Goal: Information Seeking & Learning: Learn about a topic

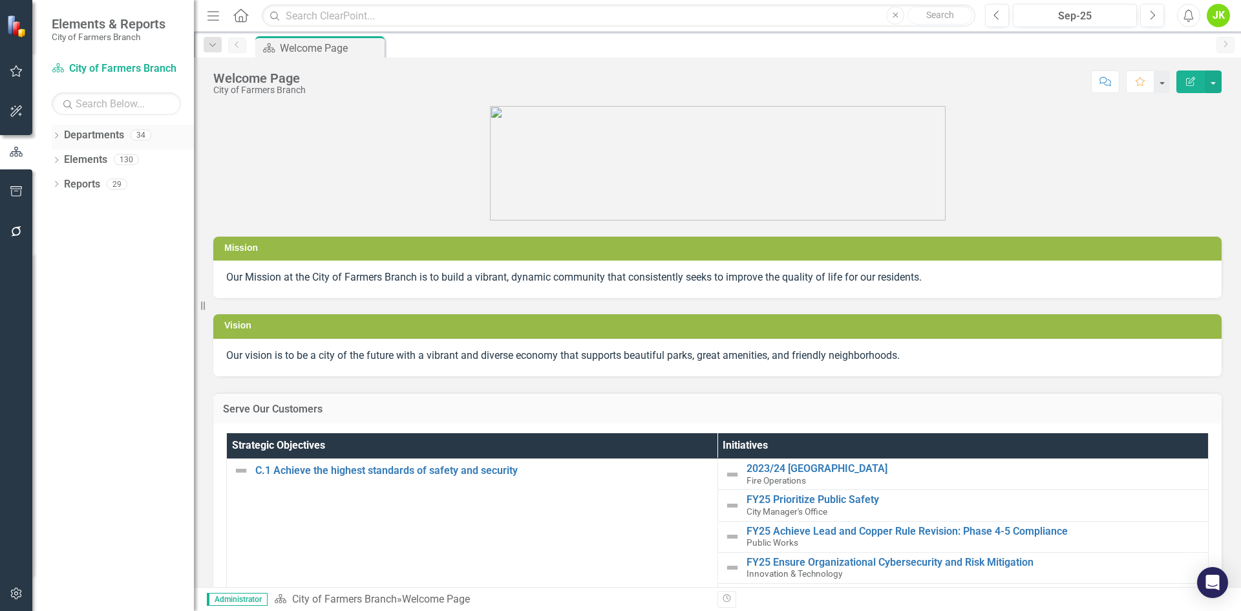
click at [55, 131] on div "Dropdown Departments 34" at bounding box center [123, 137] width 142 height 25
click at [59, 138] on icon "Dropdown" at bounding box center [56, 136] width 9 height 7
click at [59, 151] on div "Dropdown City of Farmers Branch" at bounding box center [126, 159] width 136 height 21
click at [65, 162] on icon "Dropdown" at bounding box center [63, 159] width 10 height 8
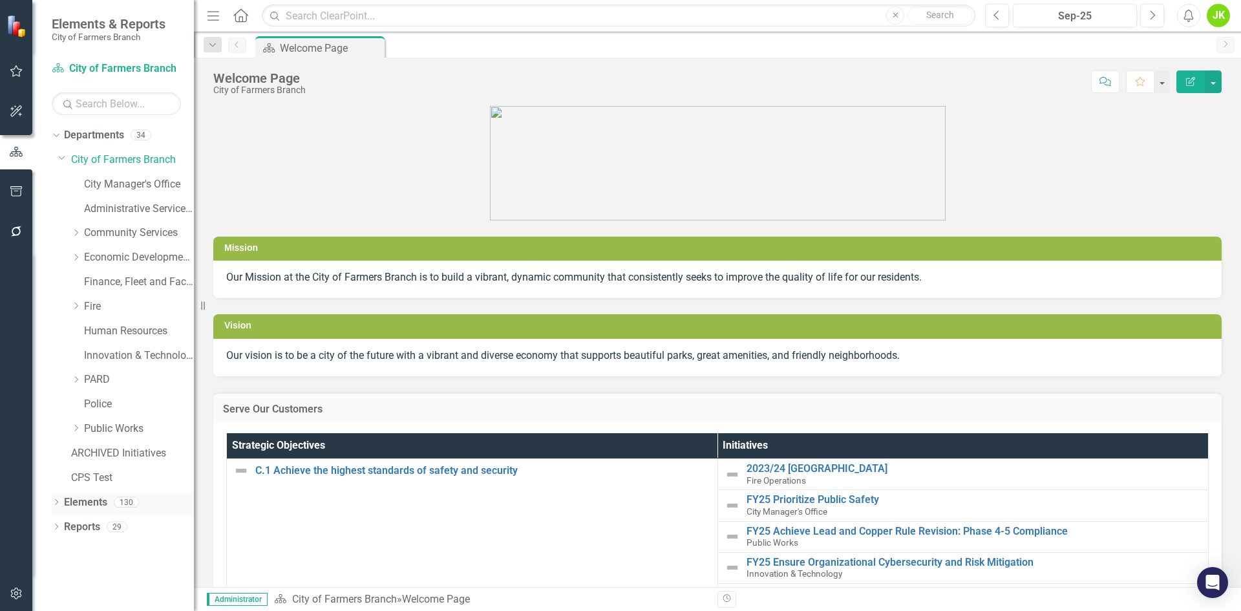
click at [60, 498] on div "Dropdown Elements 130" at bounding box center [123, 504] width 142 height 25
click at [56, 502] on icon "Dropdown" at bounding box center [56, 503] width 9 height 7
click at [80, 376] on icon "Dropdown" at bounding box center [76, 380] width 10 height 8
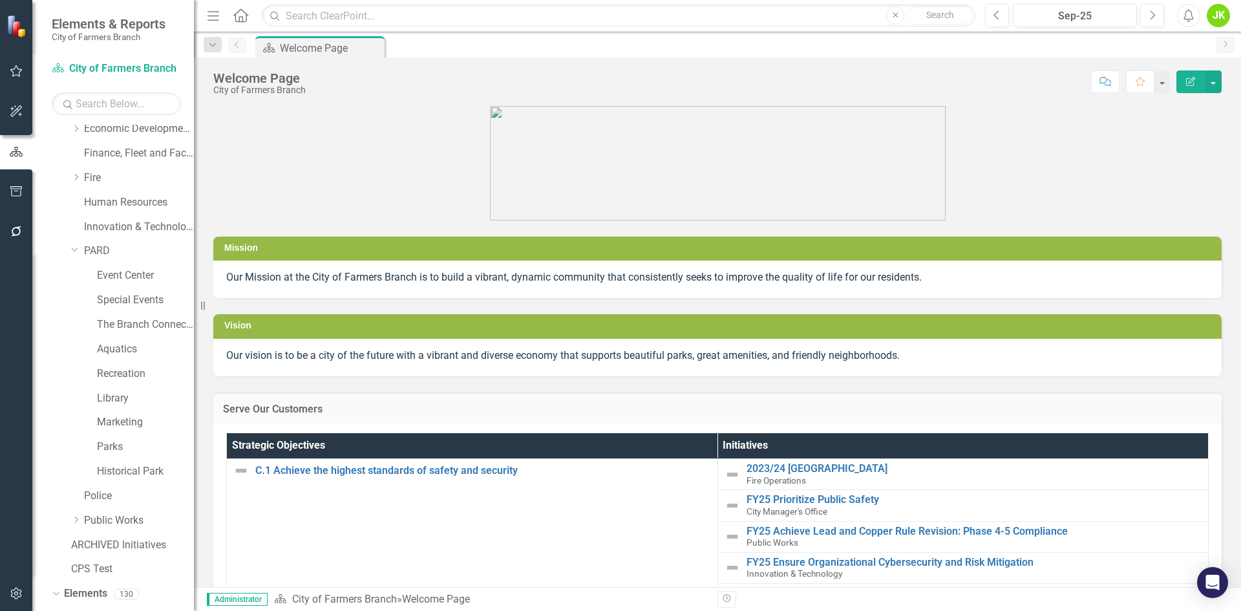
scroll to position [129, 0]
click at [107, 396] on link "Library" at bounding box center [145, 397] width 97 height 15
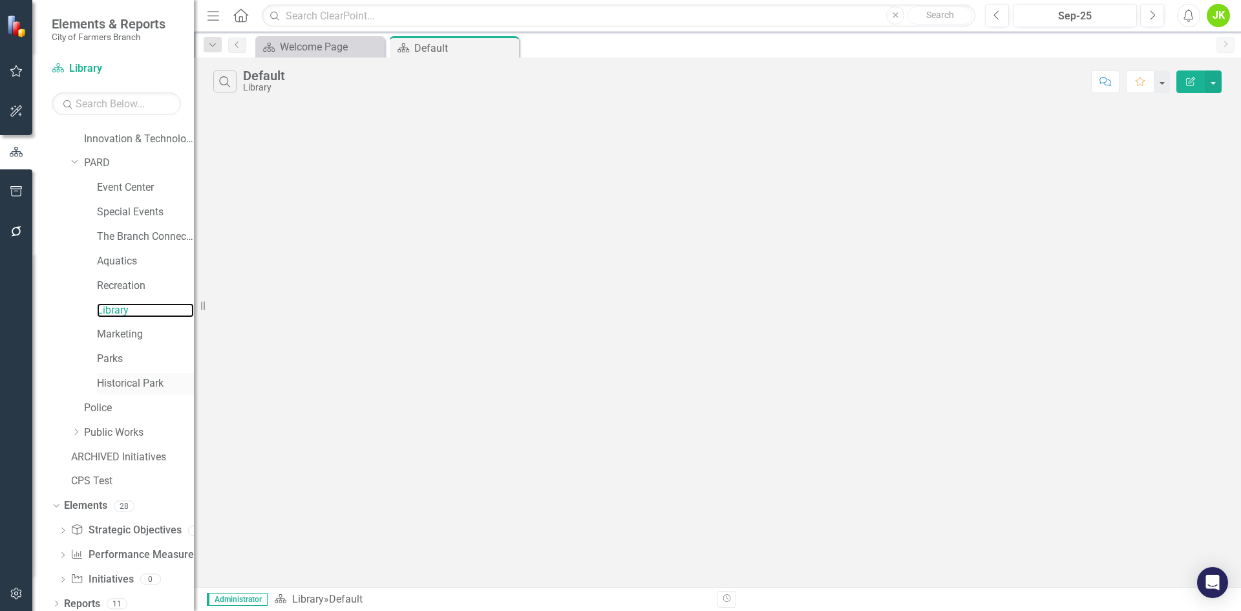
scroll to position [223, 0]
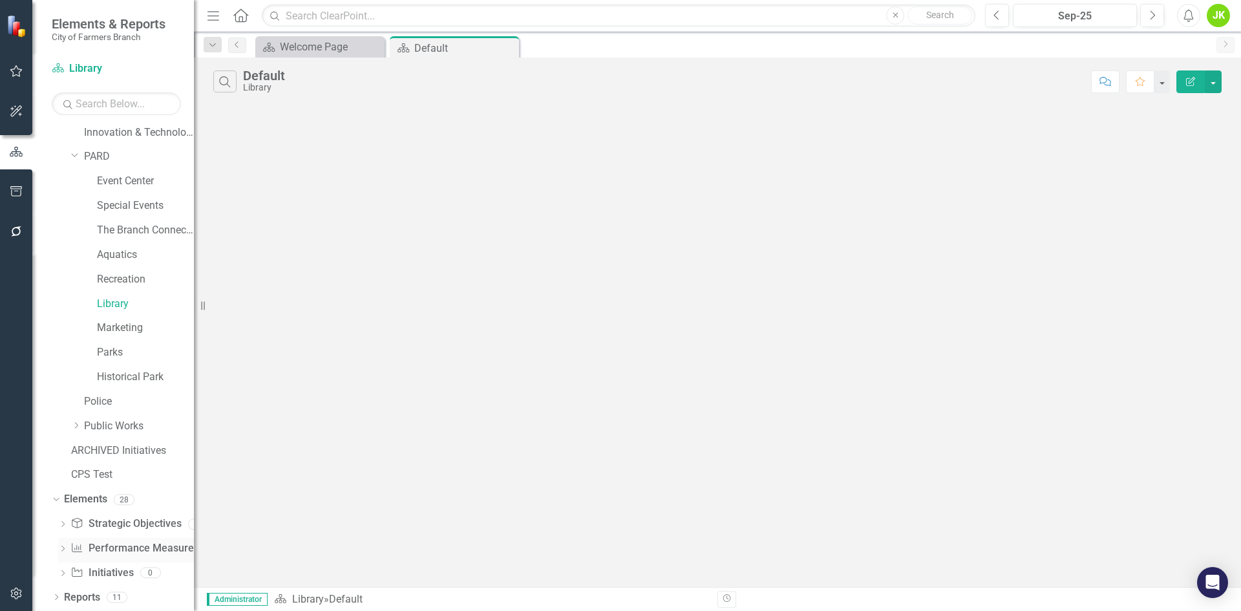
click at [107, 546] on link "Performance Measure Performance Measures" at bounding box center [134, 548] width 128 height 15
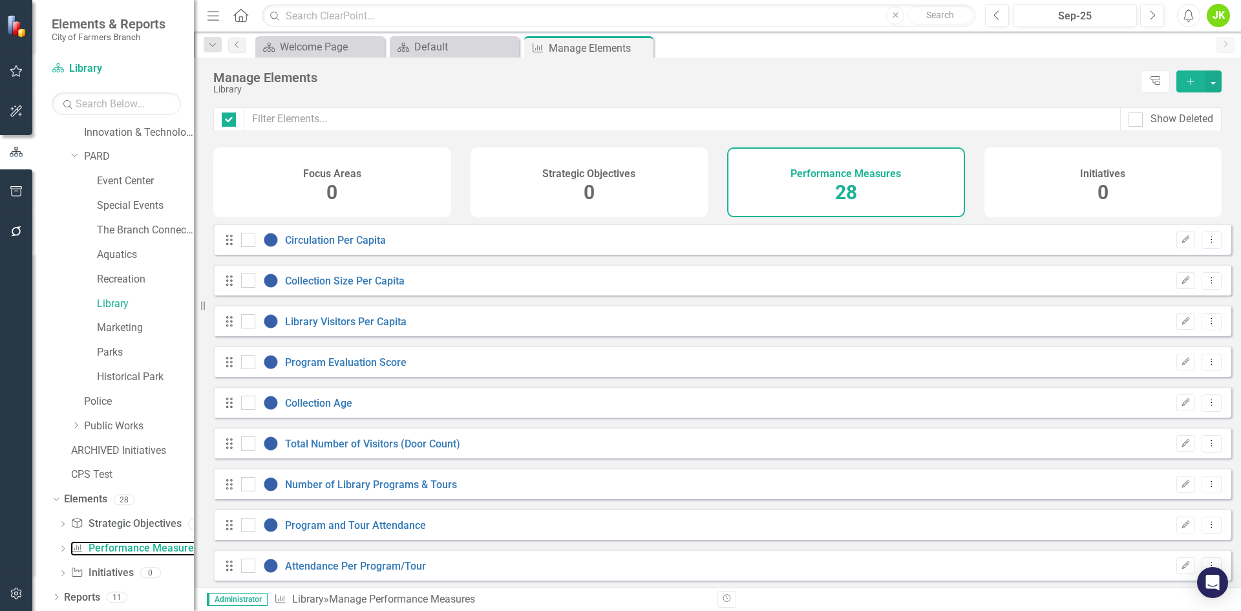
checkbox input "false"
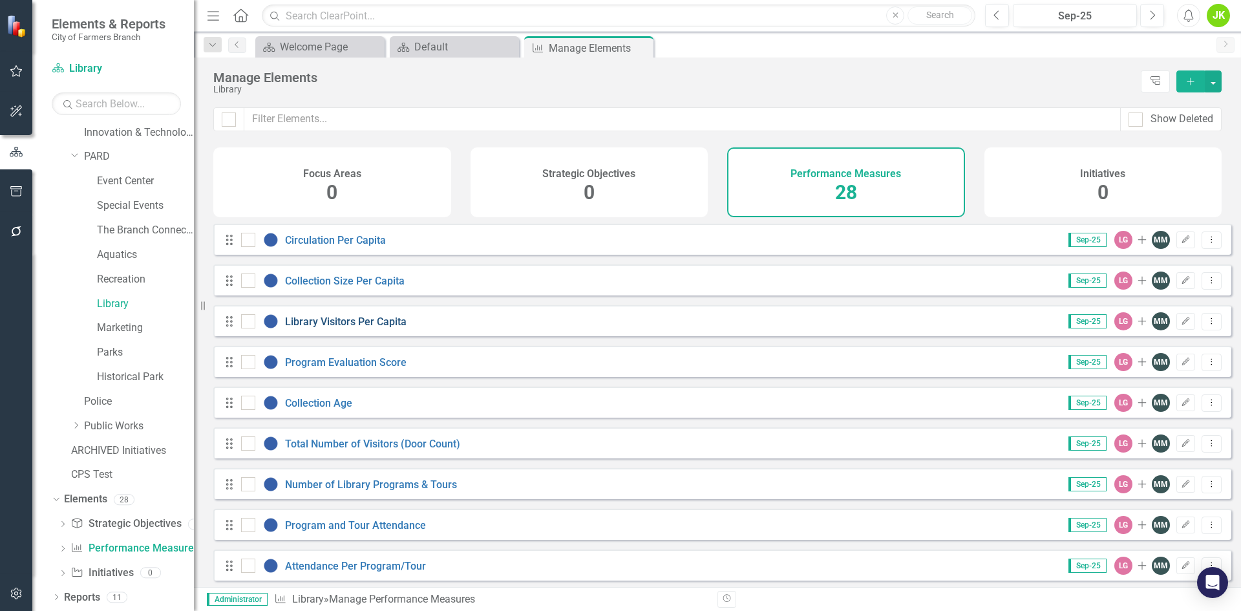
click at [388, 328] on link "Library Visitors Per Capita" at bounding box center [346, 321] width 122 height 12
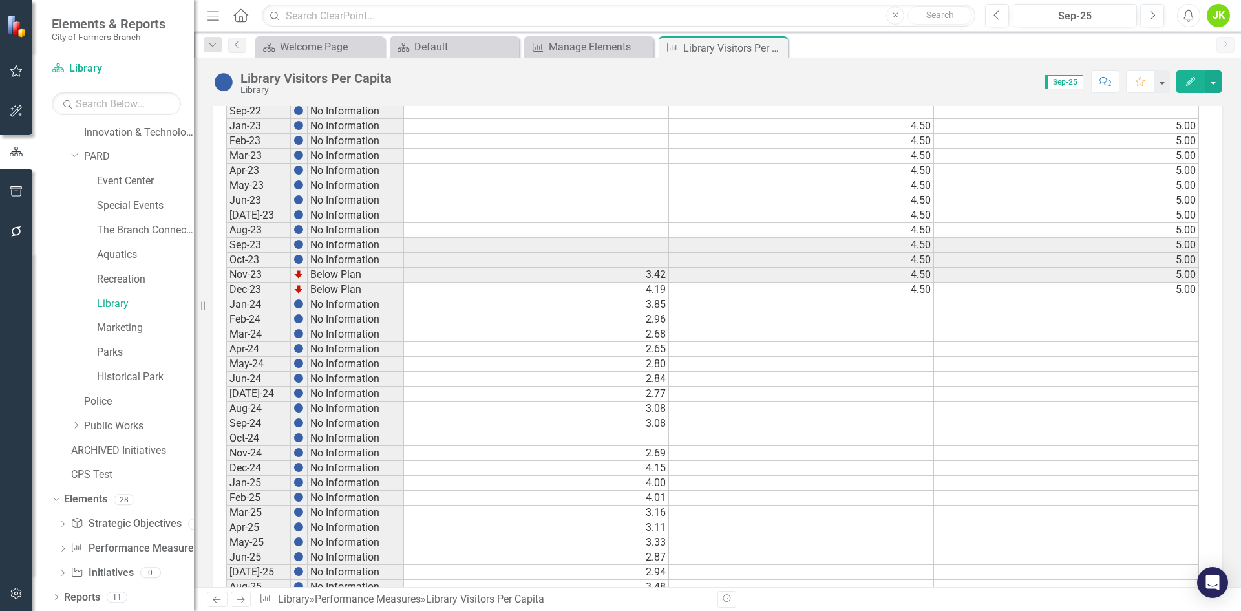
scroll to position [572, 0]
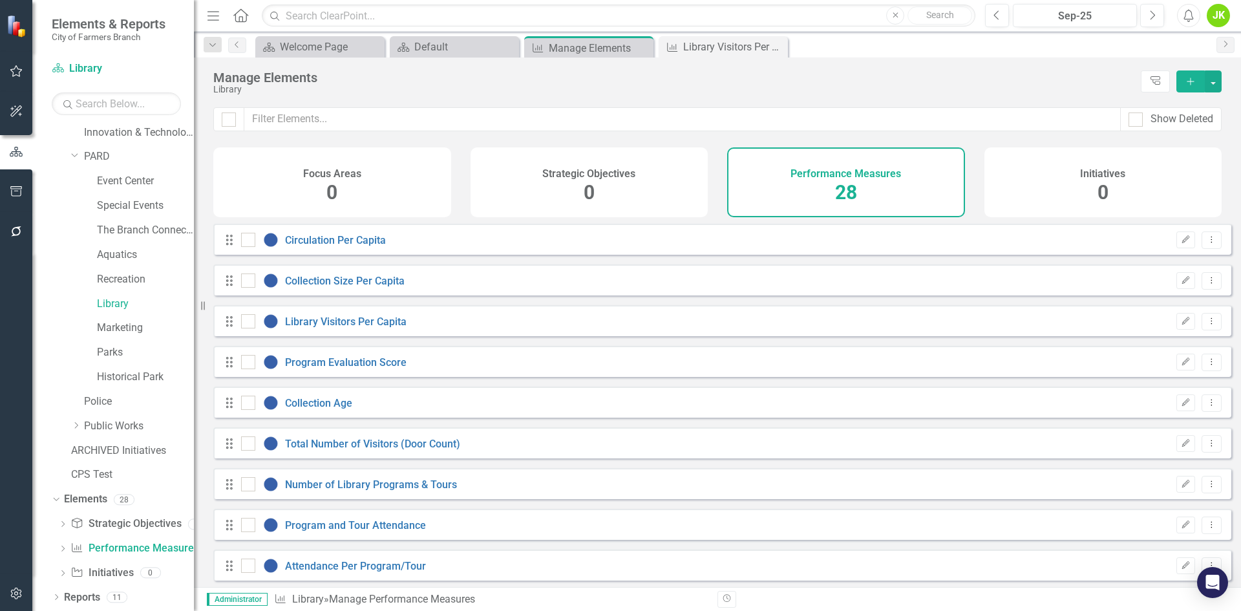
checkbox input "false"
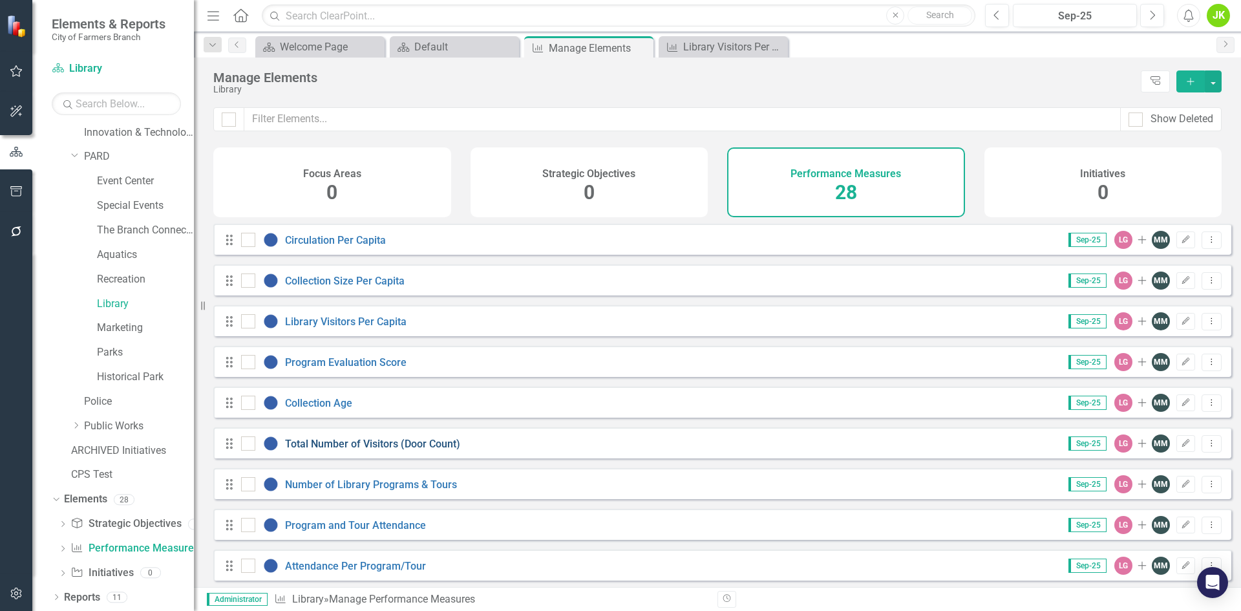
click at [404, 450] on link "Total Number of Visitors (Door Count)" at bounding box center [372, 444] width 175 height 12
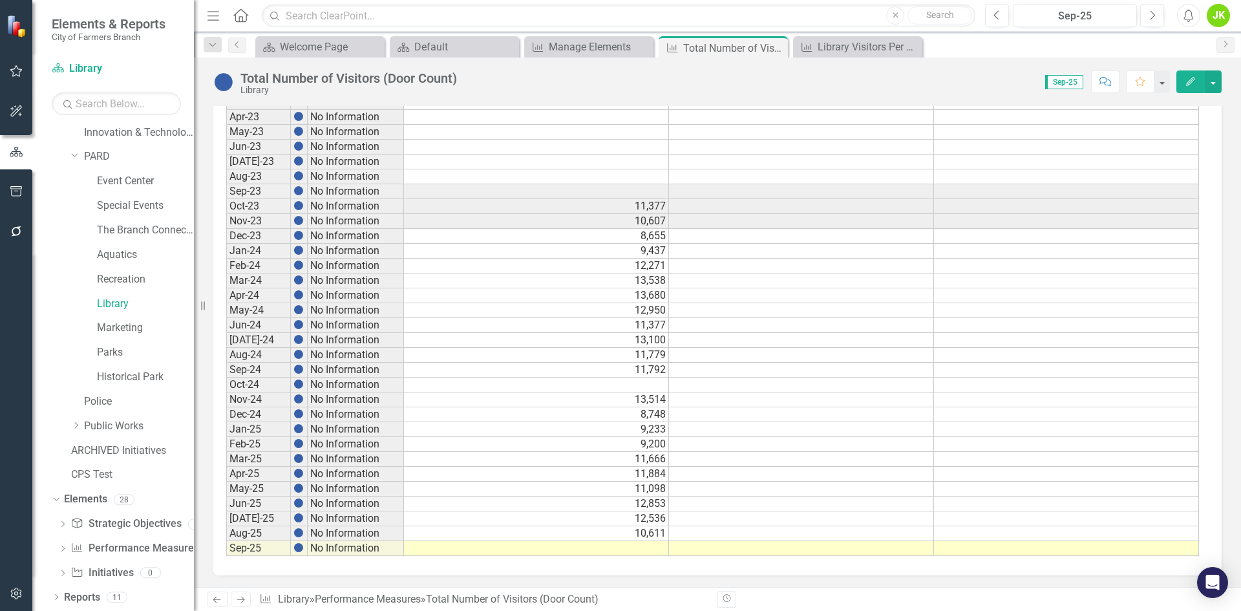
scroll to position [572, 0]
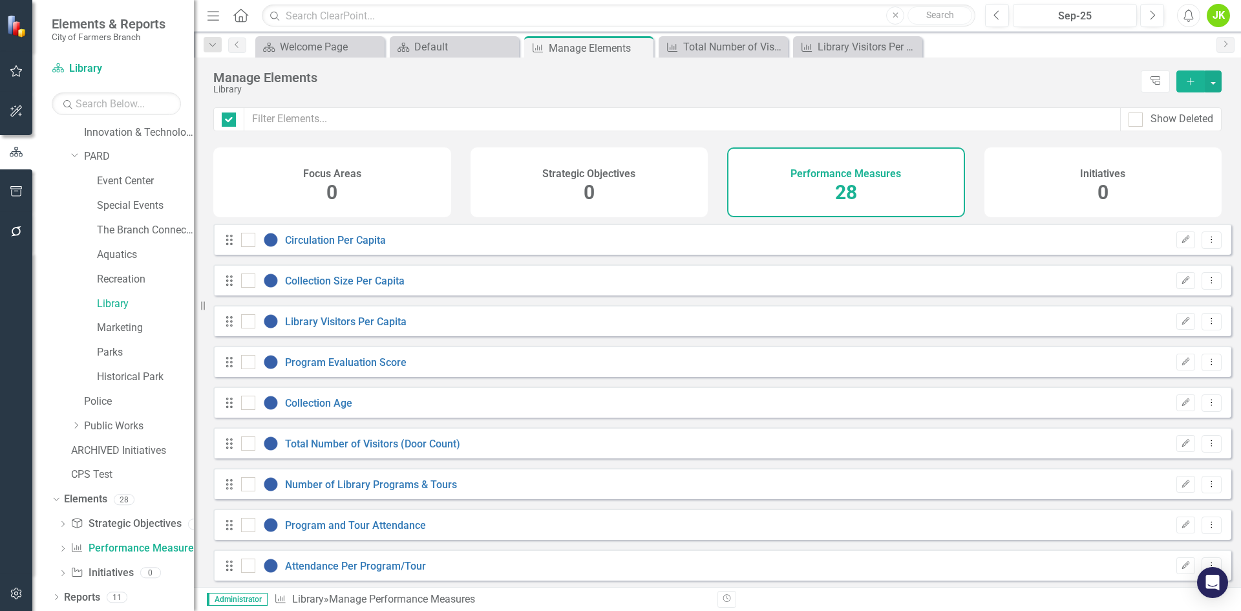
checkbox input "false"
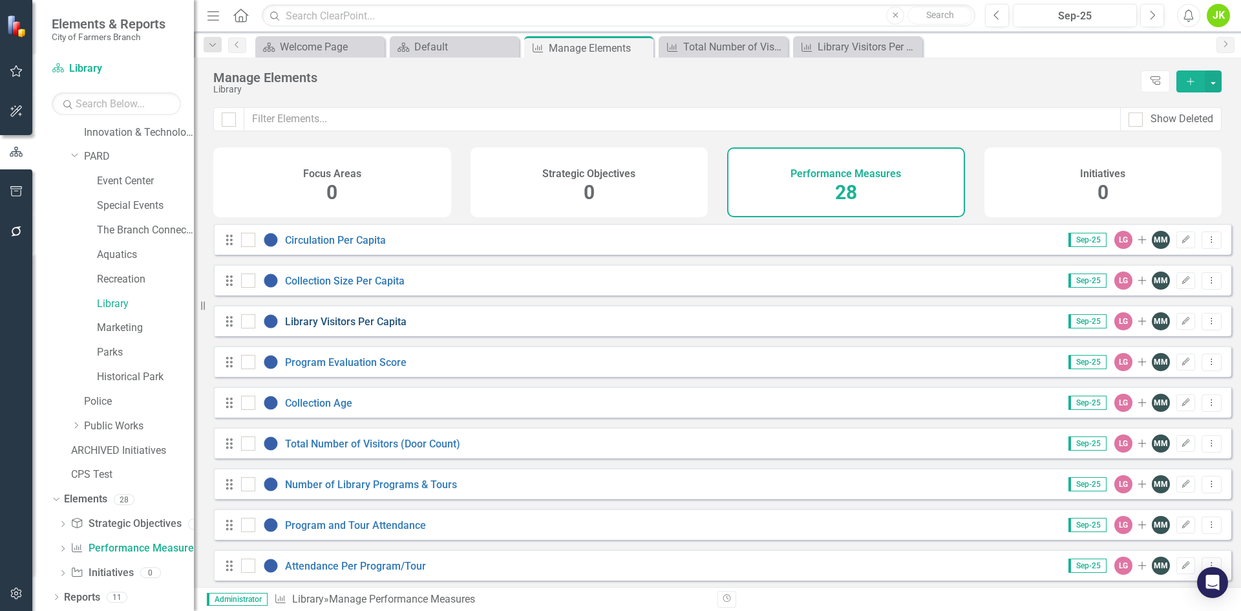
click at [376, 328] on link "Library Visitors Per Capita" at bounding box center [346, 321] width 122 height 12
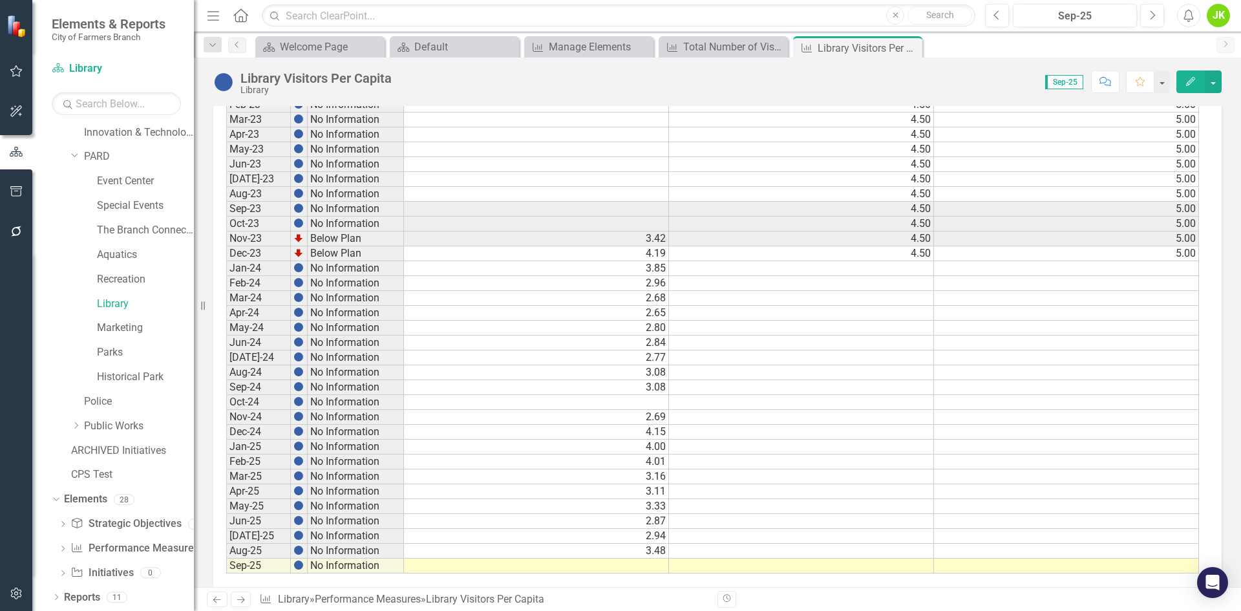
scroll to position [572, 0]
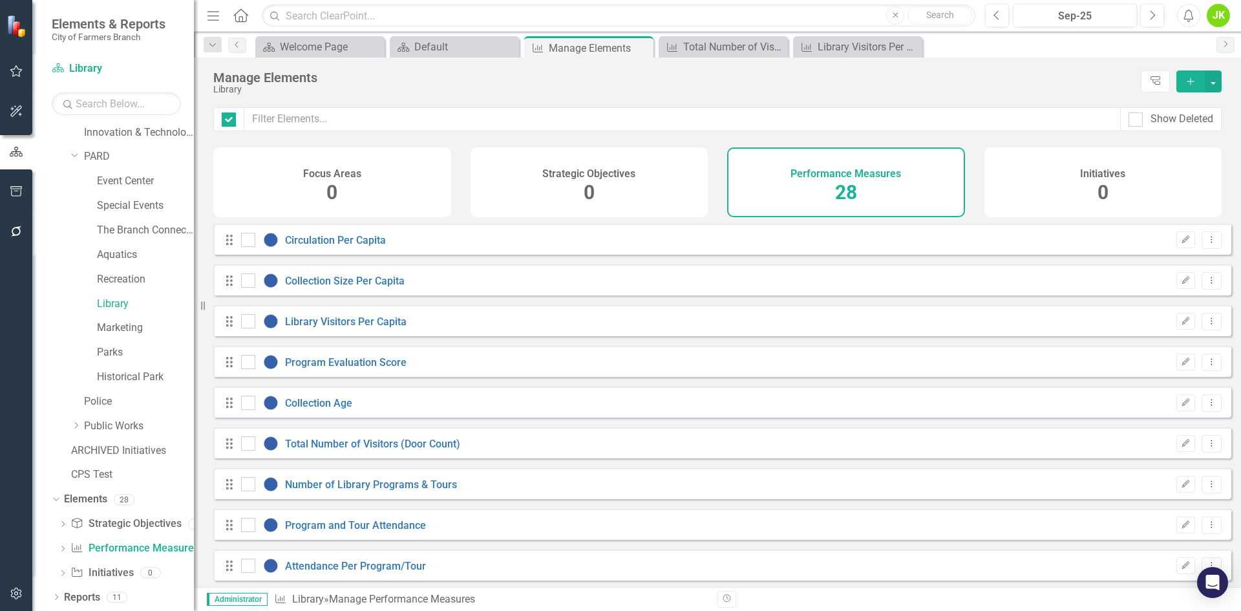
checkbox input "false"
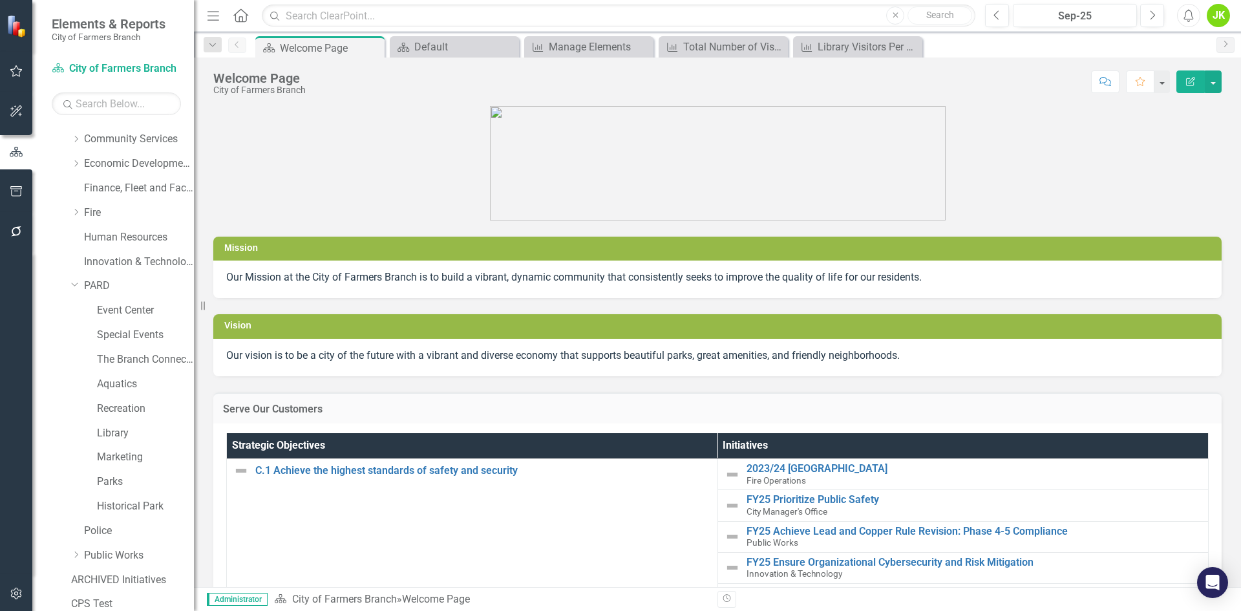
scroll to position [29, 0]
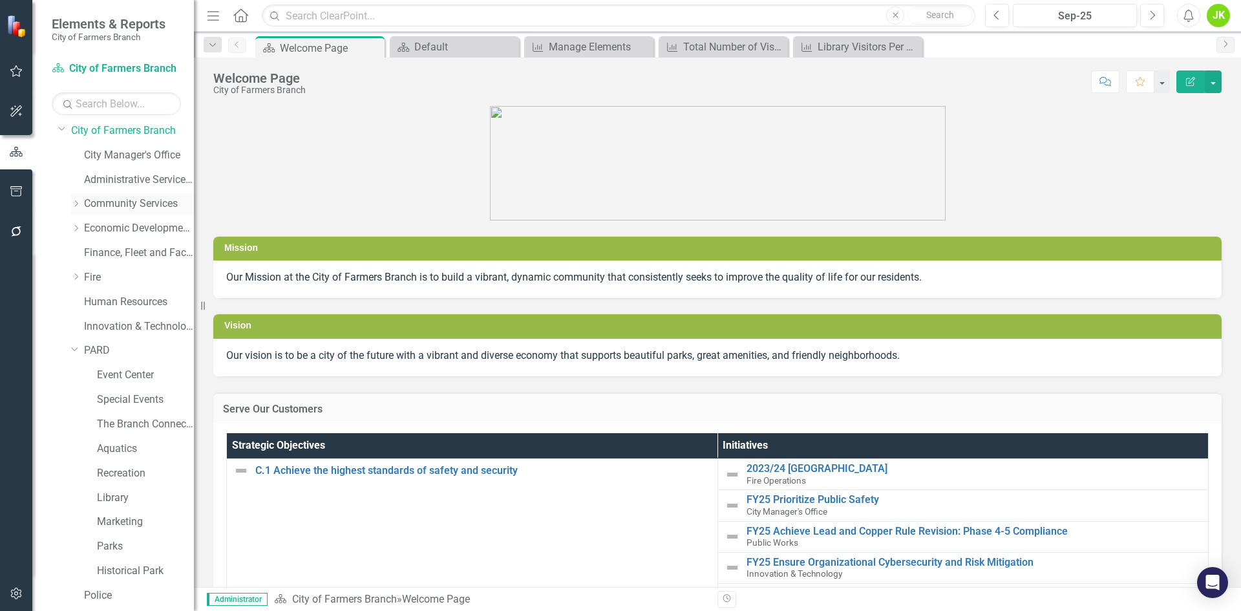
click at [78, 200] on icon "Dropdown" at bounding box center [76, 204] width 10 height 8
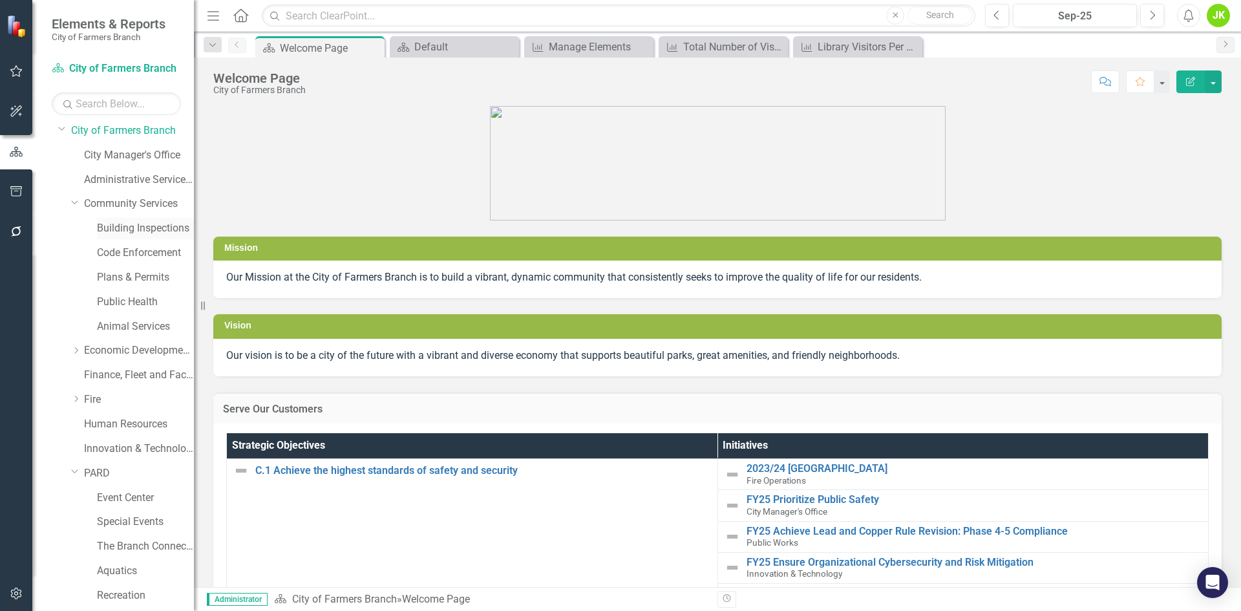
scroll to position [94, 0]
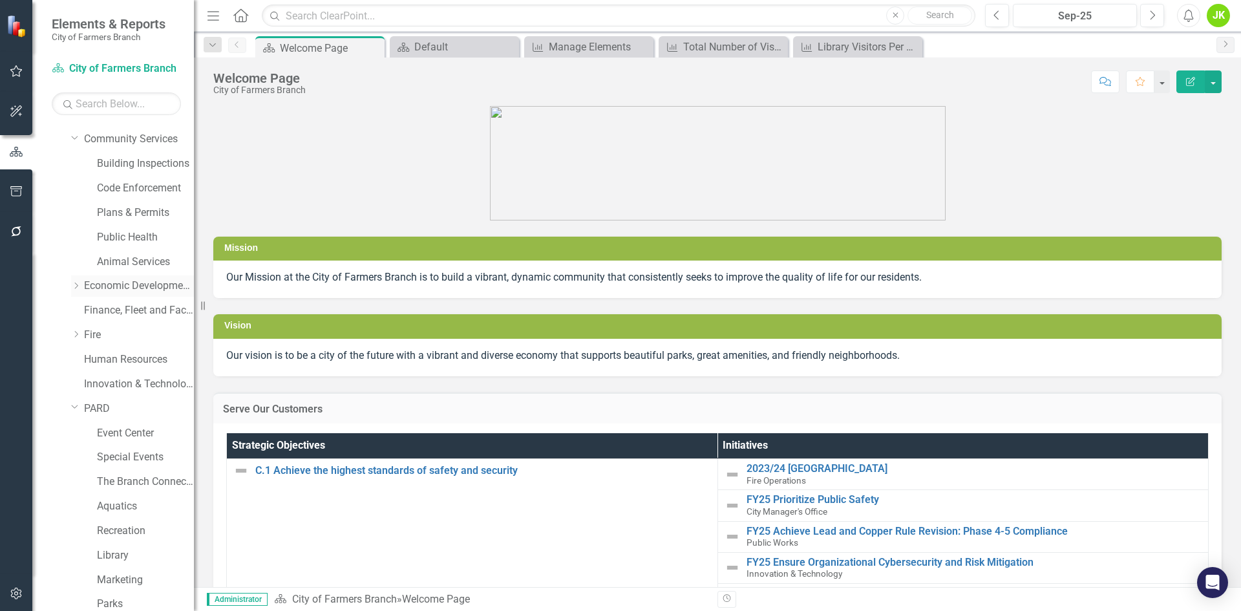
click at [76, 283] on icon "Dropdown" at bounding box center [76, 286] width 10 height 8
click at [103, 333] on link "Finance, Fleet and Facilities" at bounding box center [139, 335] width 110 height 15
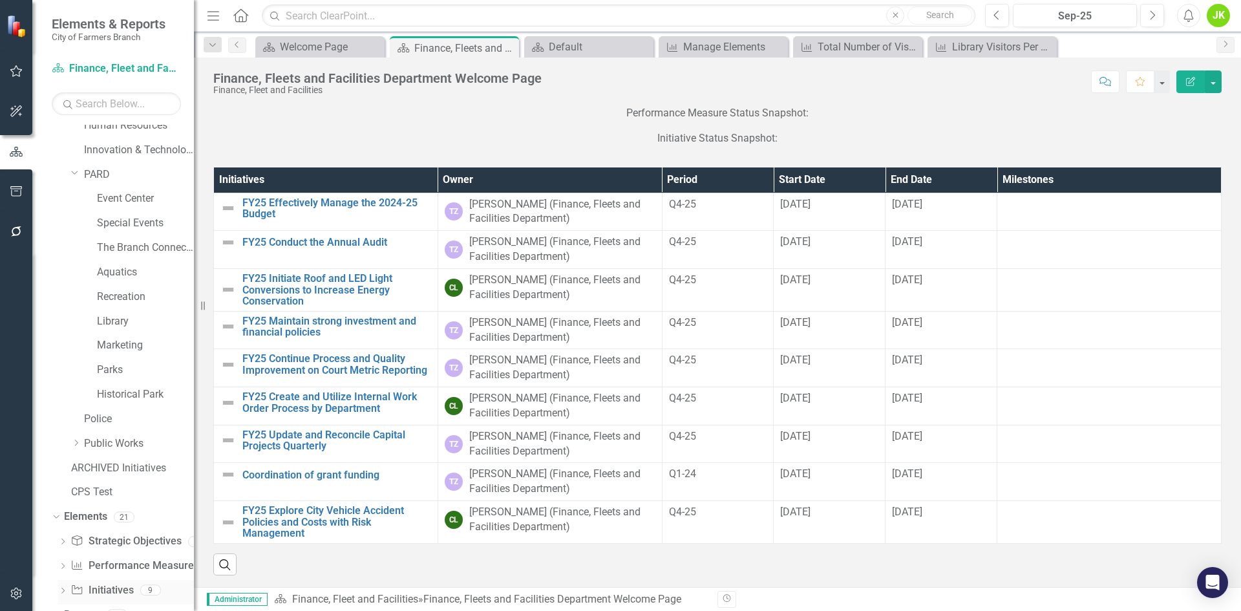
scroll to position [370, 0]
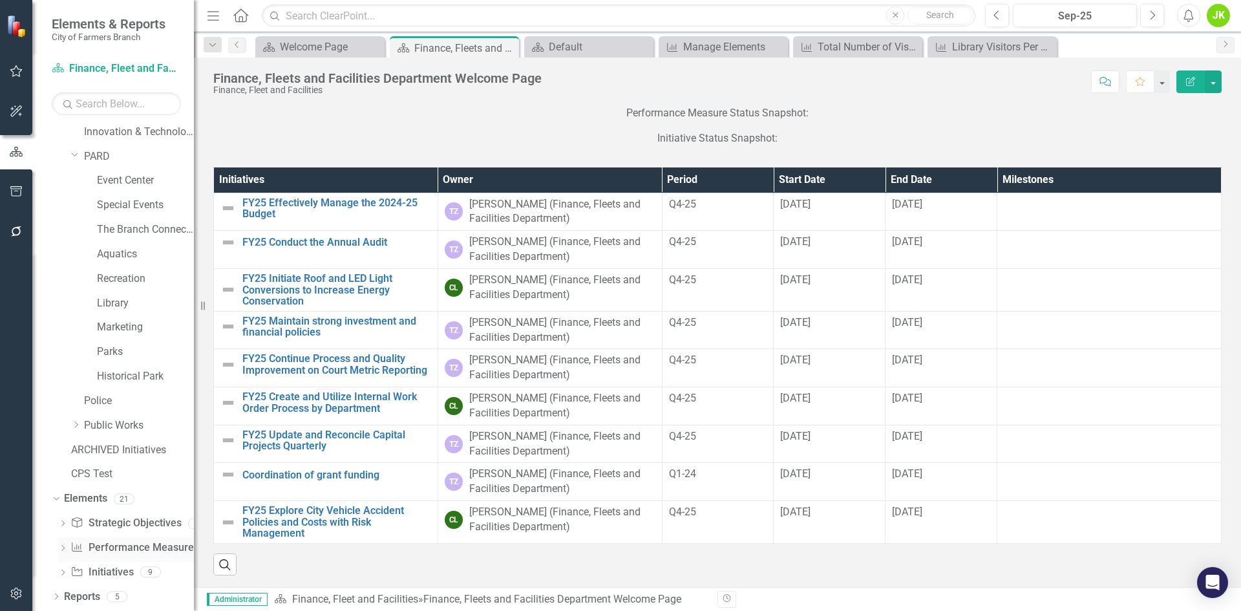
click at [129, 549] on link "Performance Measure Performance Measures" at bounding box center [134, 547] width 128 height 15
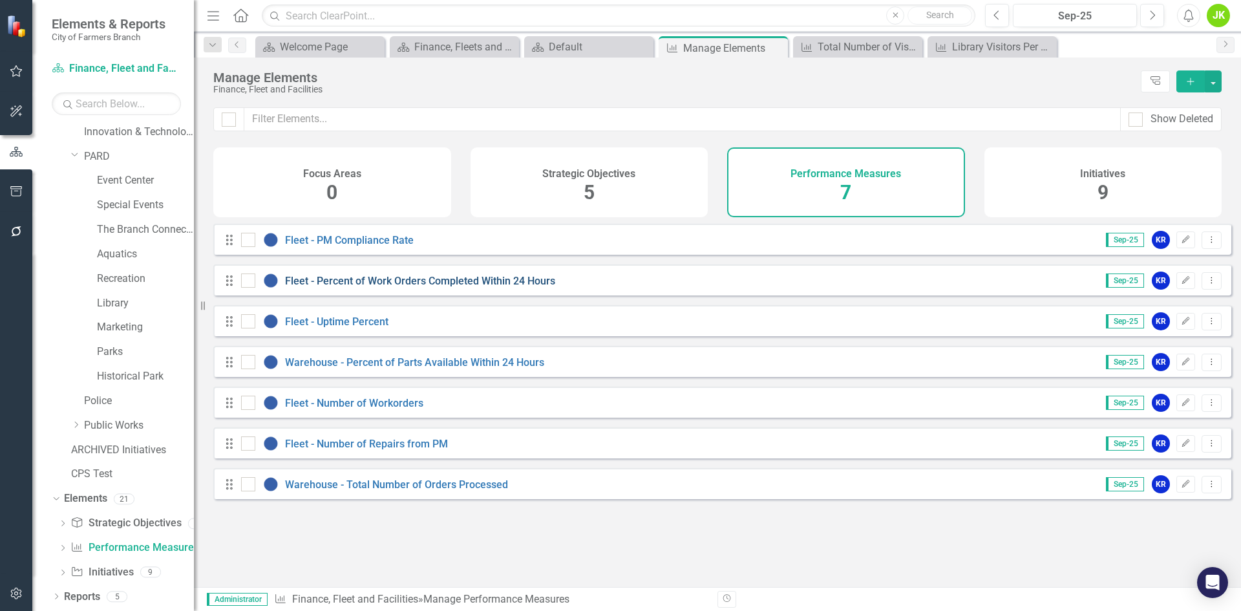
click at [458, 287] on link "Fleet - Percent of Work Orders Completed Within 24 Hours" at bounding box center [420, 281] width 270 height 12
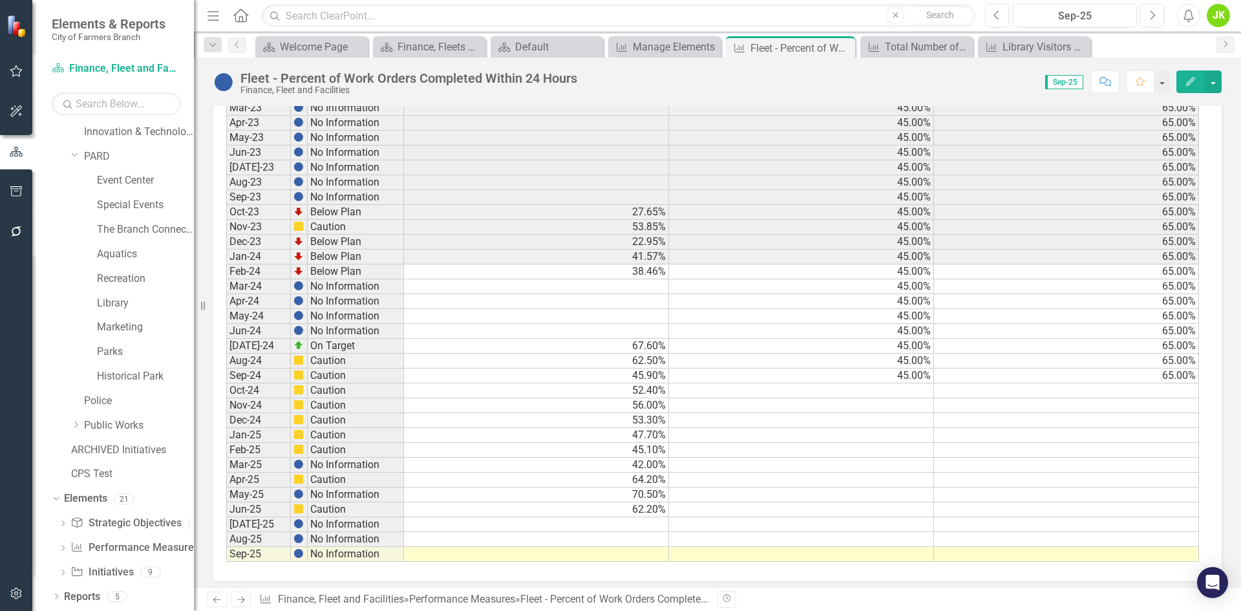
scroll to position [572, 0]
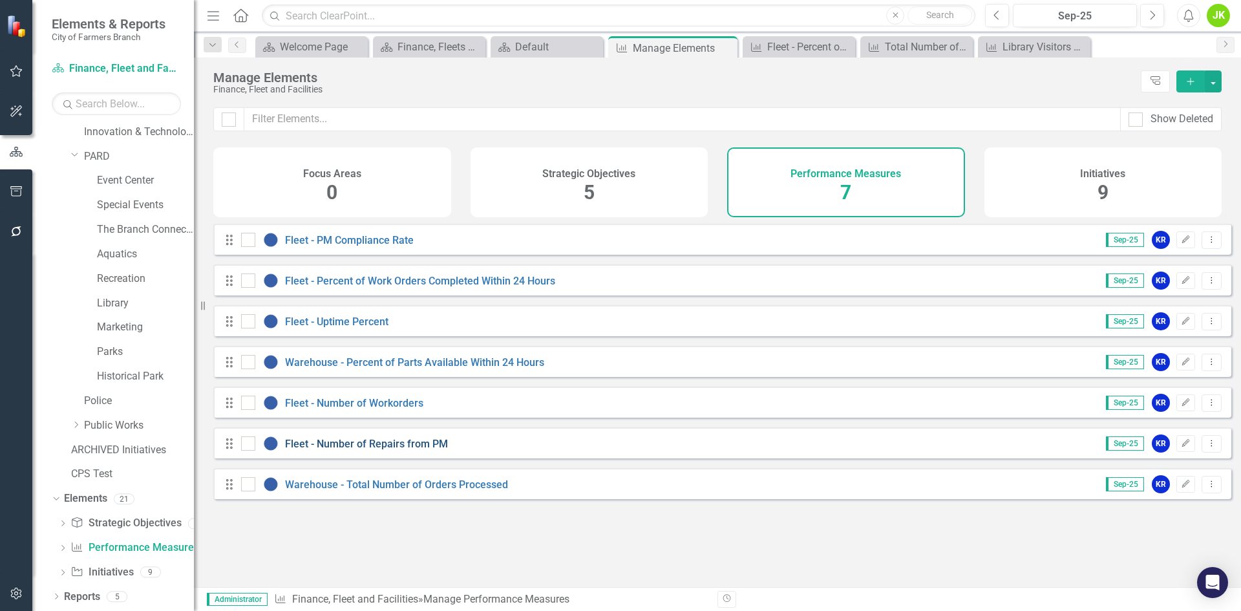
click at [410, 450] on link "Fleet - Number of Repairs from PM" at bounding box center [366, 444] width 163 height 12
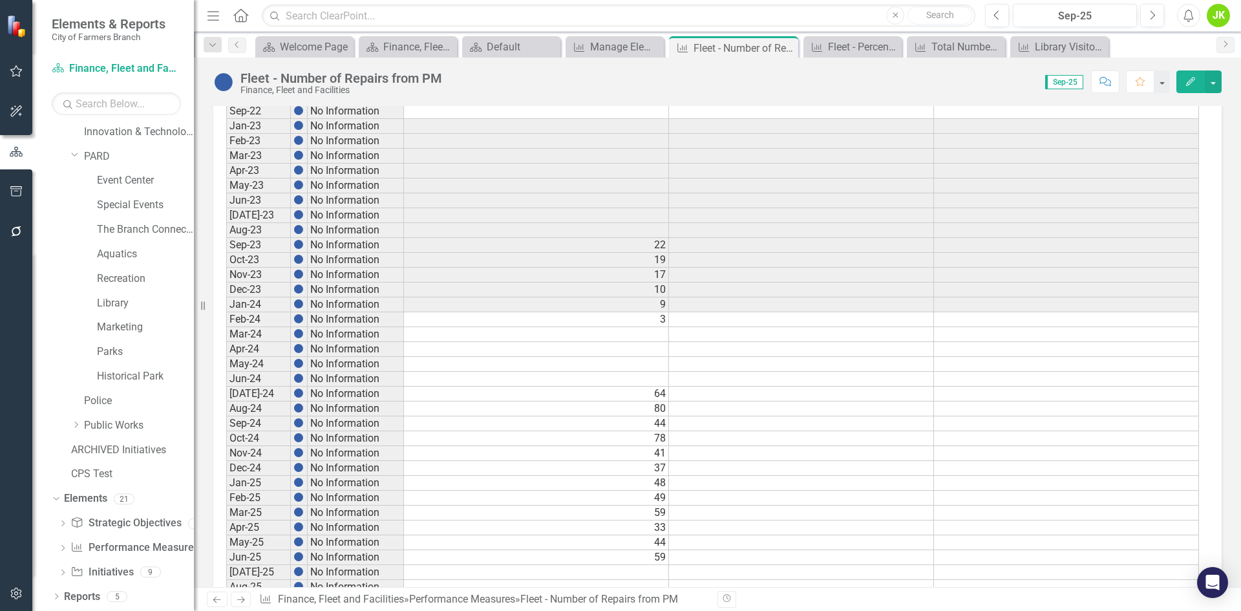
scroll to position [572, 0]
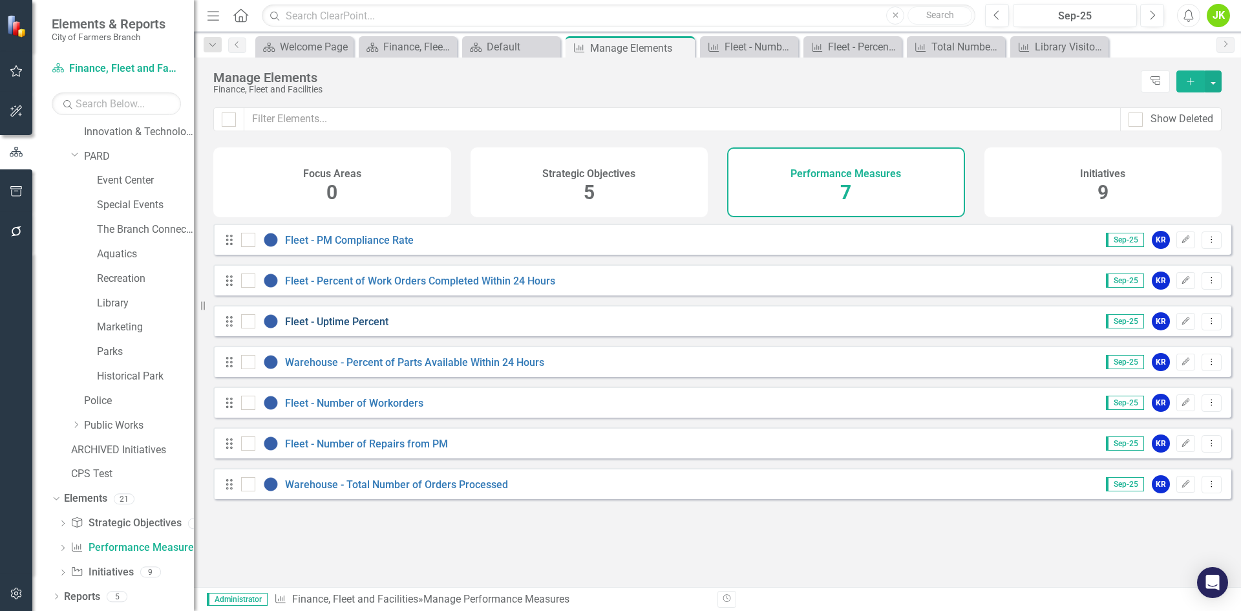
click at [376, 328] on link "Fleet - Uptime Percent" at bounding box center [336, 321] width 103 height 12
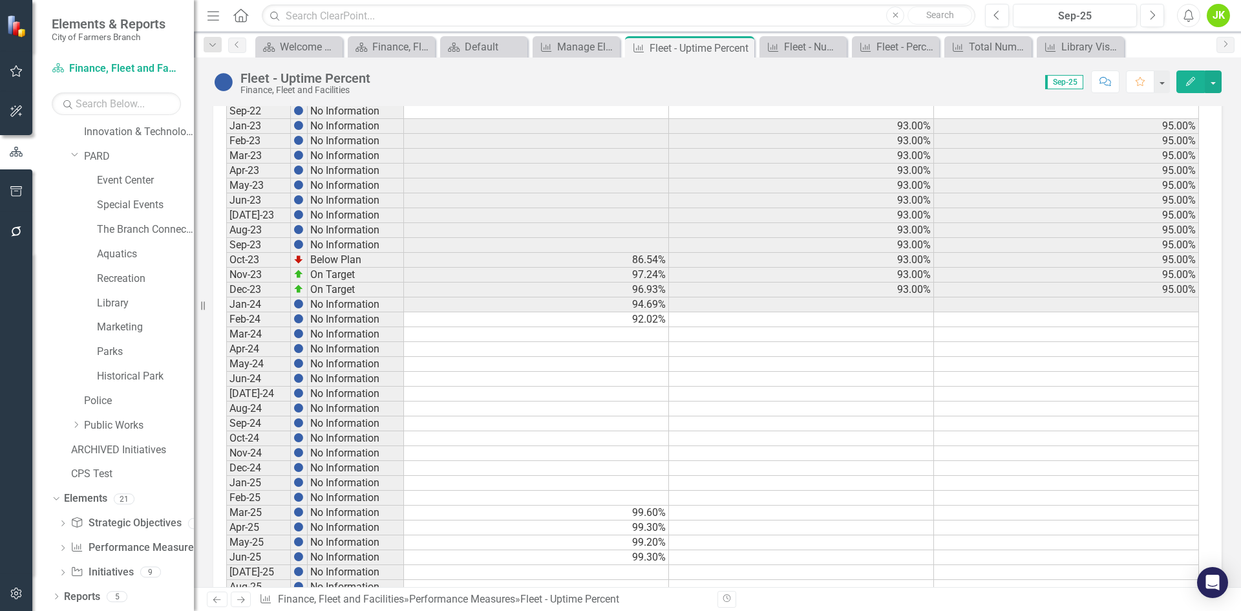
scroll to position [572, 0]
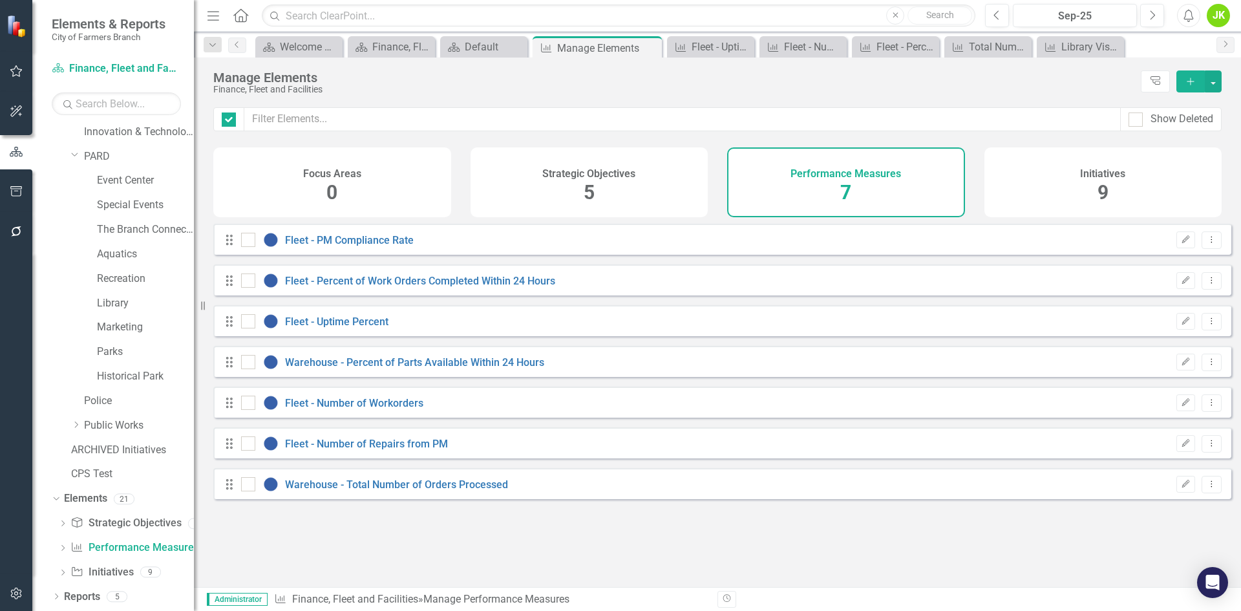
checkbox input "false"
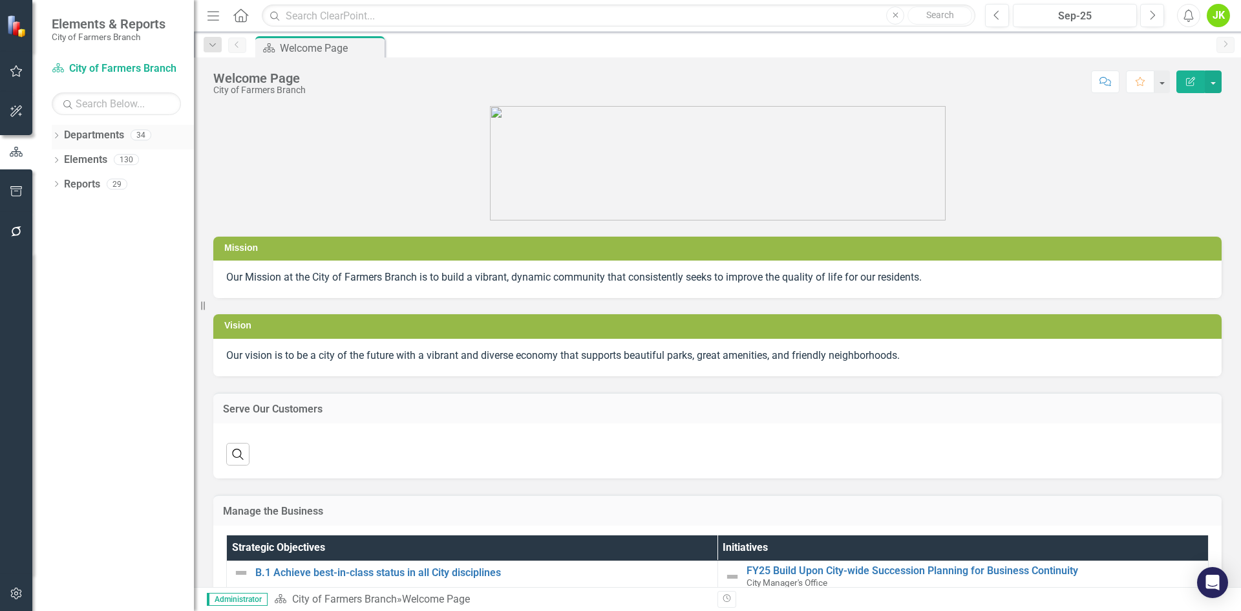
click at [57, 136] on icon at bounding box center [56, 136] width 3 height 6
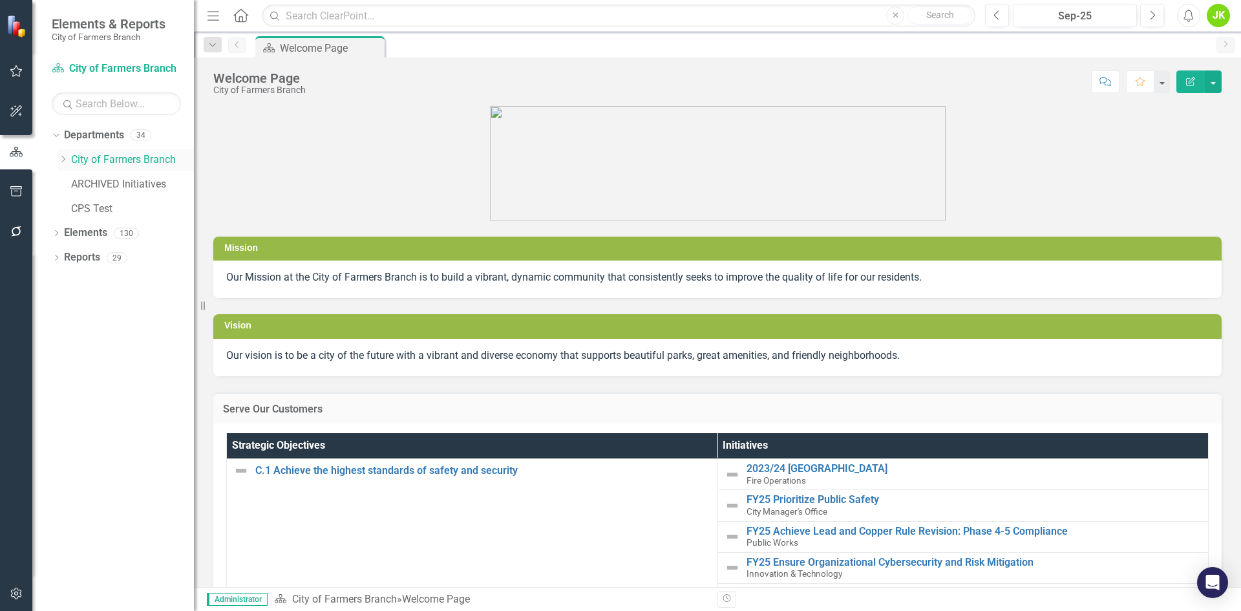
click at [65, 162] on icon "Dropdown" at bounding box center [63, 159] width 10 height 8
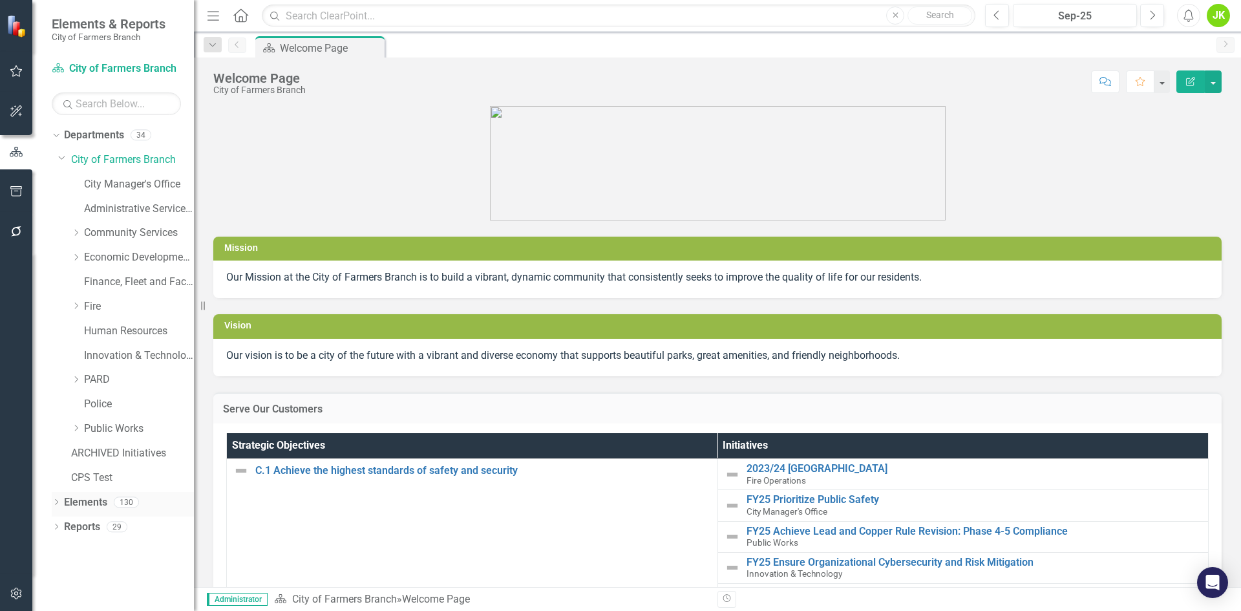
click at [54, 496] on div "Dropdown Elements 130" at bounding box center [123, 504] width 142 height 25
click at [54, 501] on icon "Dropdown" at bounding box center [56, 503] width 9 height 7
click at [79, 379] on icon "Dropdown" at bounding box center [76, 380] width 10 height 8
click at [111, 531] on link "Library" at bounding box center [145, 527] width 97 height 15
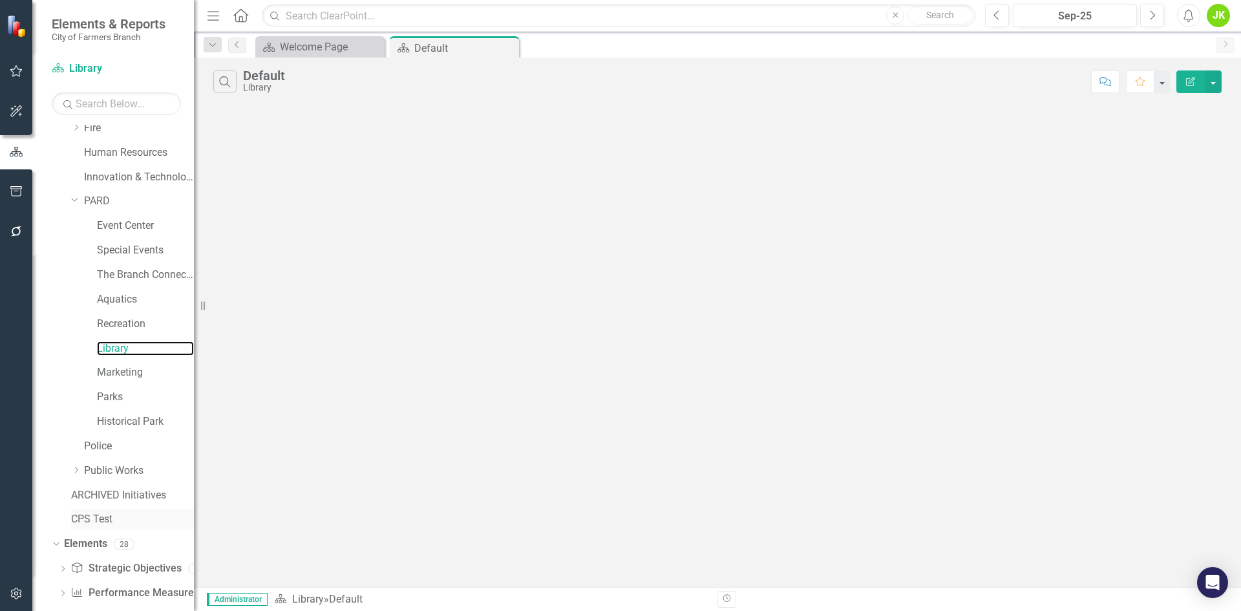
scroll to position [223, 0]
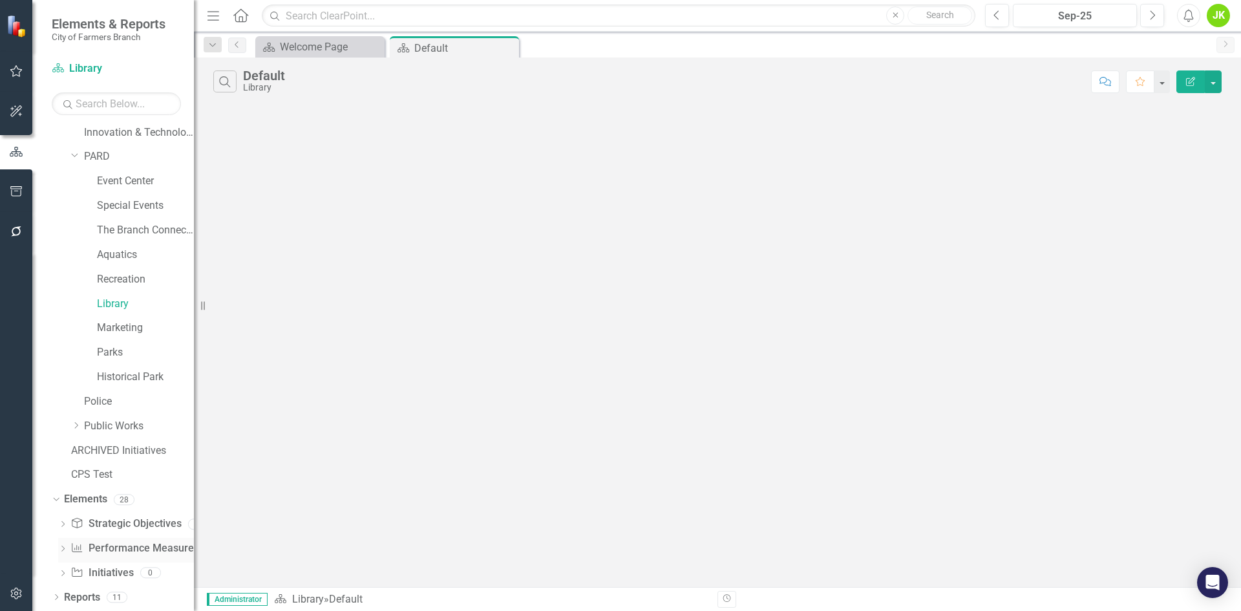
click at [131, 543] on link "Performance Measure Performance Measures" at bounding box center [134, 548] width 128 height 15
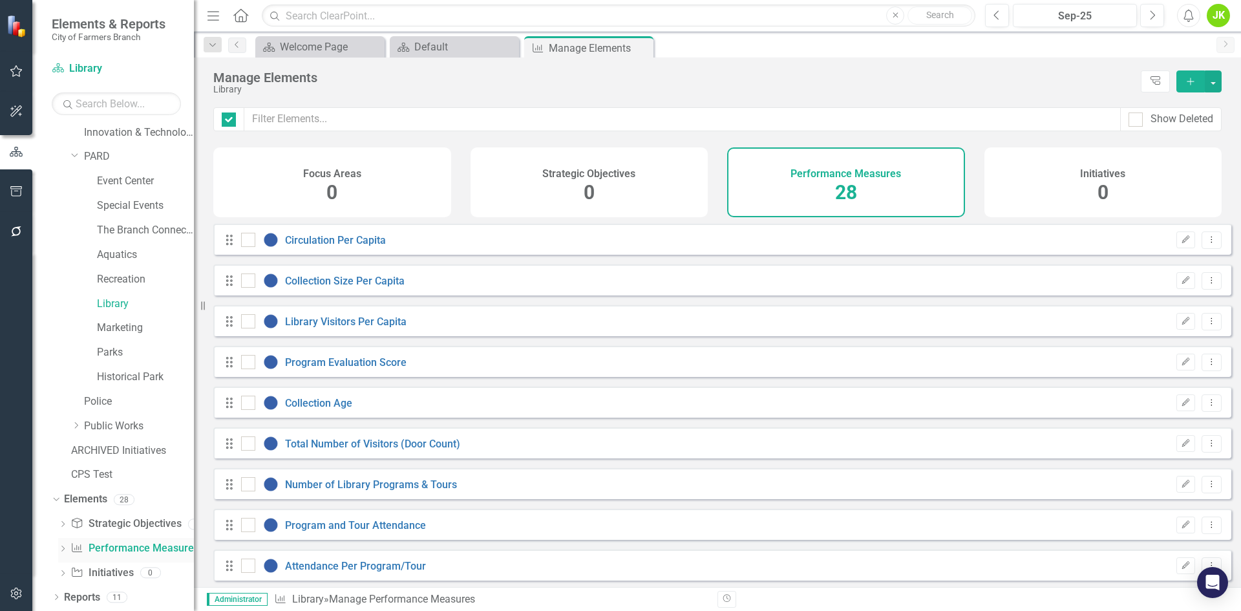
checkbox input "false"
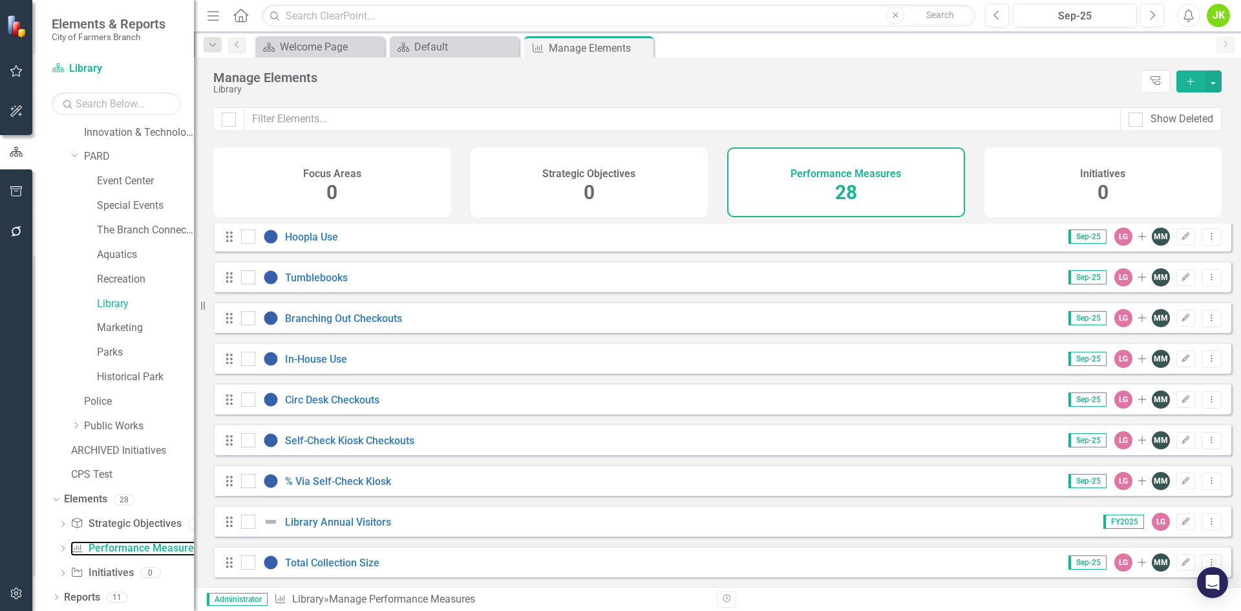
scroll to position [787, 0]
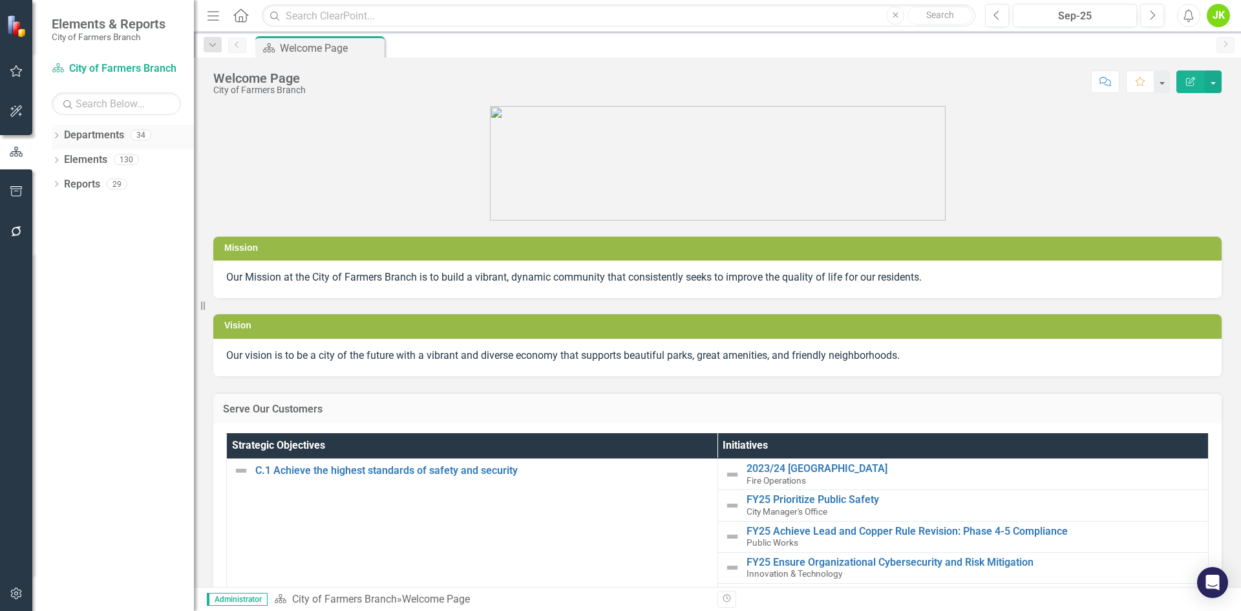
click at [57, 133] on icon "Dropdown" at bounding box center [56, 136] width 9 height 7
click at [60, 158] on icon "Dropdown" at bounding box center [63, 159] width 10 height 8
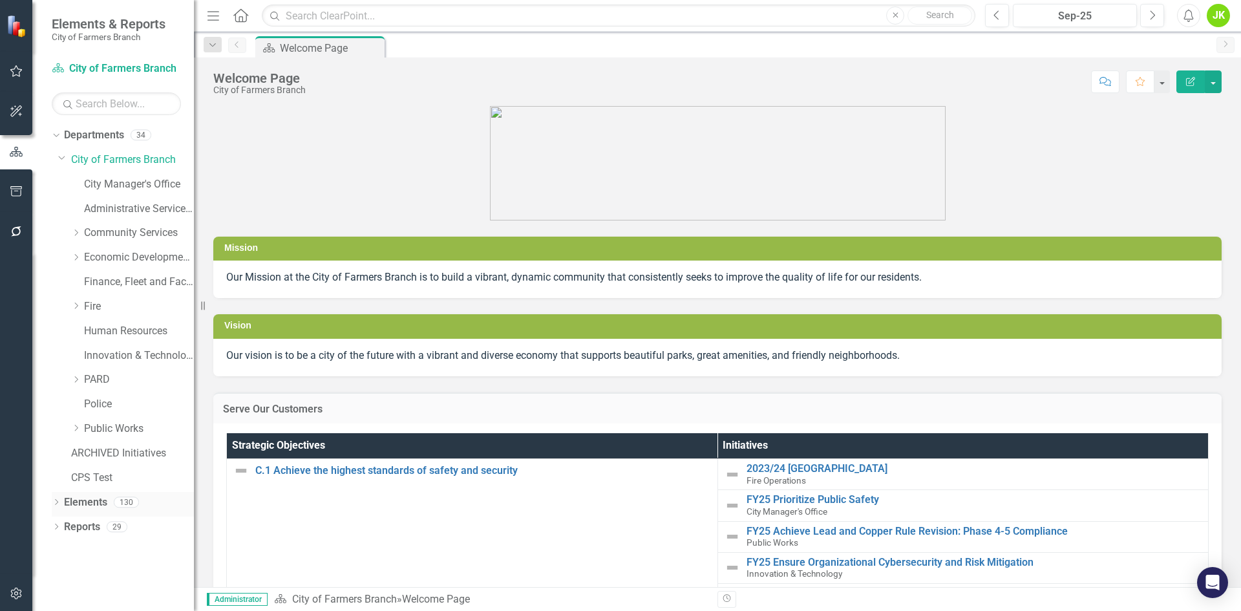
click at [53, 500] on icon "Dropdown" at bounding box center [56, 503] width 9 height 7
click at [91, 399] on link "Police" at bounding box center [139, 404] width 110 height 15
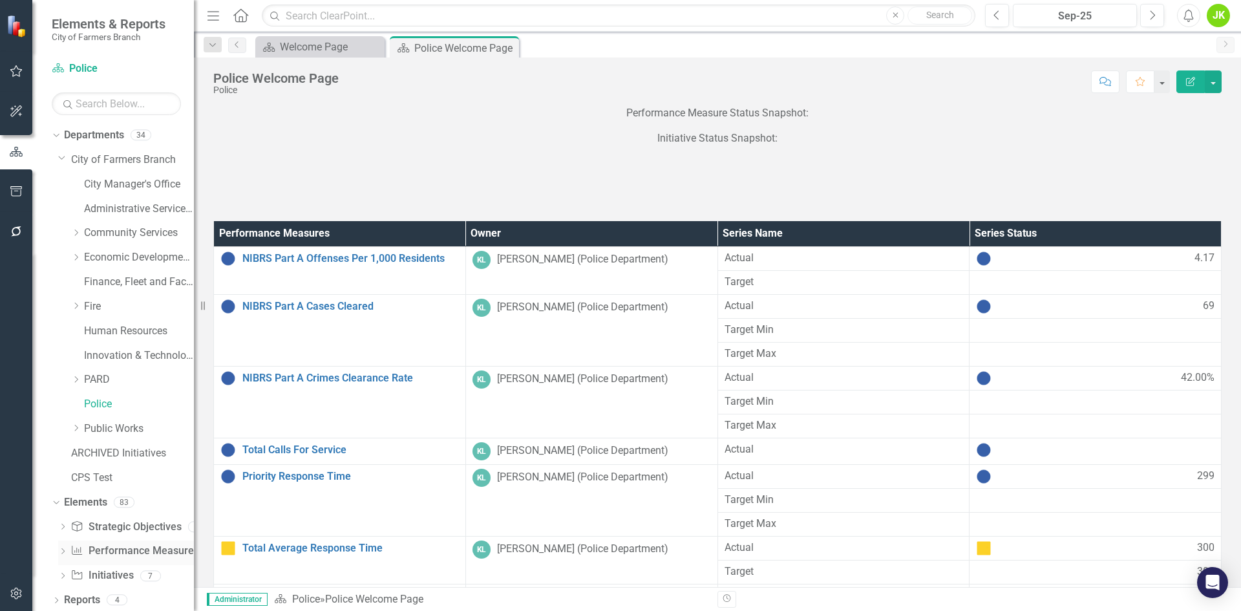
click at [123, 543] on div "Performance Measure Performance Measures" at bounding box center [134, 550] width 128 height 21
click at [93, 555] on link "Performance Measure Performance Measures" at bounding box center [134, 551] width 128 height 15
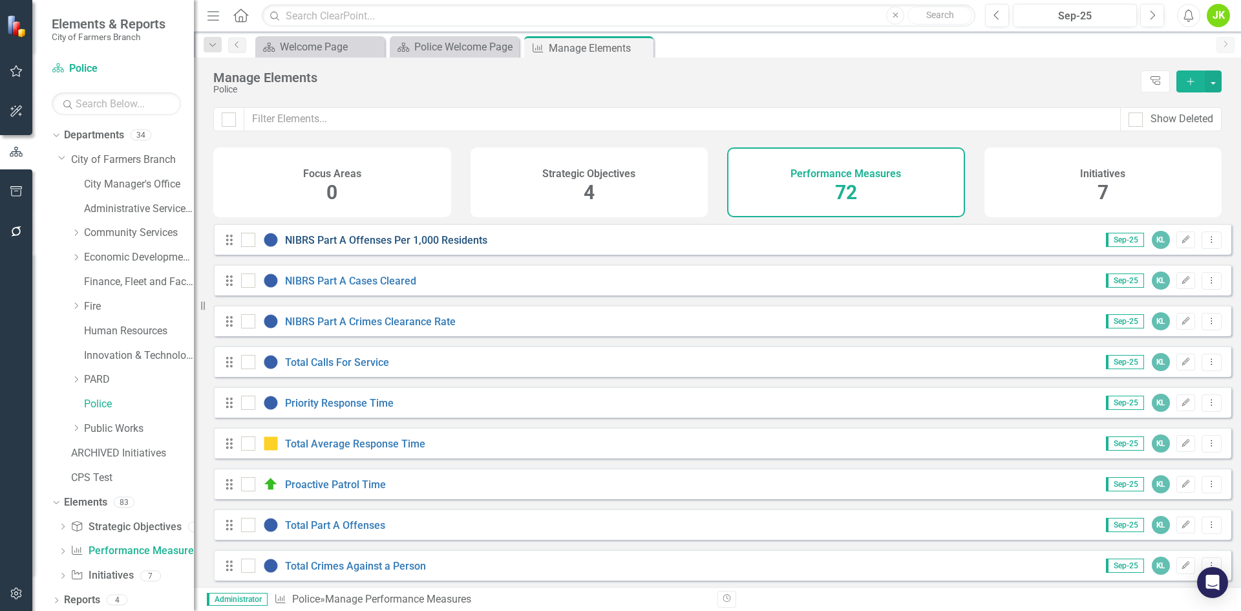
click at [328, 246] on link "NIBRS Part A Offenses Per 1,000 Residents" at bounding box center [386, 240] width 202 height 12
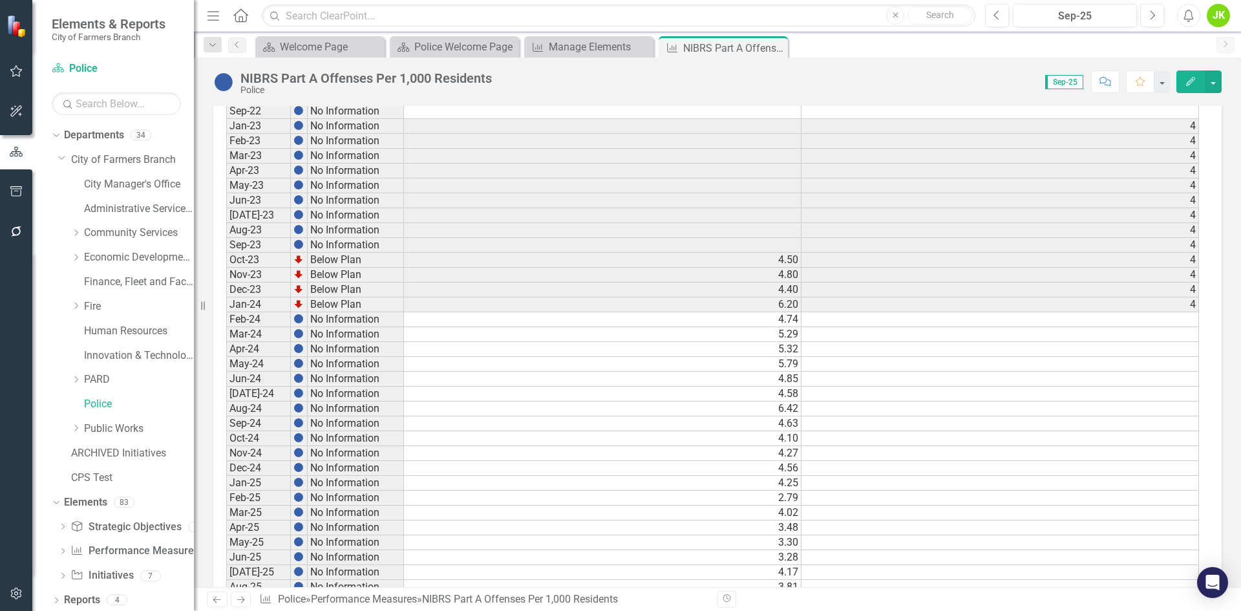
scroll to position [572, 0]
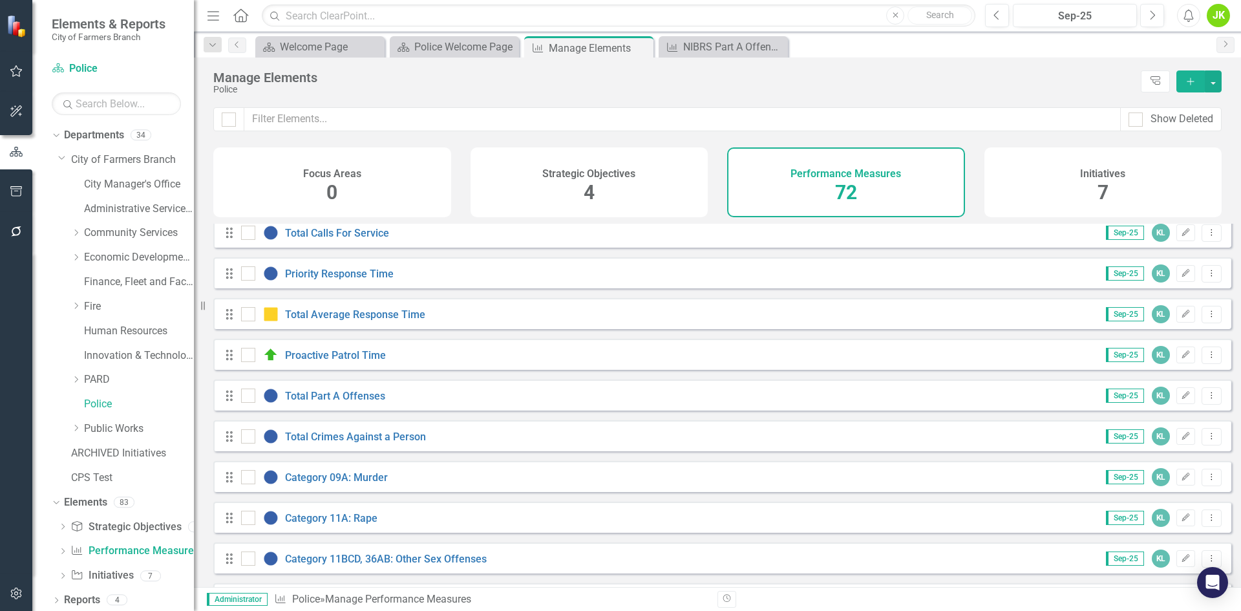
scroll to position [194, 0]
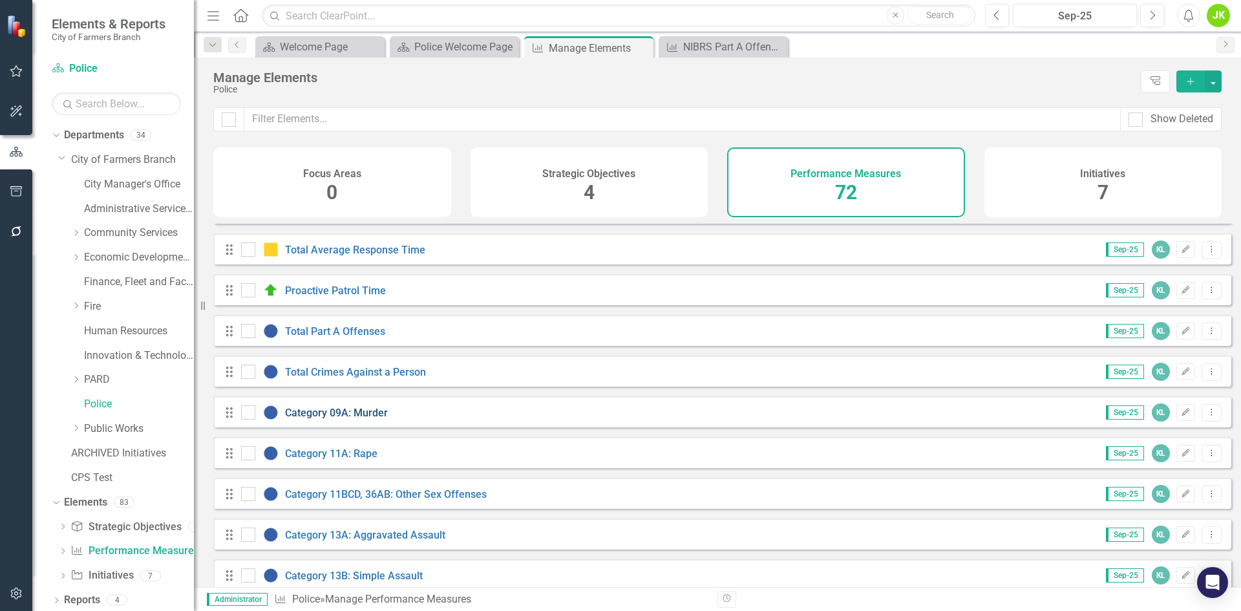
click at [377, 419] on link "Category 09A: Murder" at bounding box center [336, 413] width 103 height 12
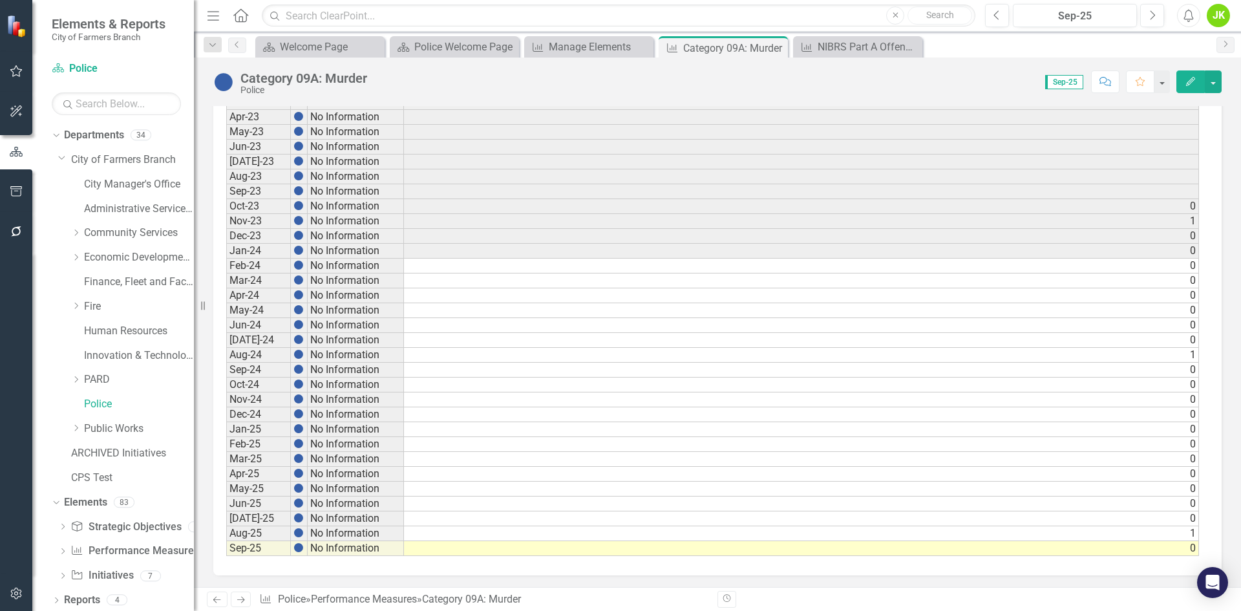
scroll to position [572, 0]
click at [112, 555] on link "Performance Measure Performance Measures" at bounding box center [134, 551] width 128 height 15
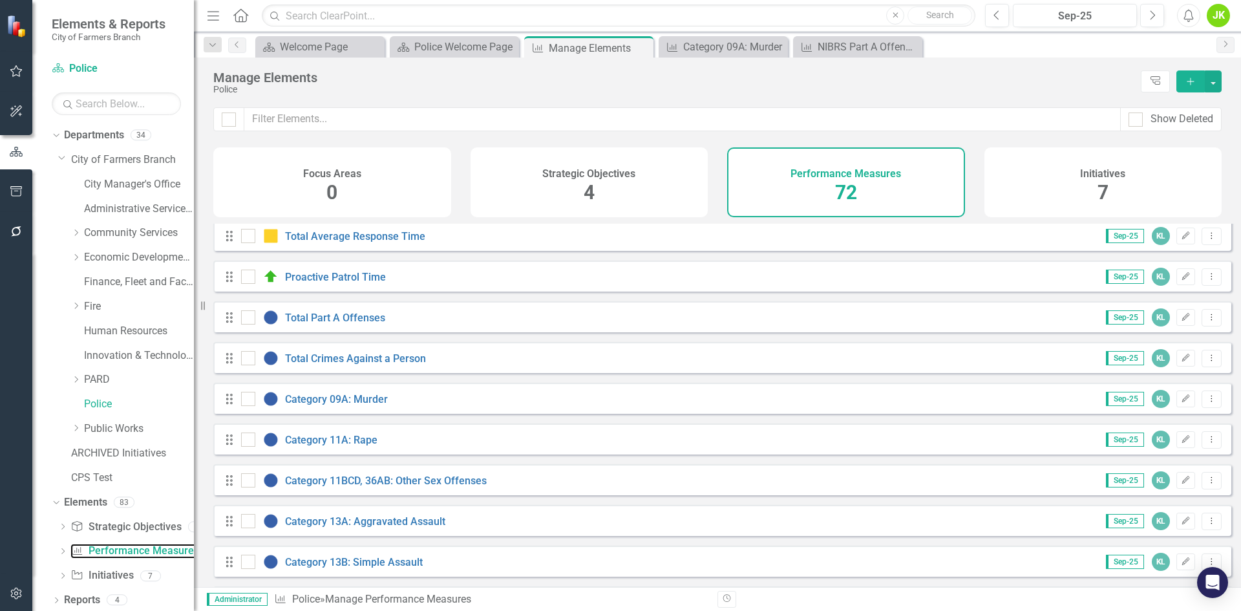
scroll to position [194, 0]
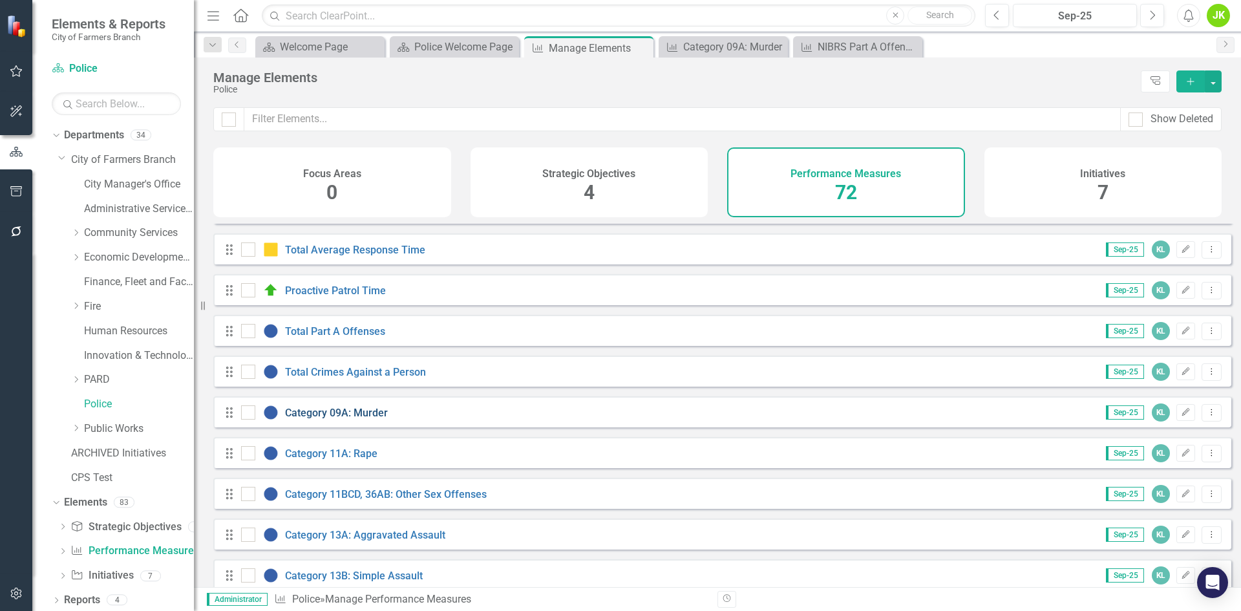
click at [349, 419] on link "Category 09A: Murder" at bounding box center [336, 413] width 103 height 12
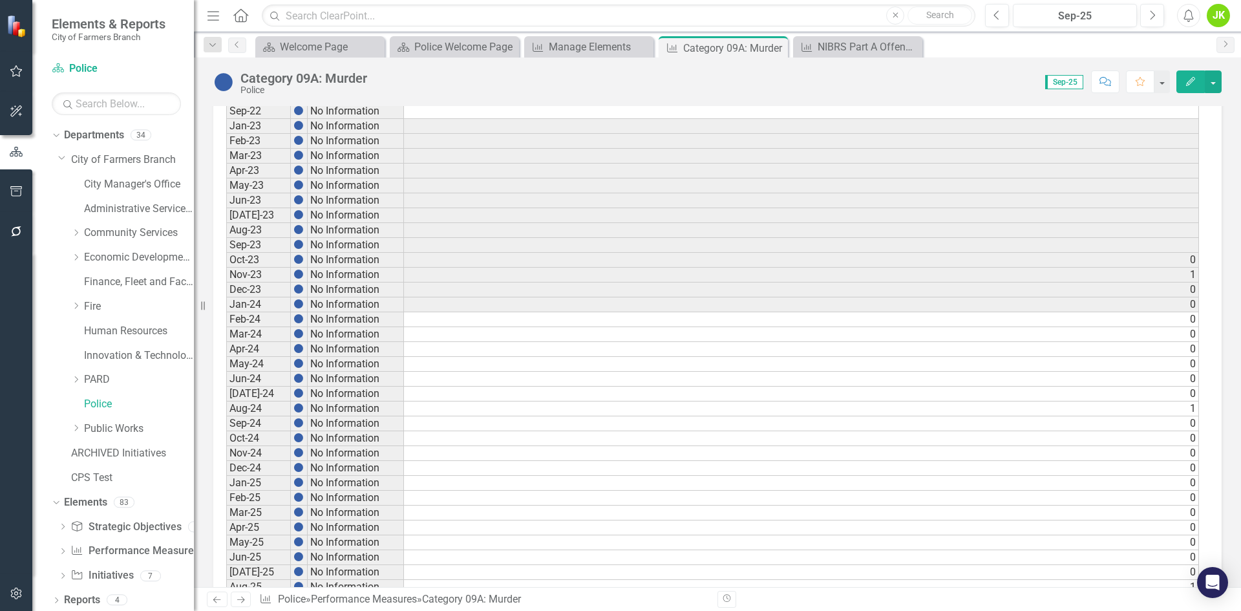
scroll to position [572, 0]
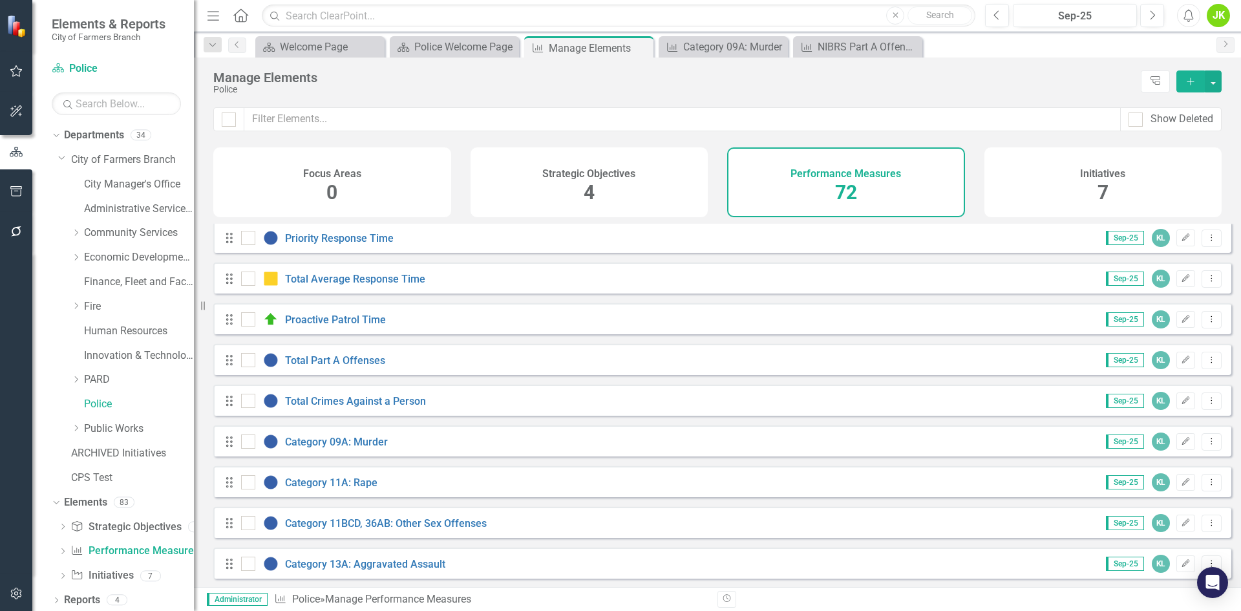
scroll to position [194, 0]
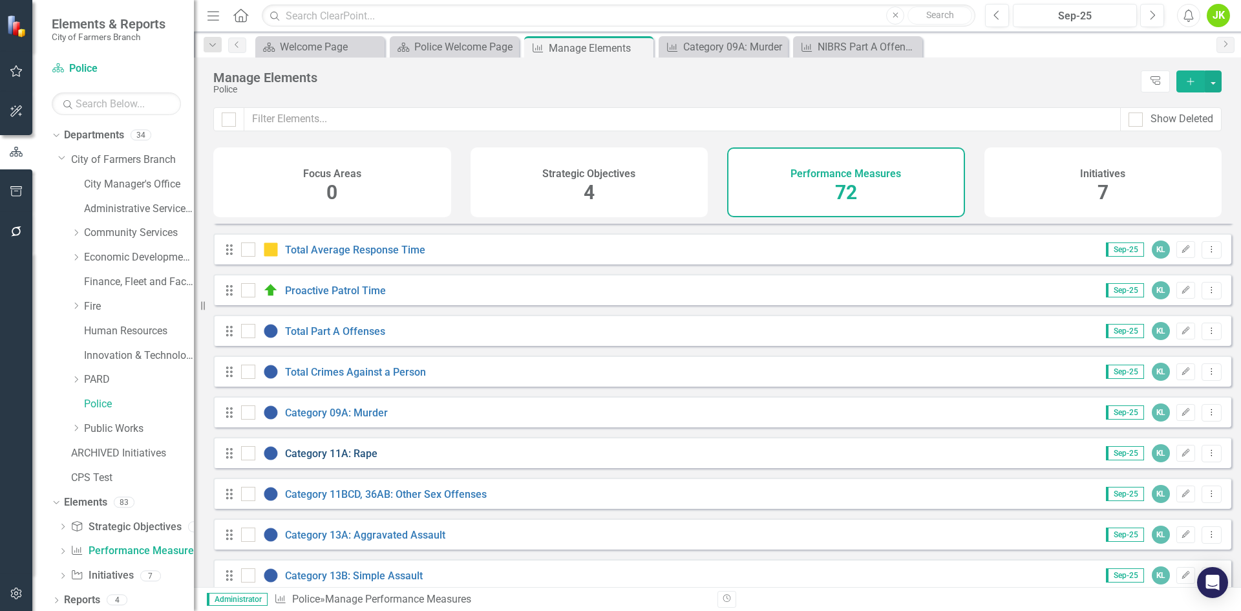
click at [374, 458] on link "Category 11A: Rape" at bounding box center [331, 453] width 92 height 12
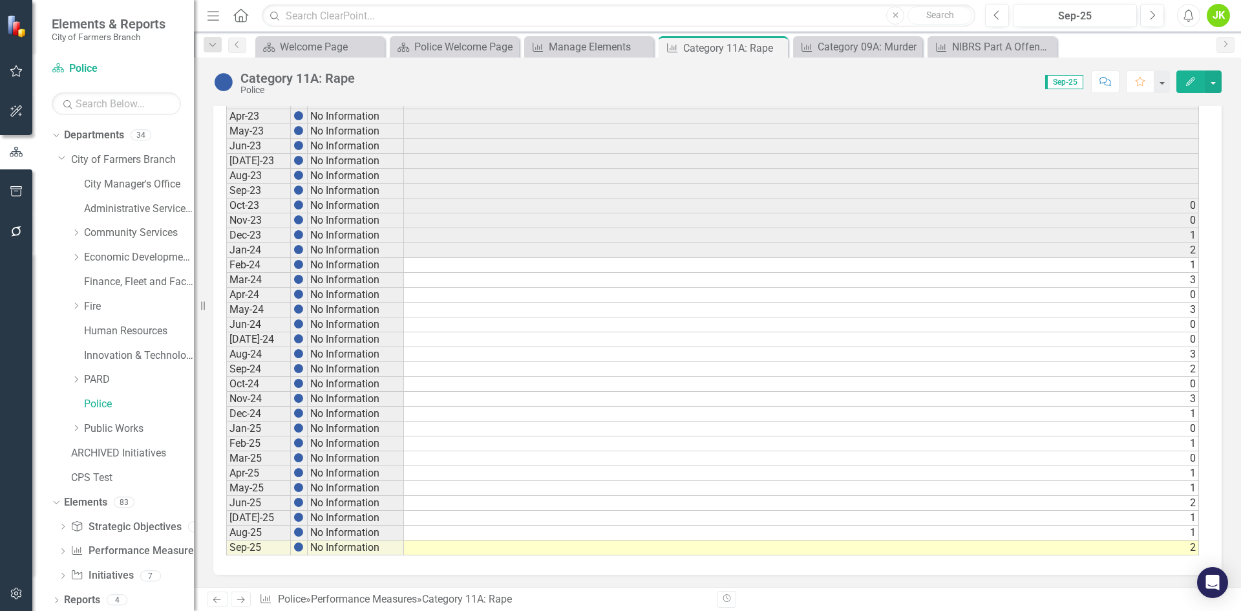
scroll to position [572, 0]
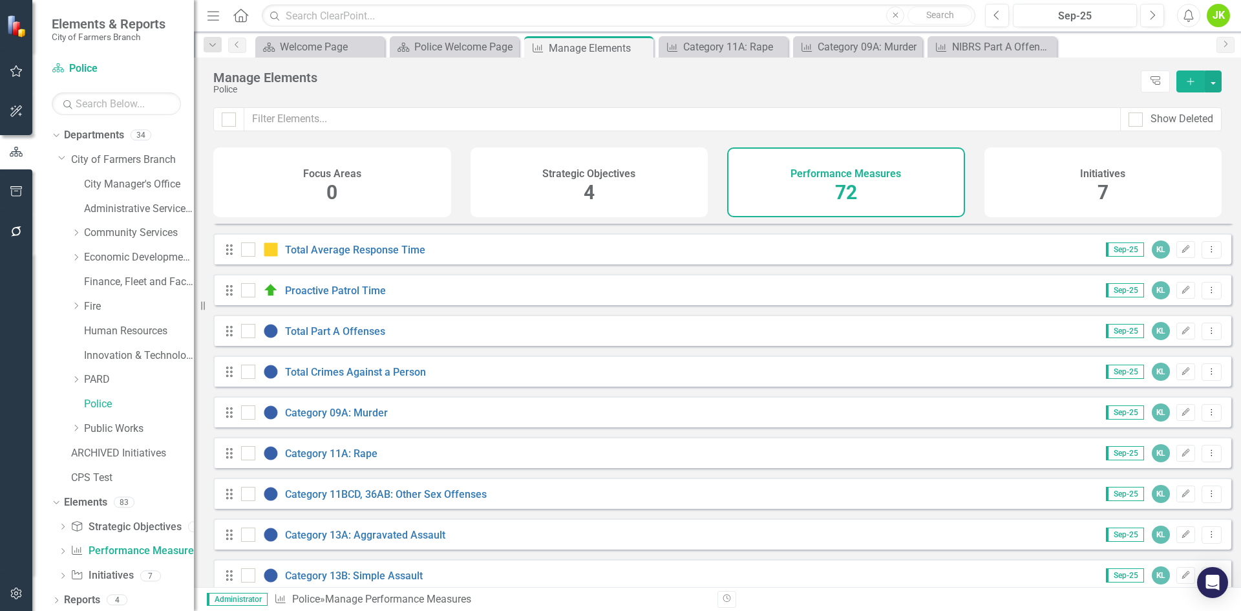
scroll to position [259, 0]
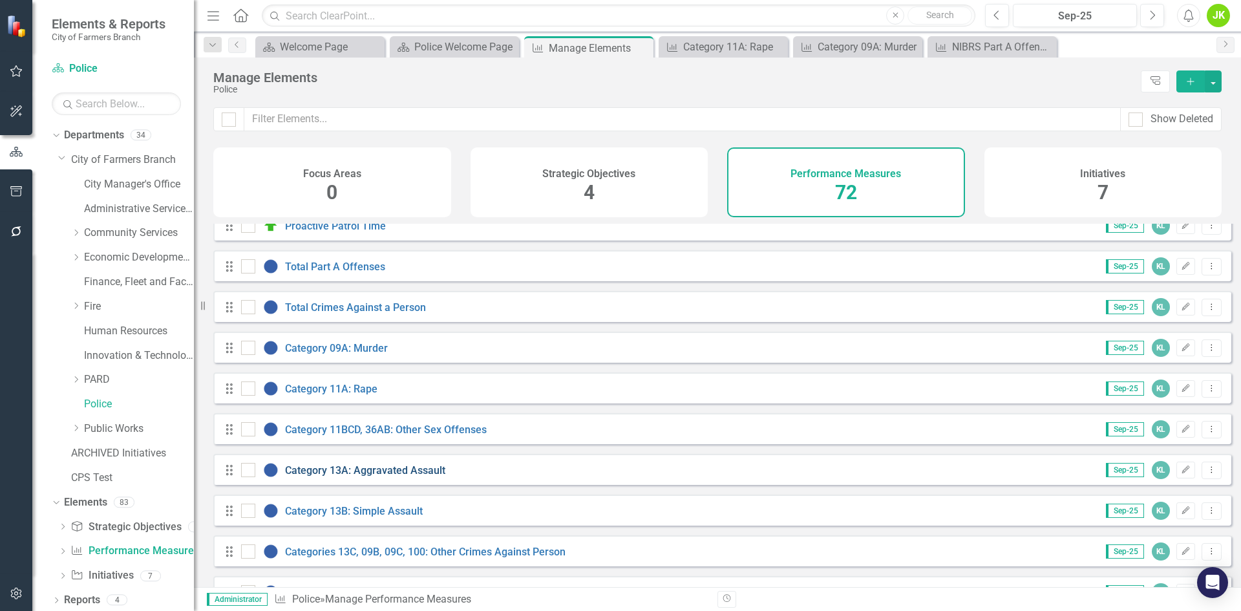
click at [398, 475] on link "Category 13A: Aggravated Assault" at bounding box center [365, 470] width 160 height 12
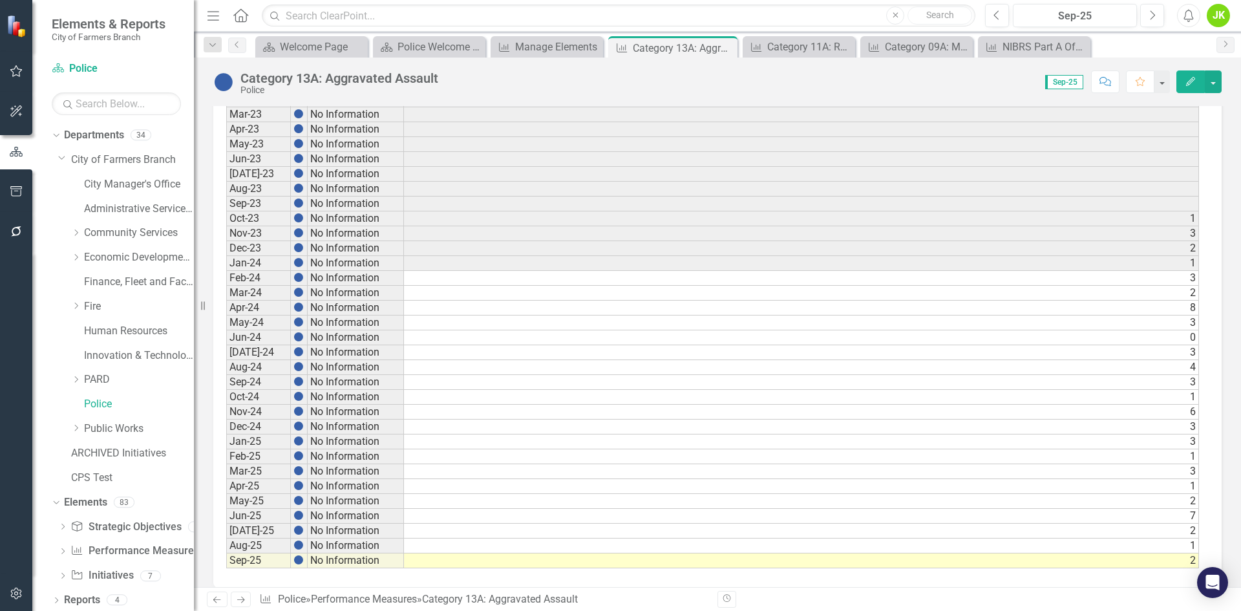
scroll to position [572, 0]
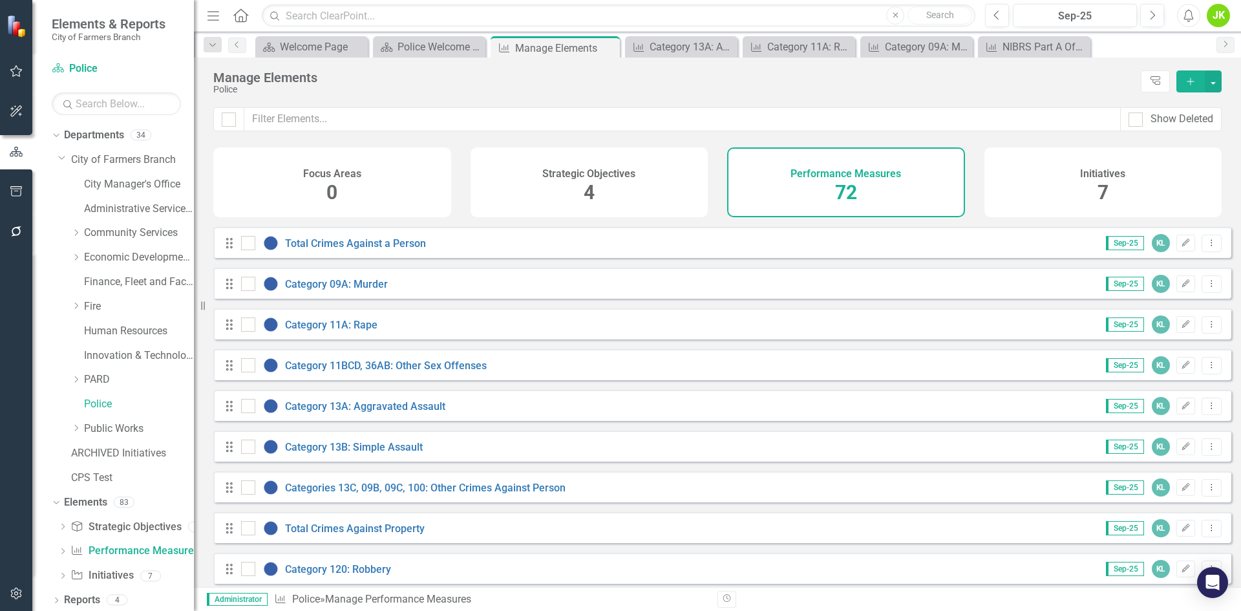
scroll to position [323, 0]
click at [385, 452] on link "Category 13B: Simple Assault" at bounding box center [354, 446] width 138 height 12
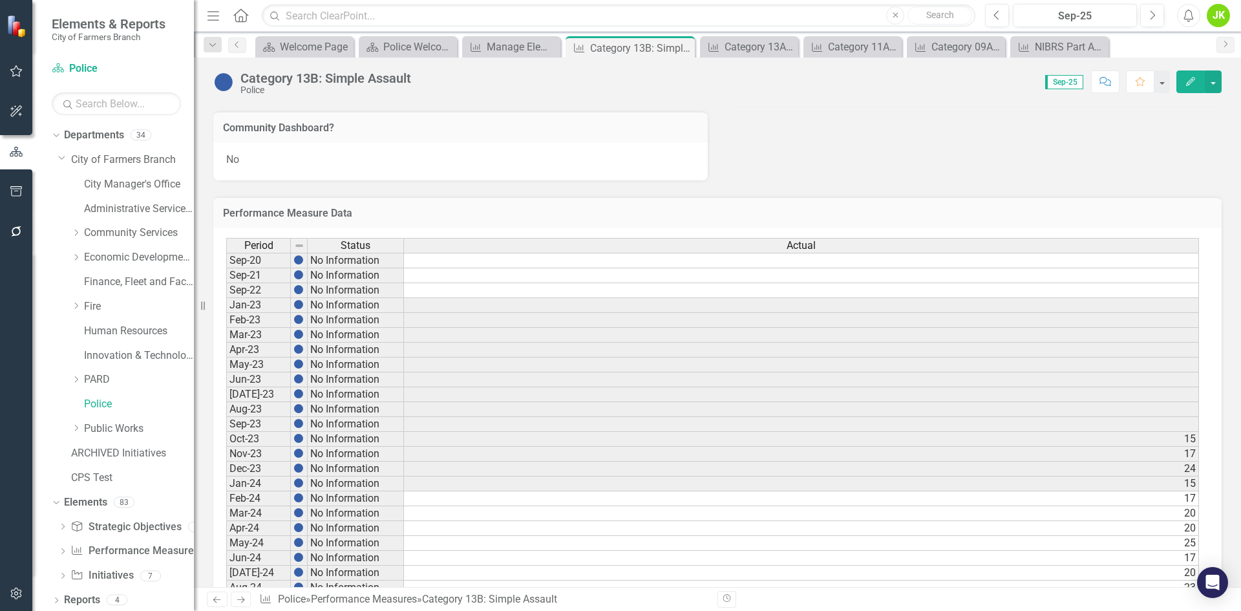
scroll to position [572, 0]
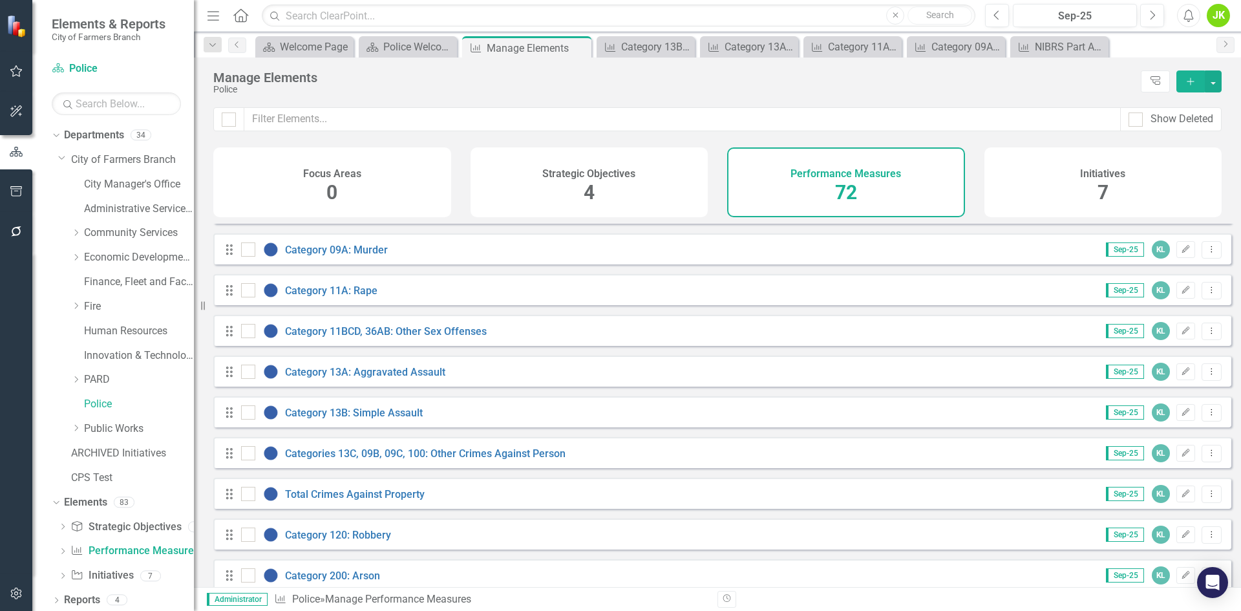
scroll to position [388, 0]
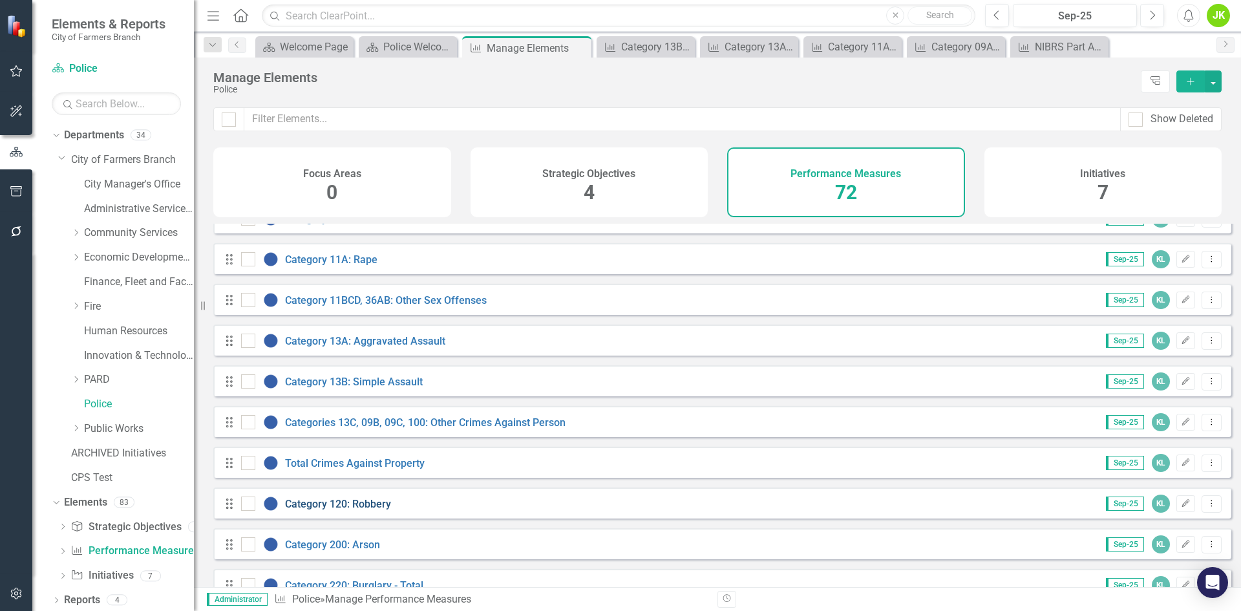
click at [370, 510] on link "Category 120: Robbery" at bounding box center [338, 504] width 106 height 12
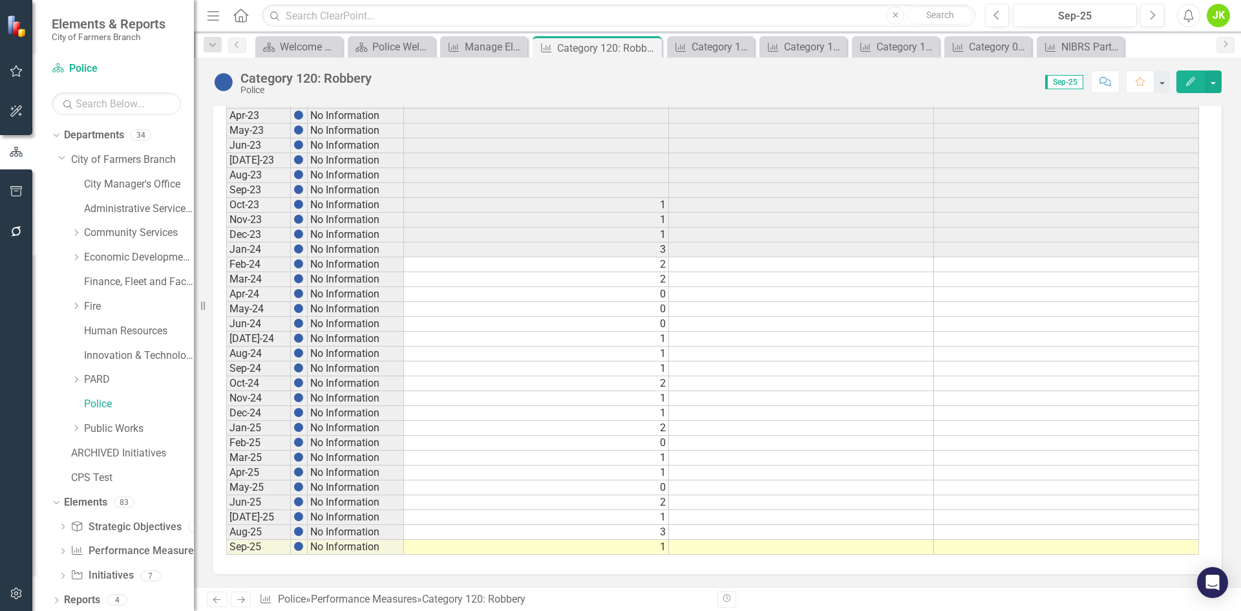
scroll to position [378, 0]
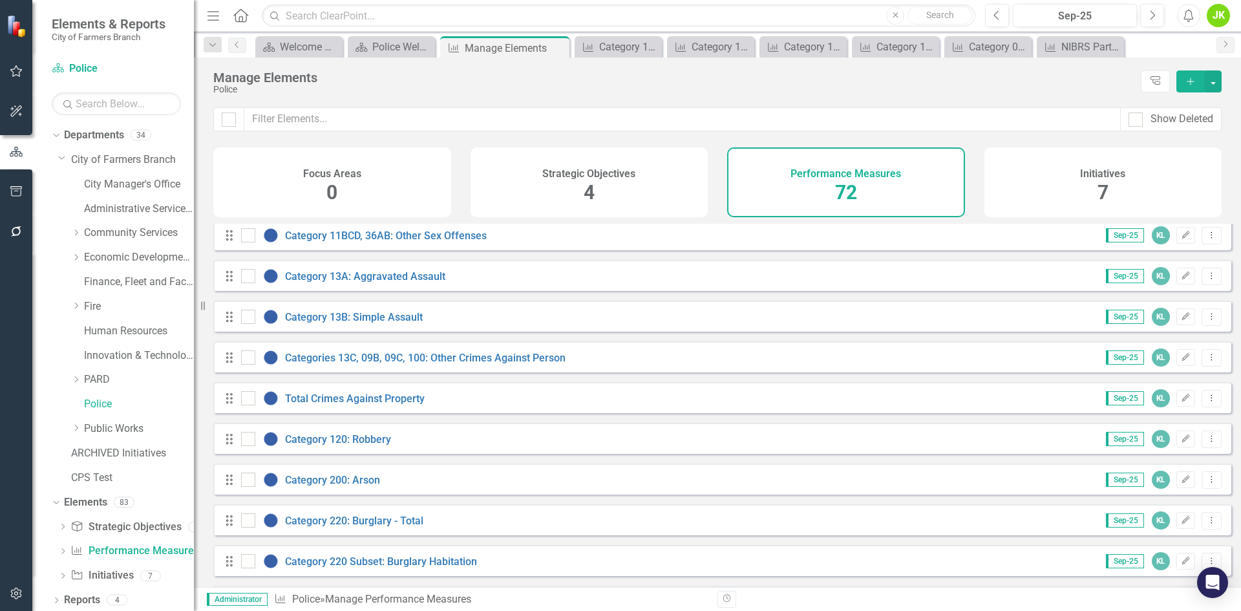
scroll to position [517, 0]
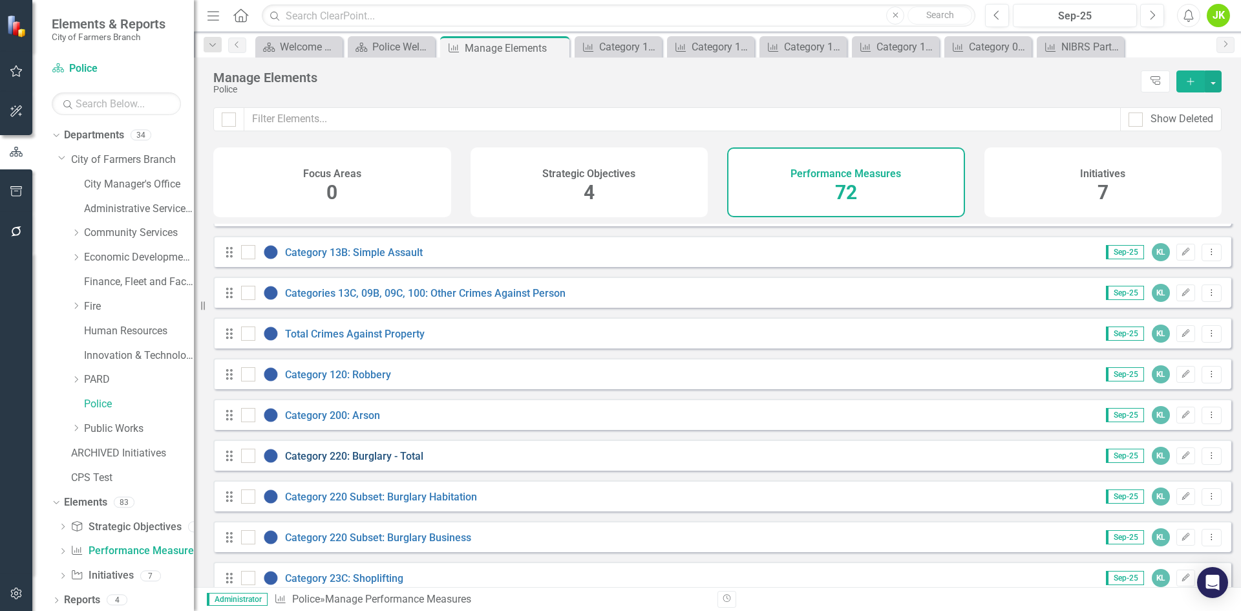
click at [370, 462] on link "Category 220: Burglary - Total" at bounding box center [354, 456] width 138 height 12
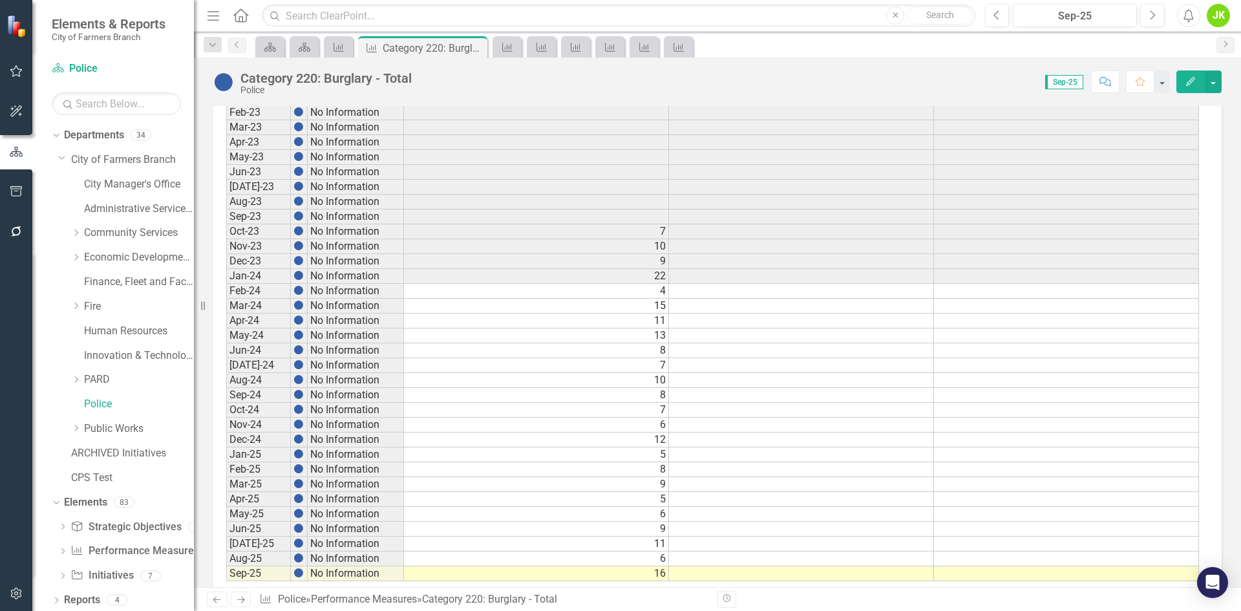
scroll to position [572, 0]
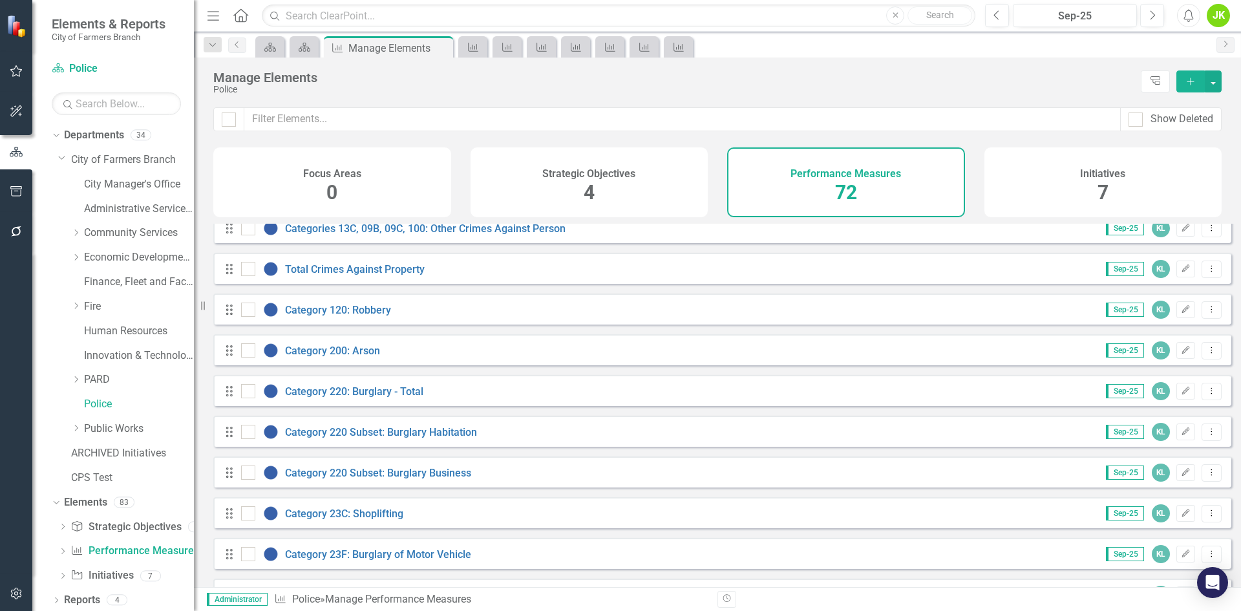
scroll to position [646, 0]
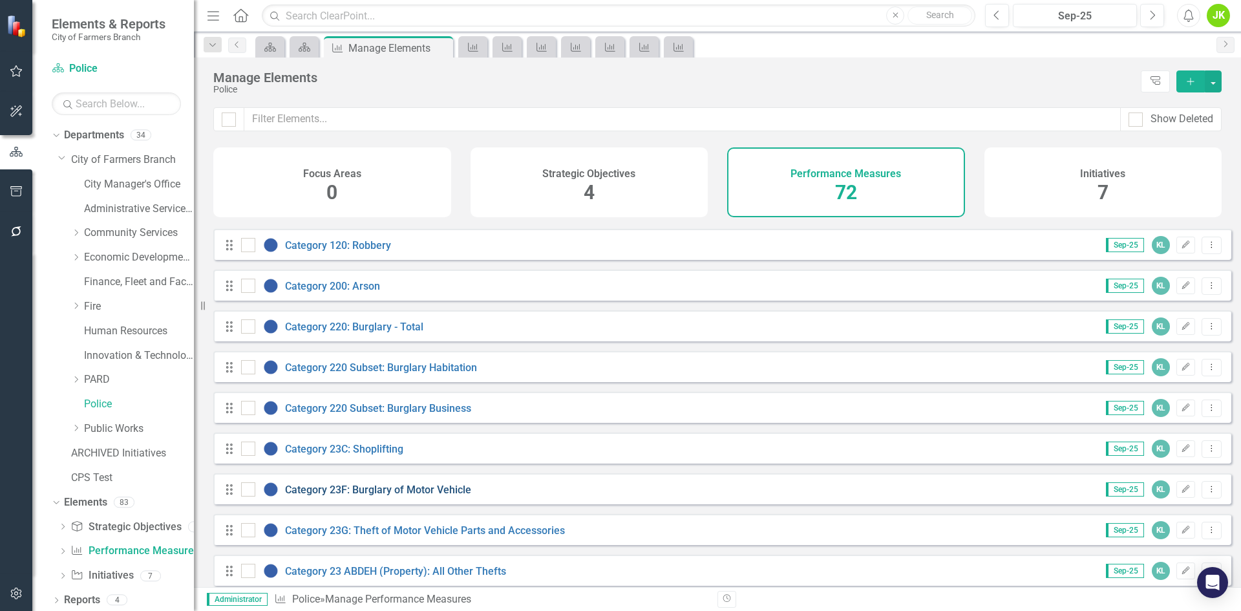
click at [441, 496] on link "Category 23F: Burglary of Motor Vehicle" at bounding box center [378, 490] width 186 height 12
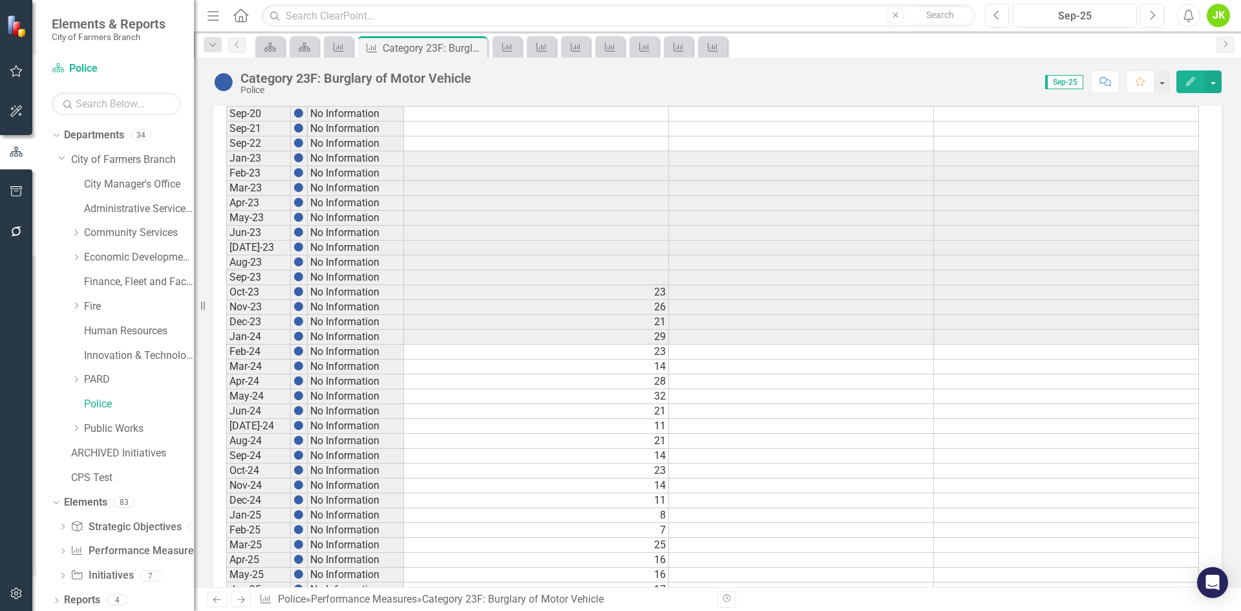
scroll to position [572, 0]
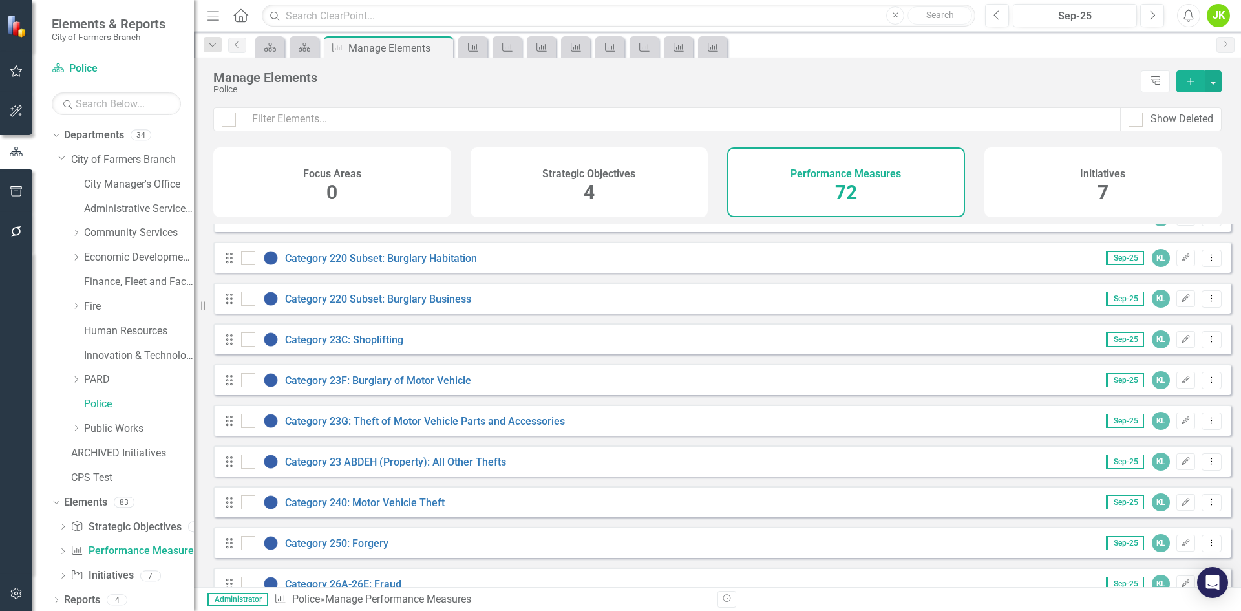
scroll to position [776, 0]
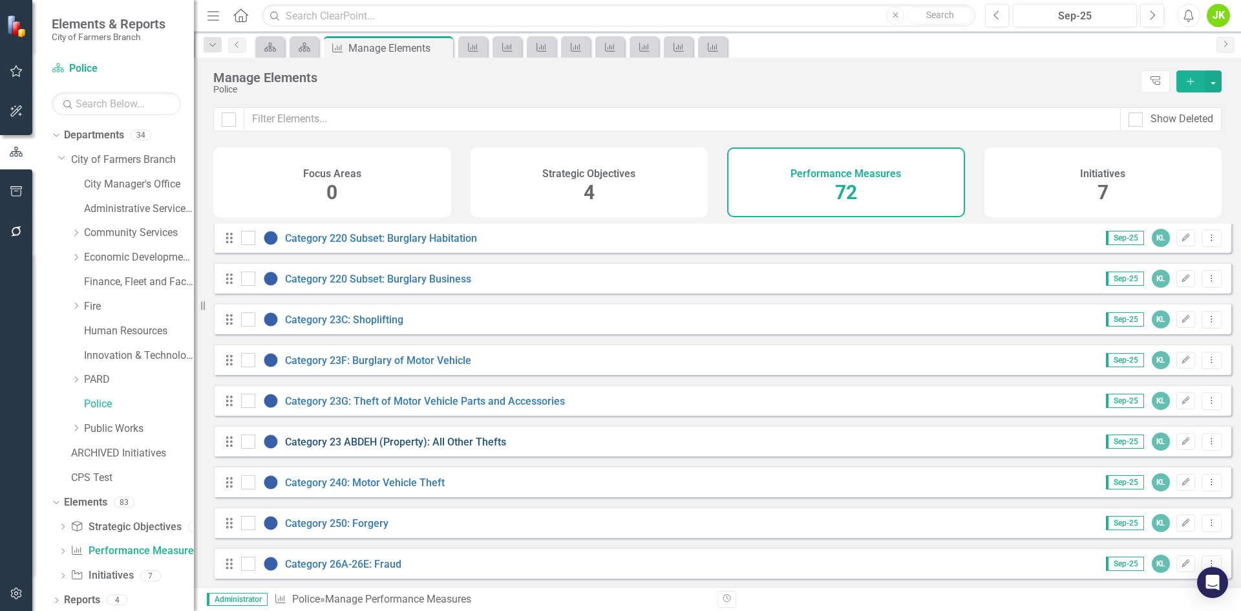
click at [432, 448] on link "Category 23 ABDEH (Property): All Other Thefts" at bounding box center [395, 442] width 221 height 12
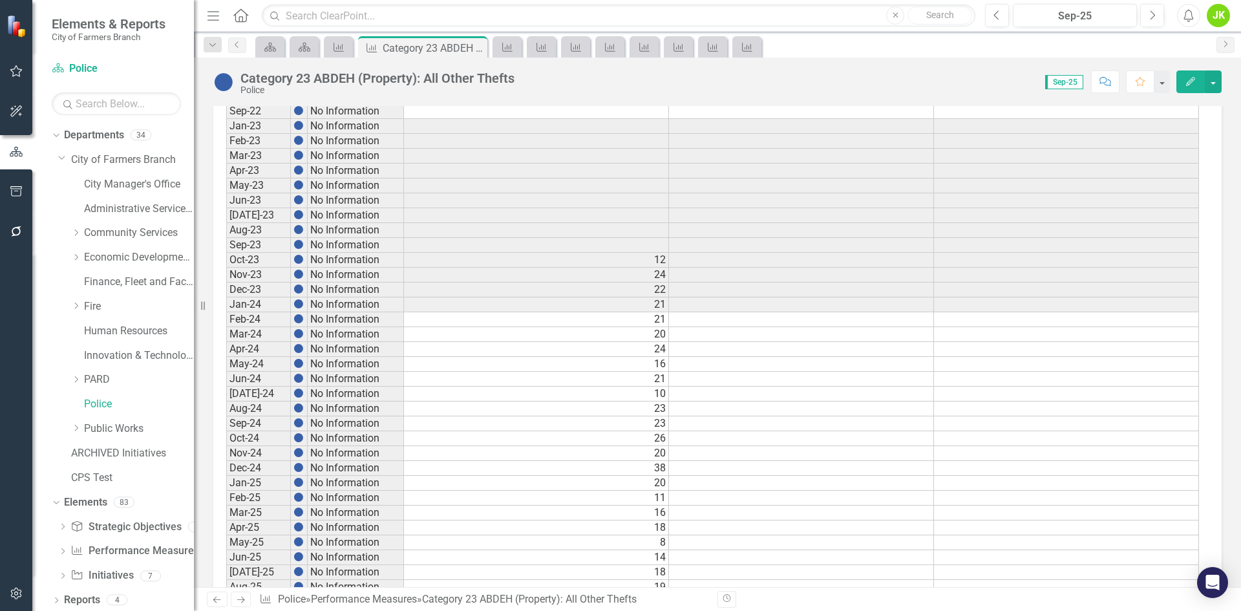
scroll to position [572, 0]
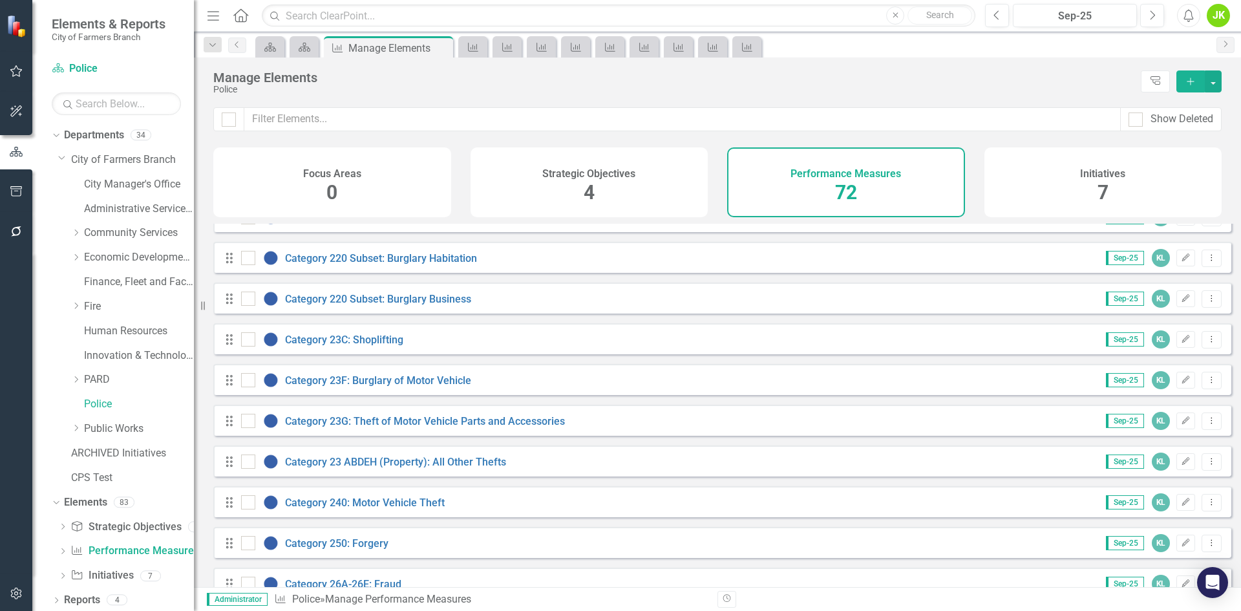
scroll to position [776, 0]
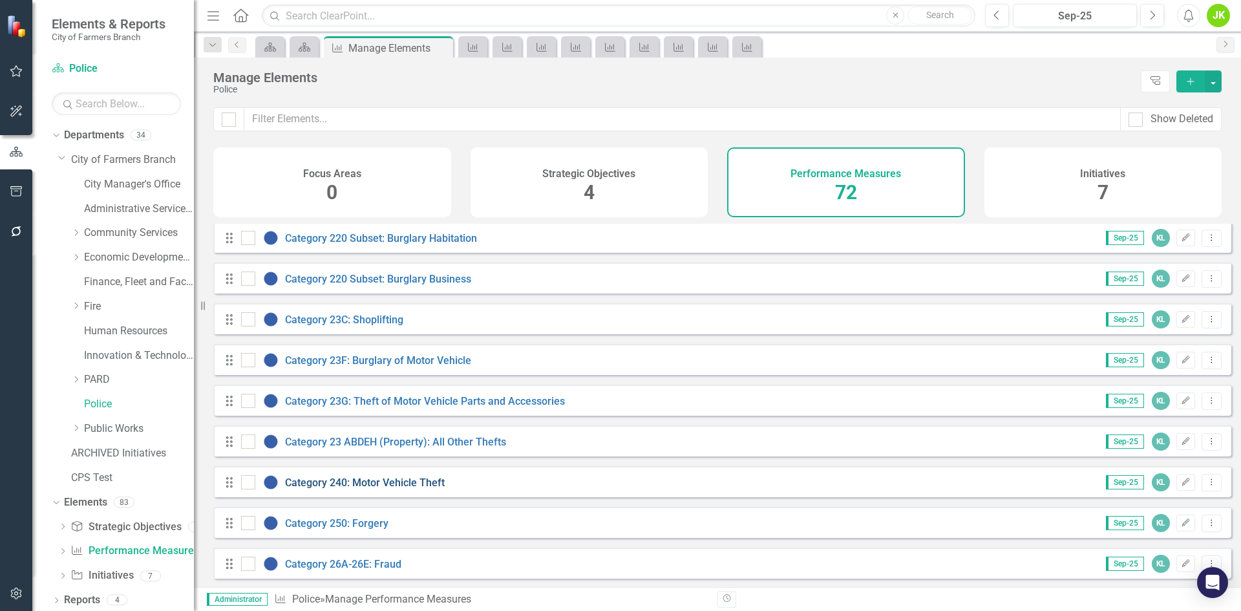
click at [390, 489] on link "Category 240: Motor Vehicle Theft" at bounding box center [365, 482] width 160 height 12
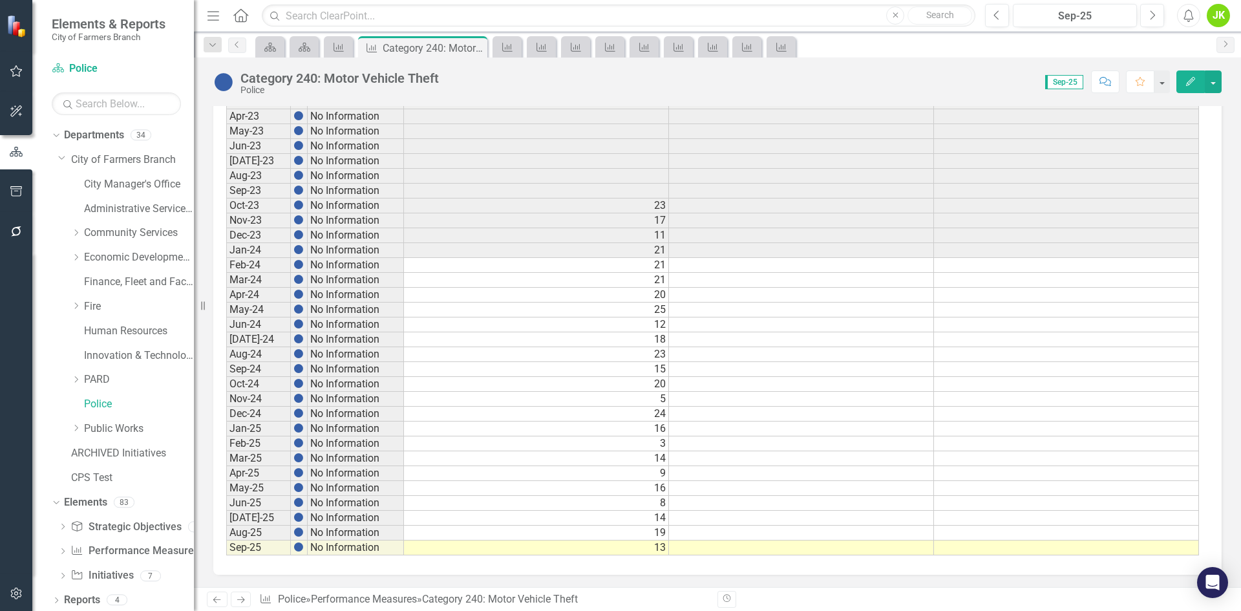
scroll to position [572, 0]
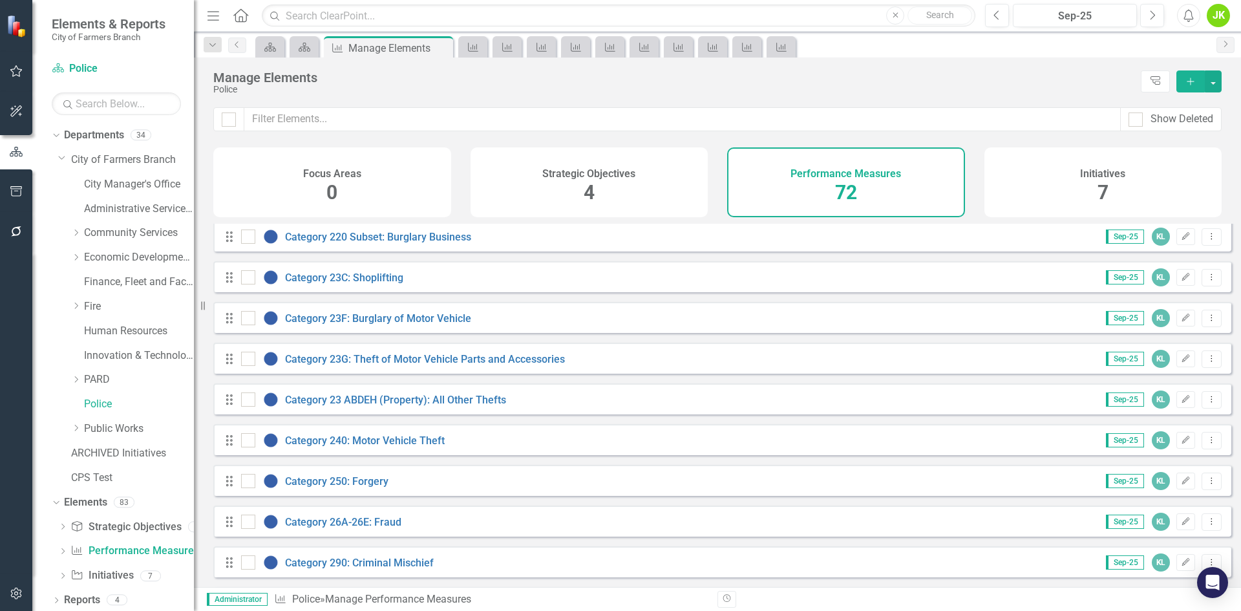
scroll to position [840, 0]
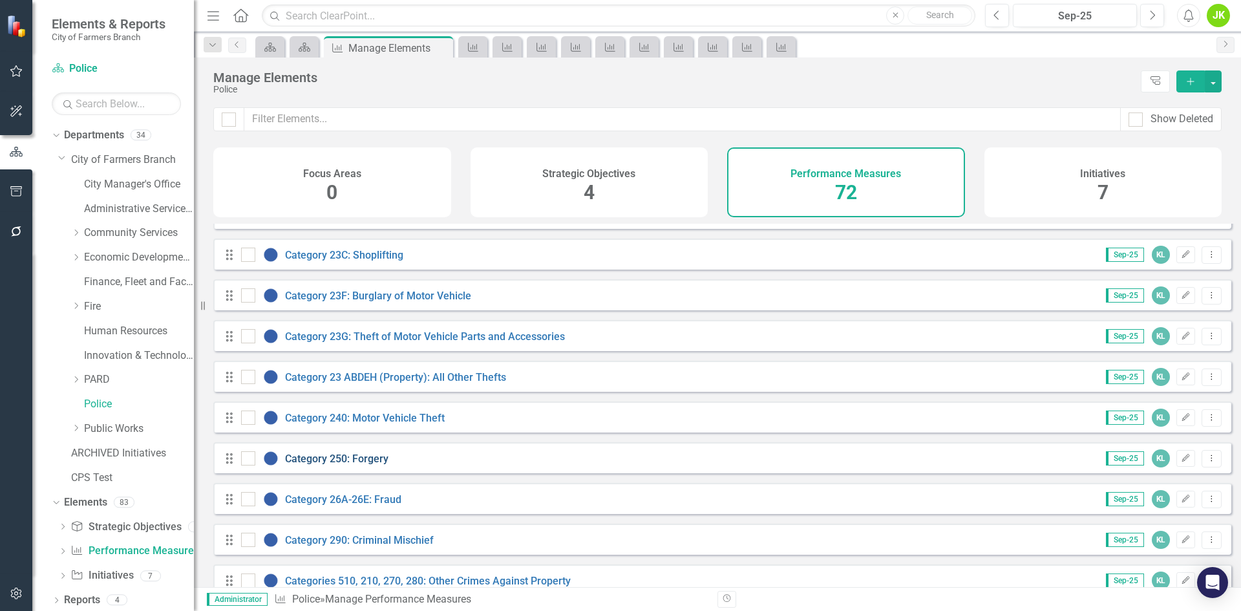
click at [373, 465] on link "Category 250: Forgery" at bounding box center [336, 458] width 103 height 12
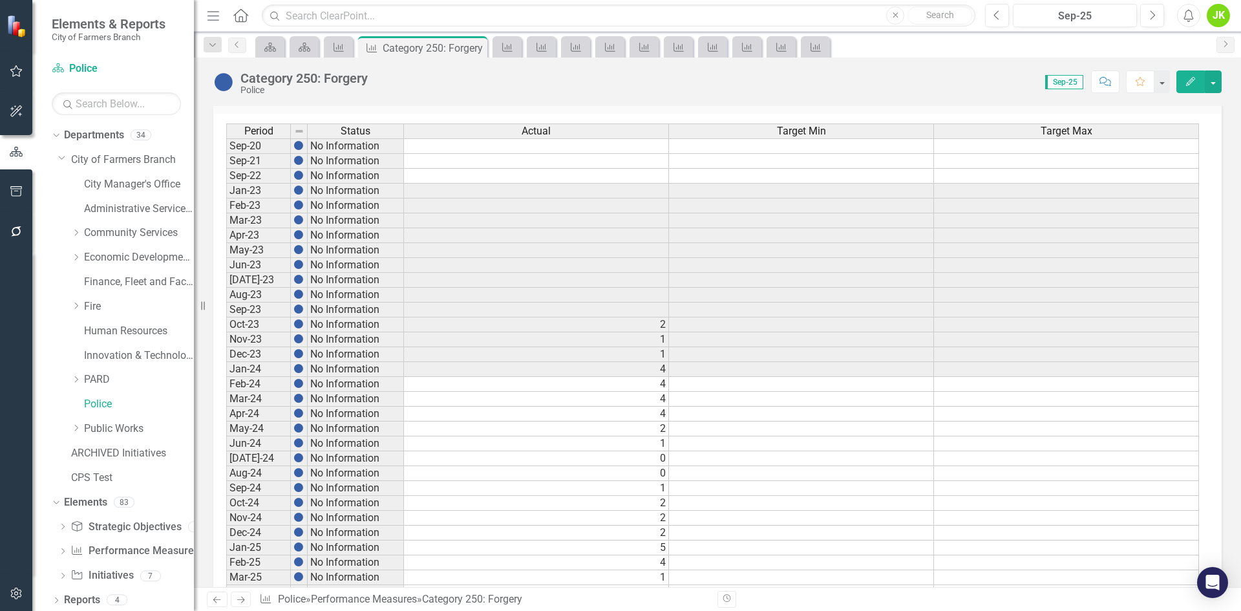
scroll to position [572, 0]
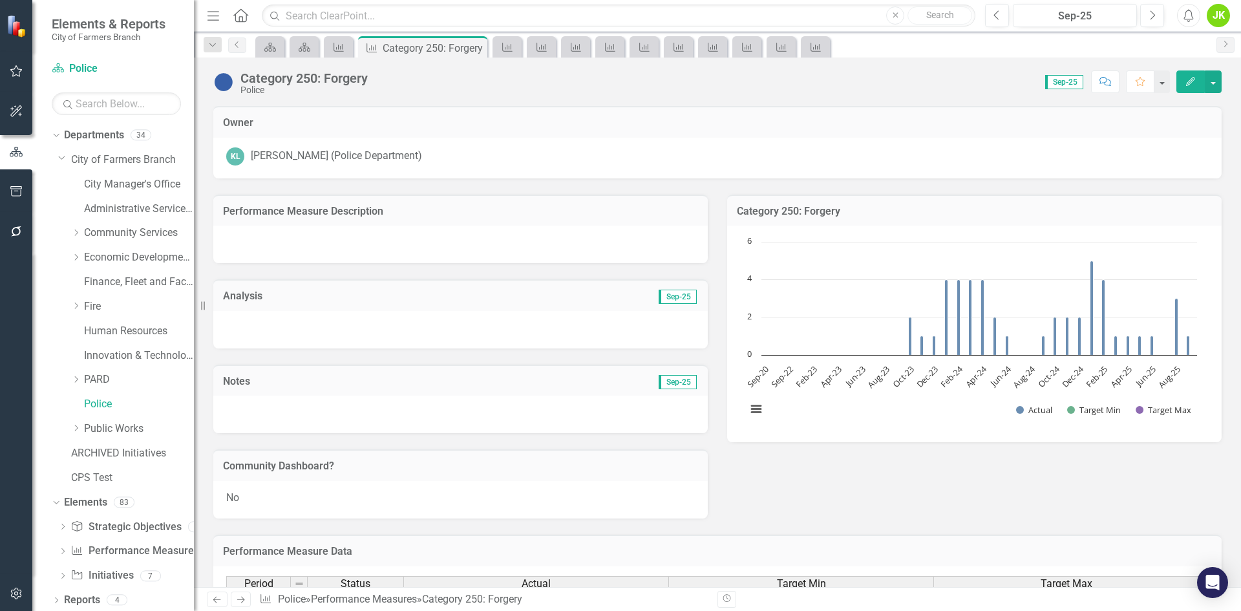
scroll to position [572, 0]
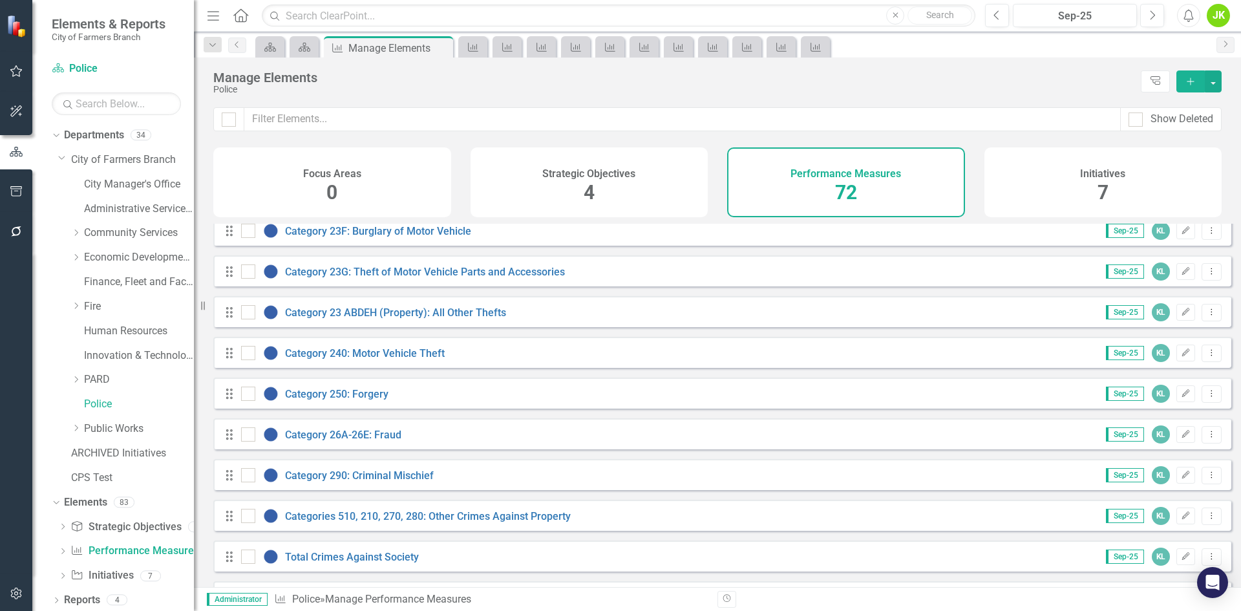
scroll to position [1034, 0]
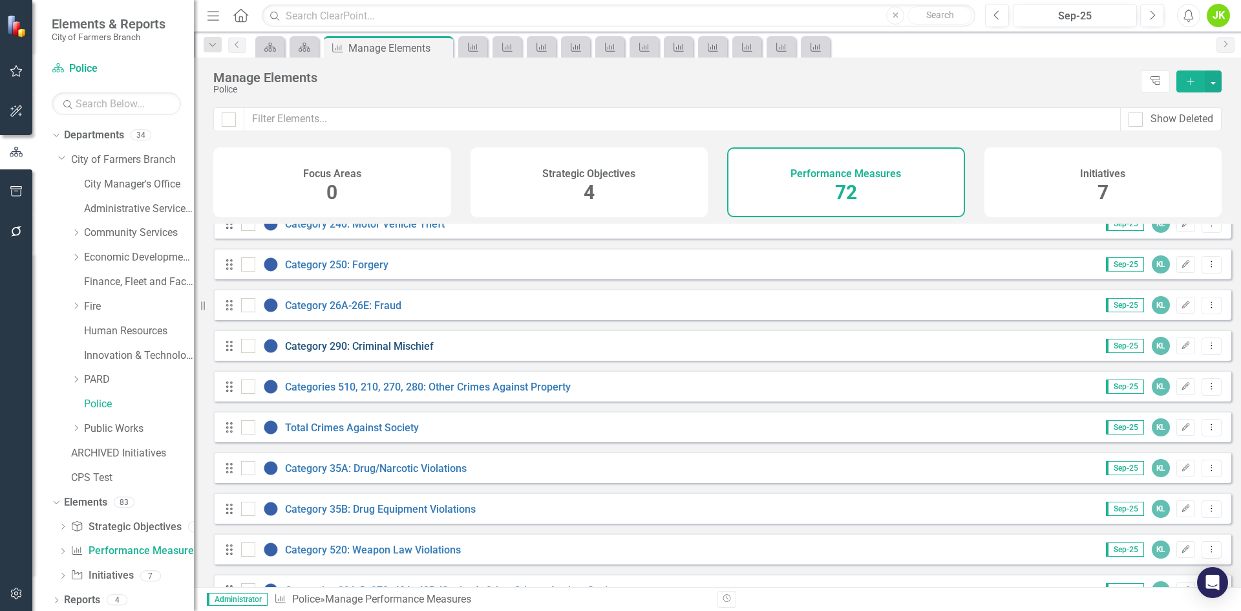
click at [379, 352] on link "Category 290: Criminal Mischief" at bounding box center [359, 346] width 149 height 12
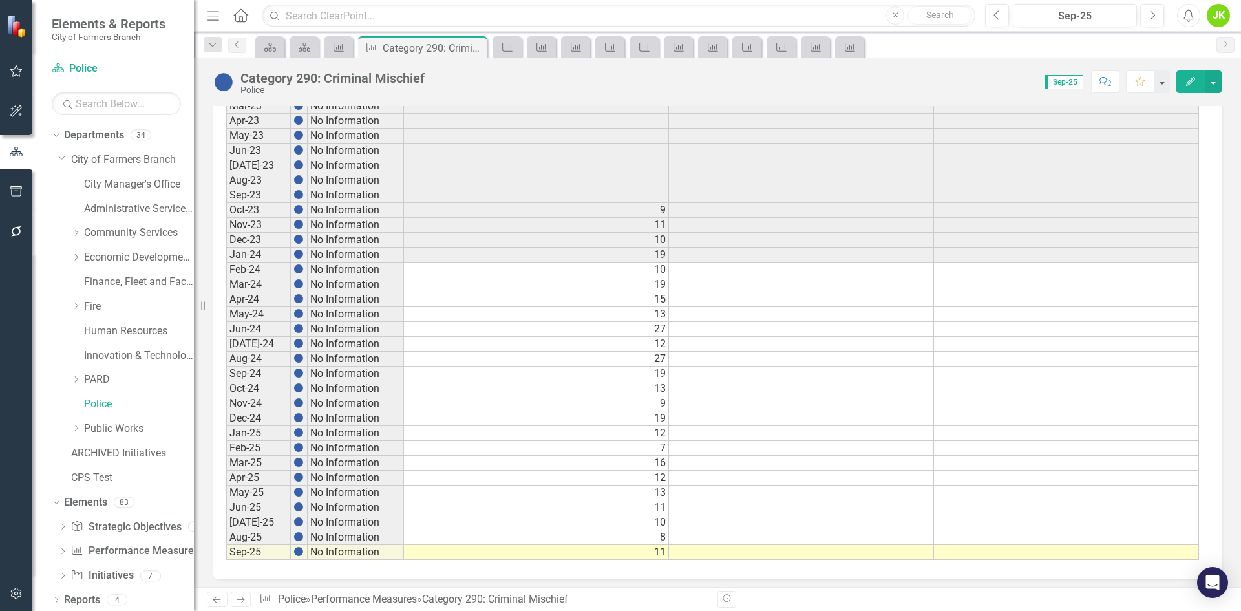
scroll to position [572, 0]
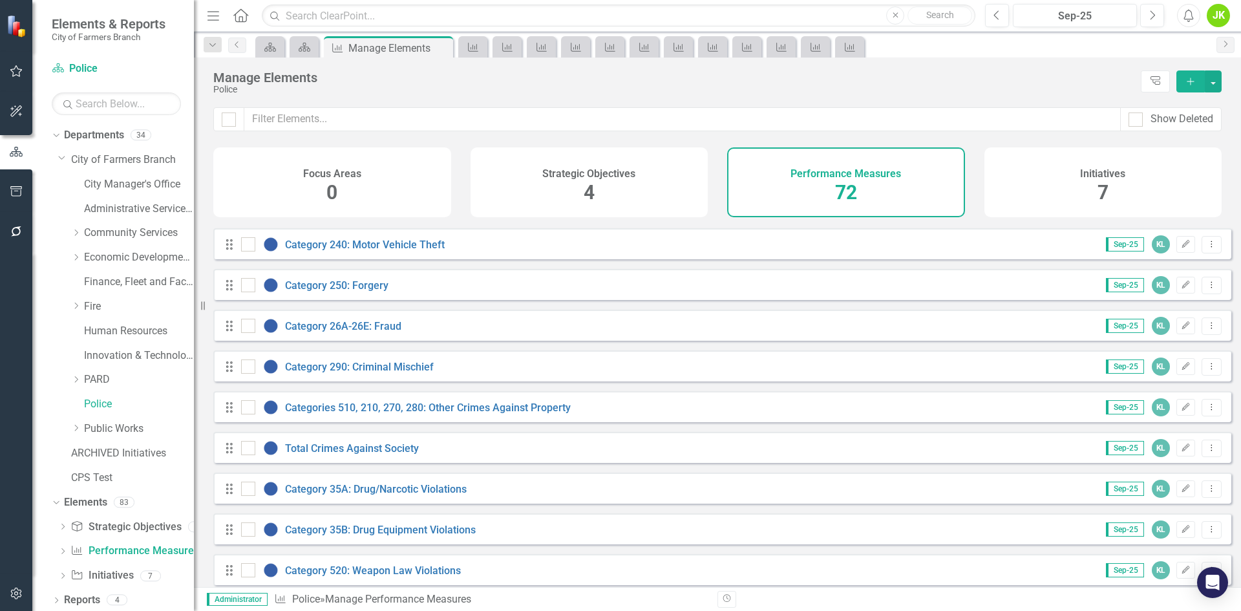
scroll to position [1034, 0]
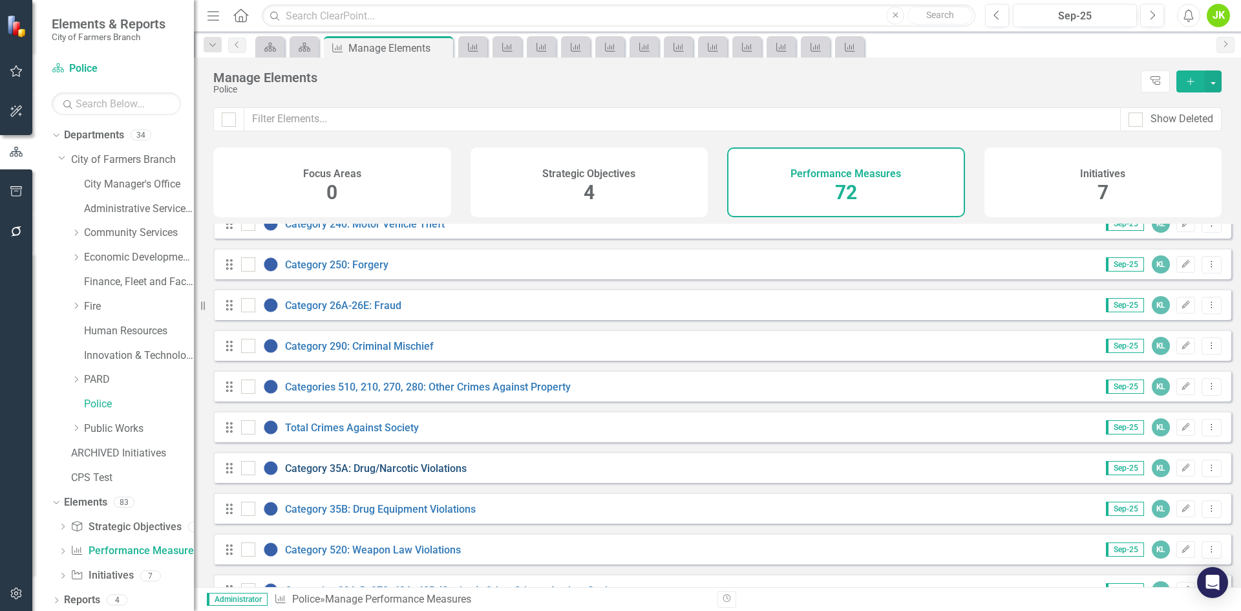
click at [431, 474] on link "Category 35A: Drug/Narcotic Violations" at bounding box center [376, 468] width 182 height 12
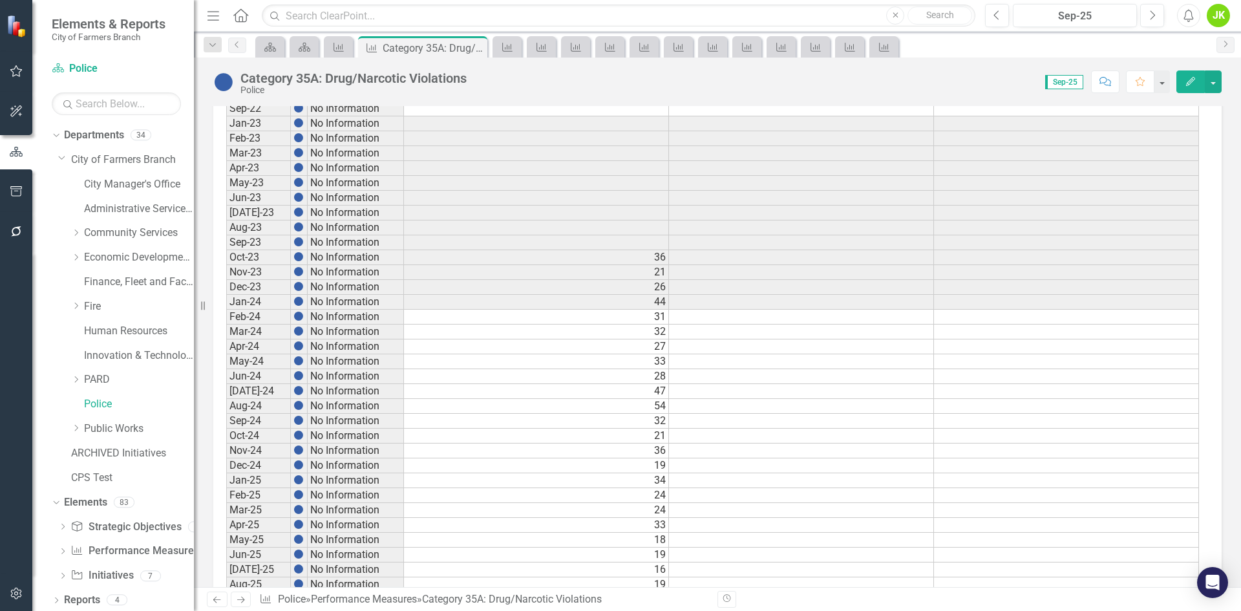
scroll to position [572, 0]
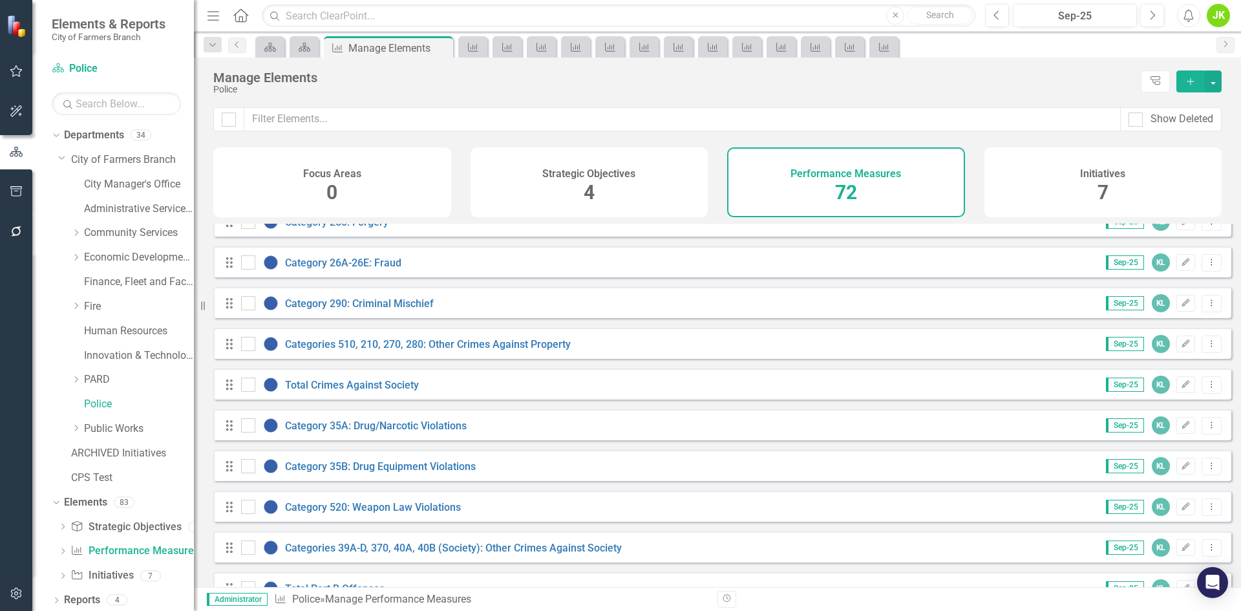
scroll to position [1099, 0]
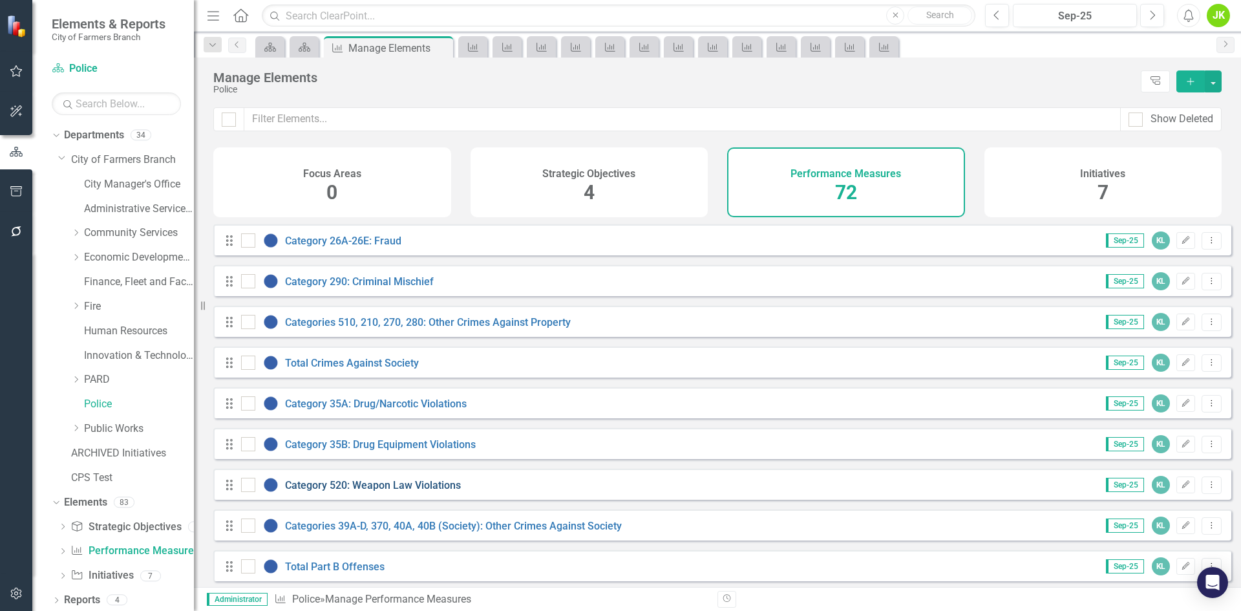
click at [400, 491] on link "Category 520: Weapon Law Violations" at bounding box center [373, 485] width 176 height 12
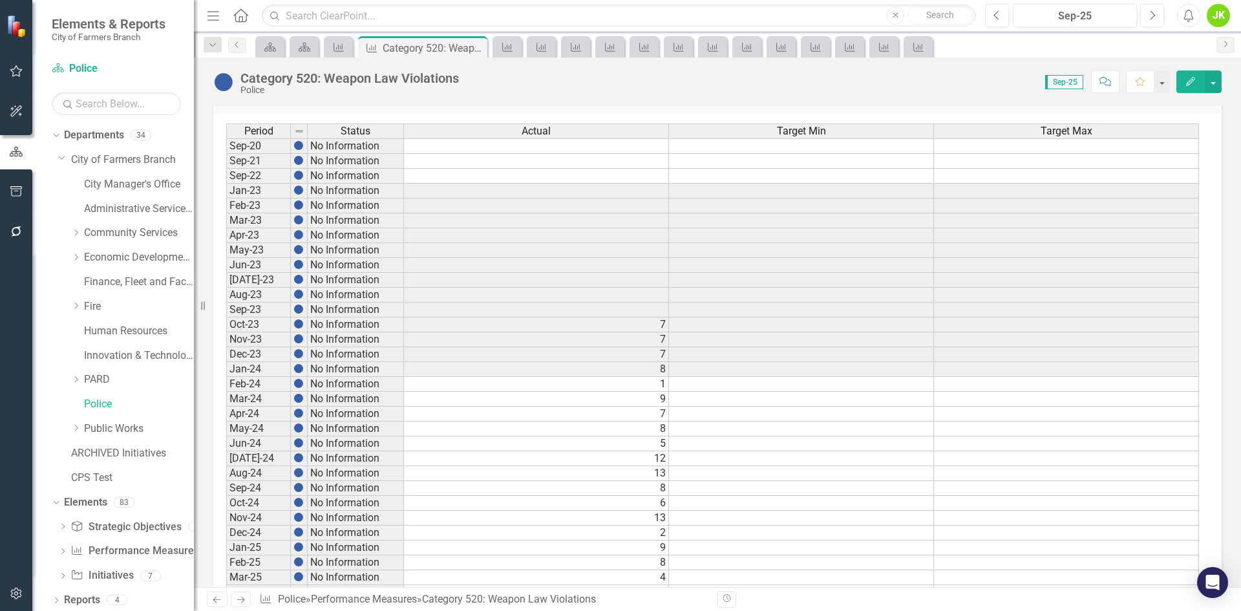
scroll to position [572, 0]
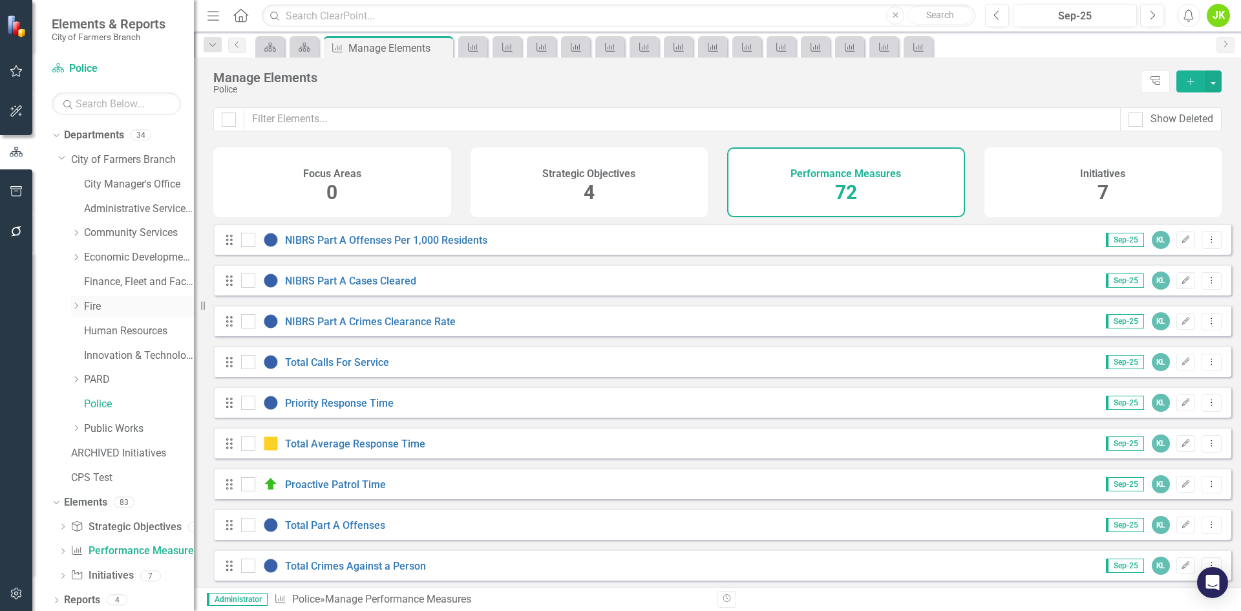
scroll to position [3, 0]
click at [123, 430] on link "Public Works" at bounding box center [139, 425] width 110 height 15
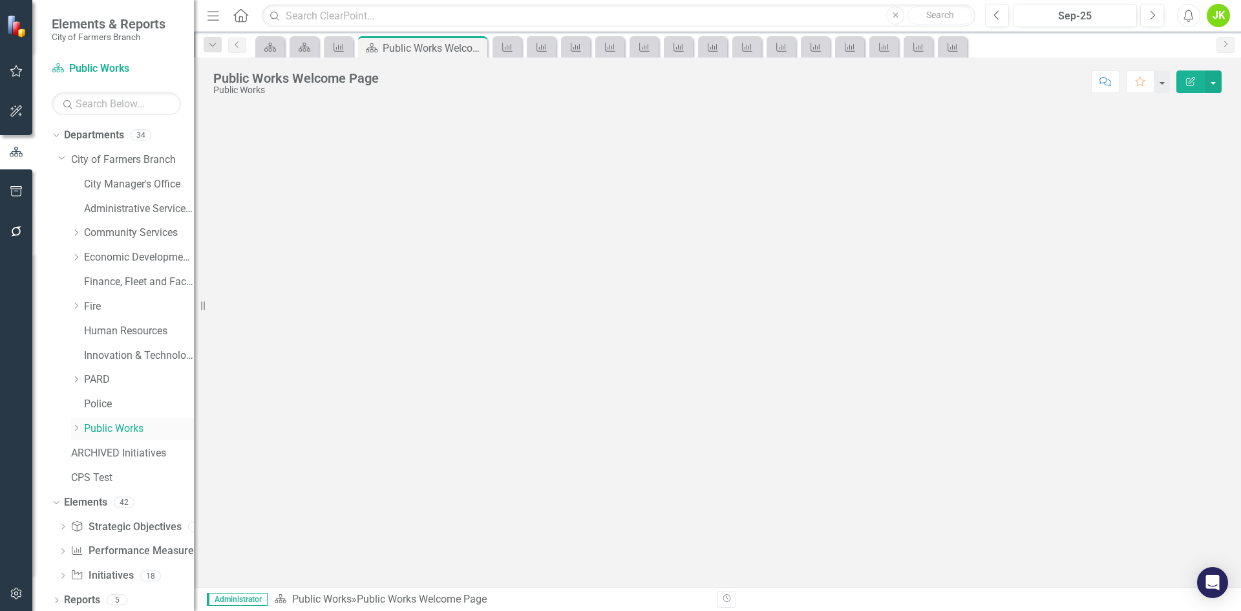
click at [72, 425] on icon "Dropdown" at bounding box center [76, 428] width 10 height 8
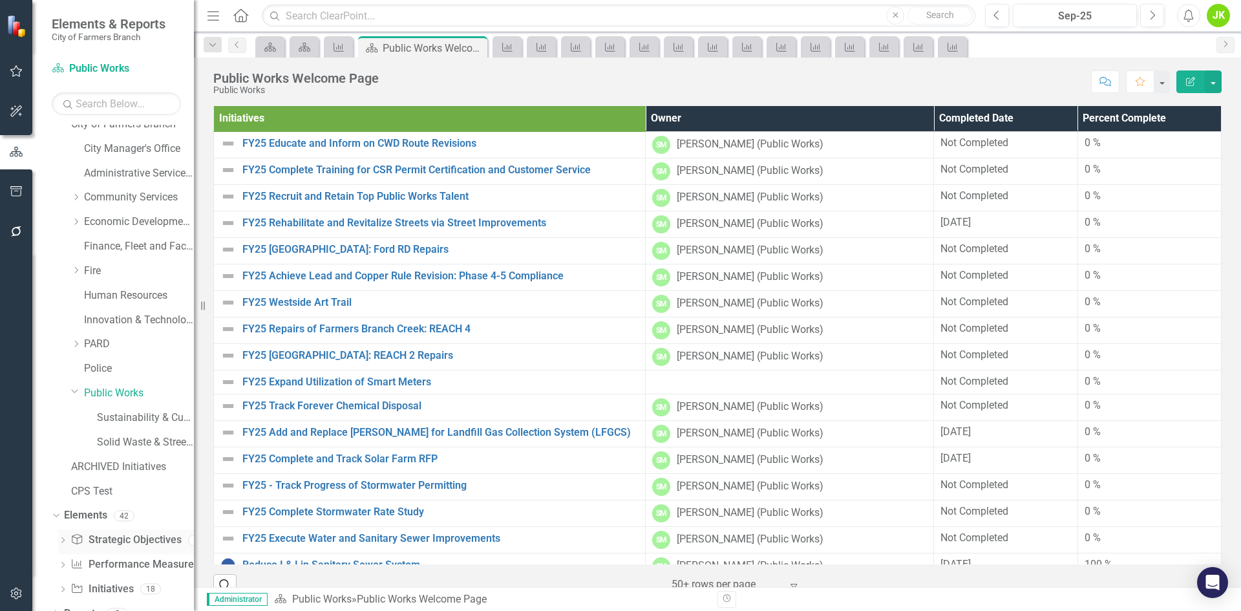
scroll to position [52, 0]
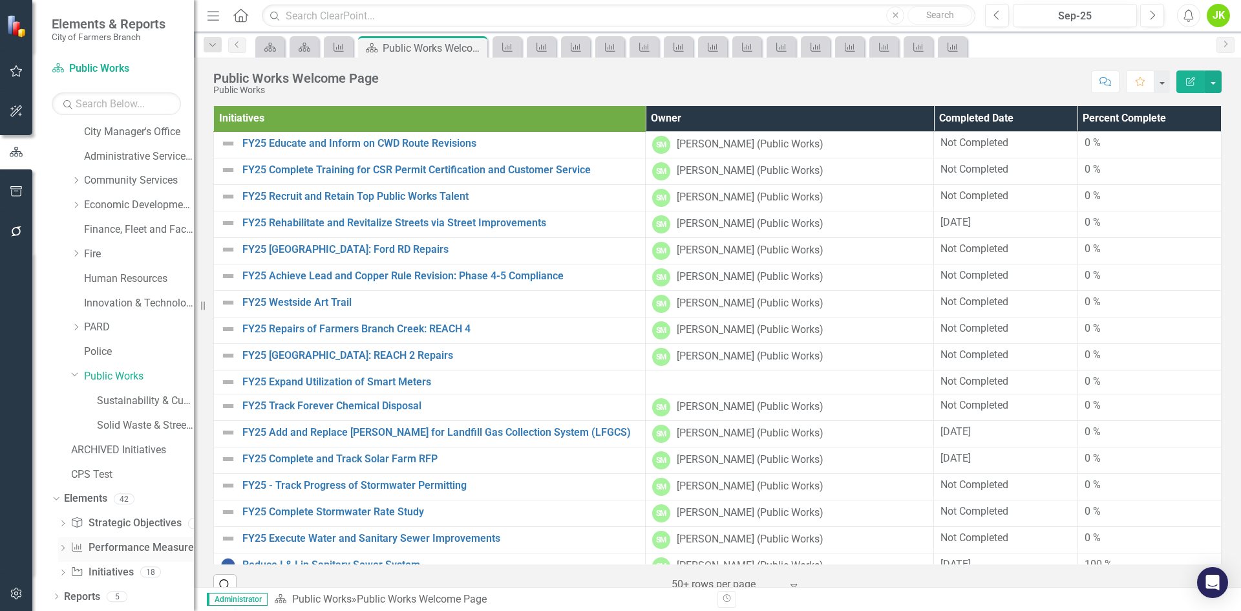
click at [117, 550] on link "Performance Measure Performance Measures" at bounding box center [134, 547] width 128 height 15
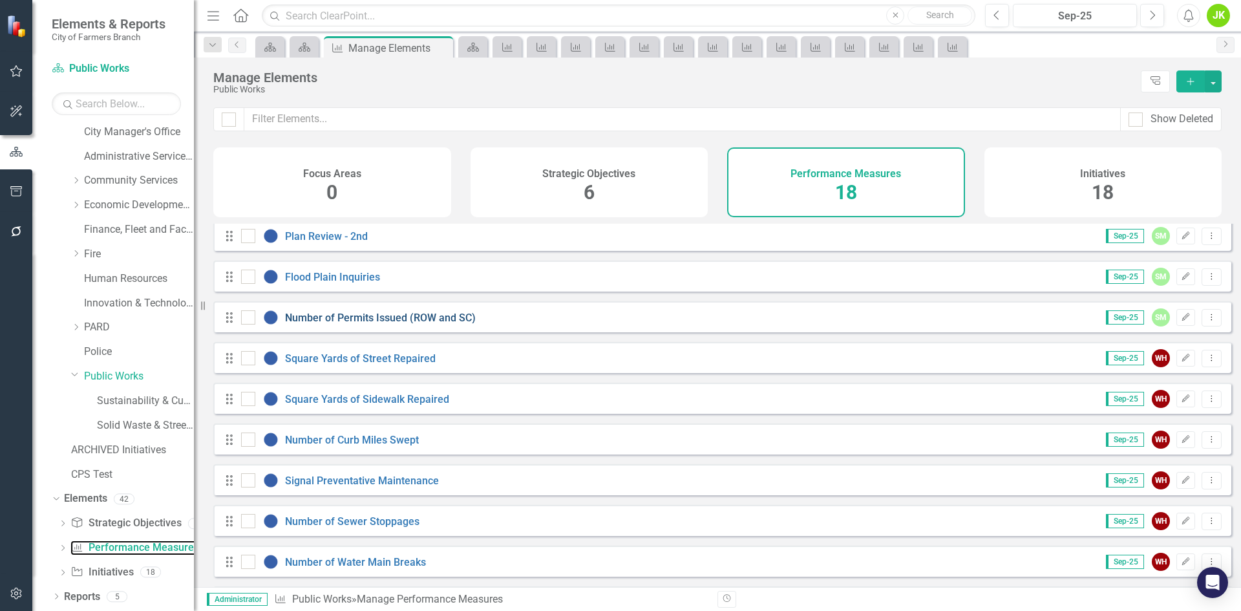
scroll to position [65, 0]
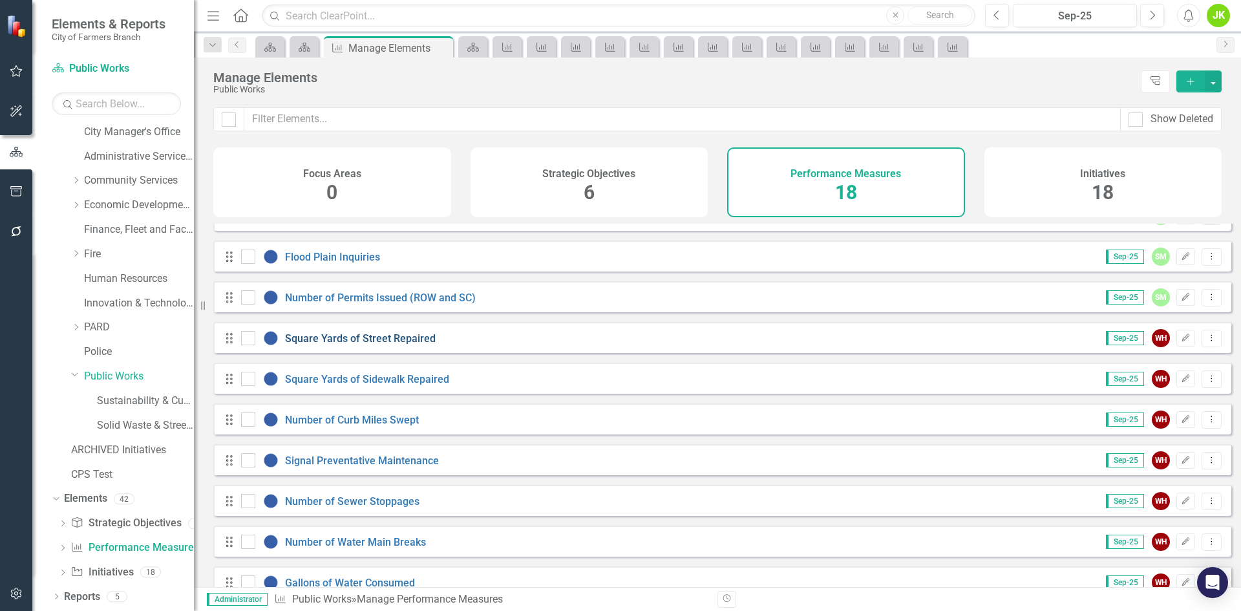
click at [369, 345] on link "Square Yards of Street Repaired" at bounding box center [360, 338] width 151 height 12
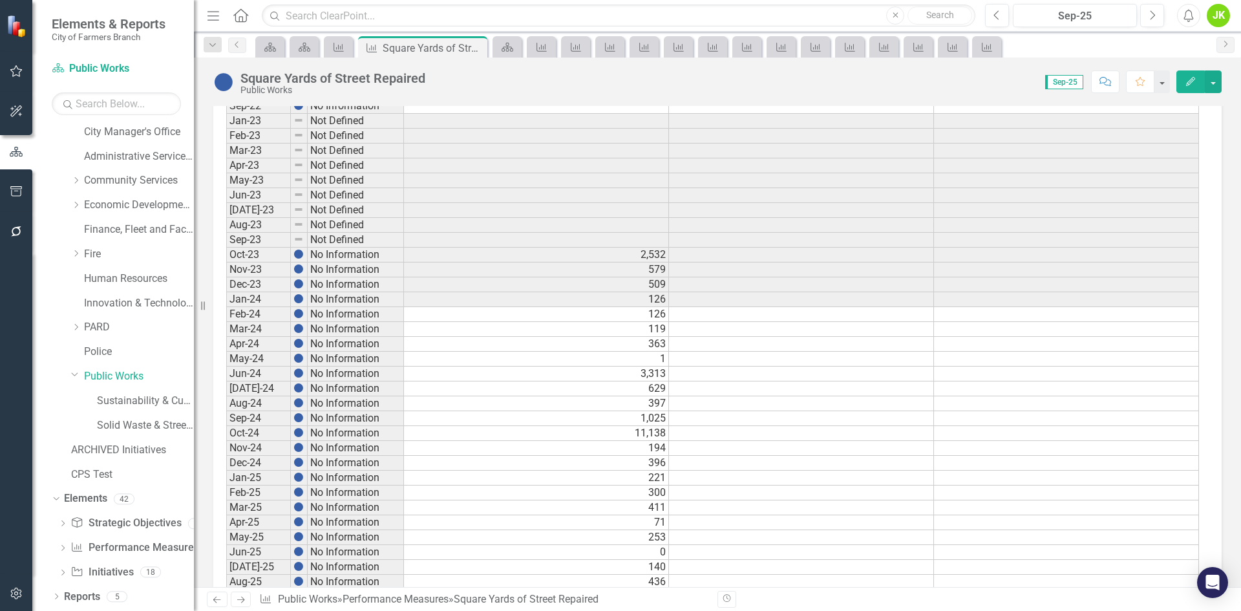
scroll to position [572, 0]
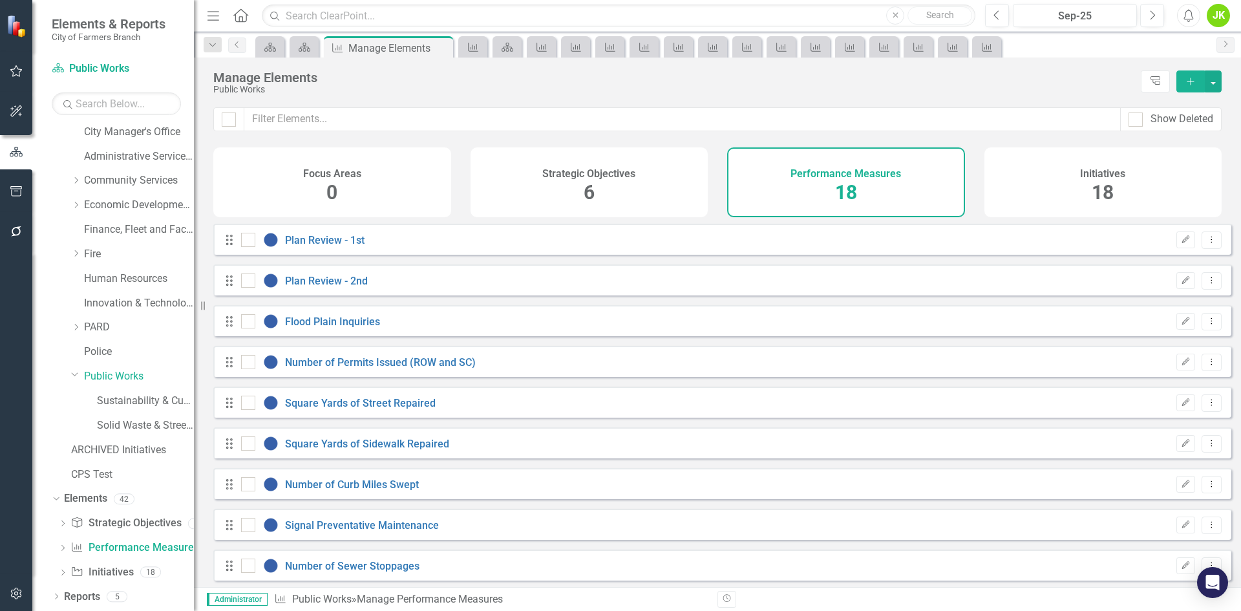
checkbox input "false"
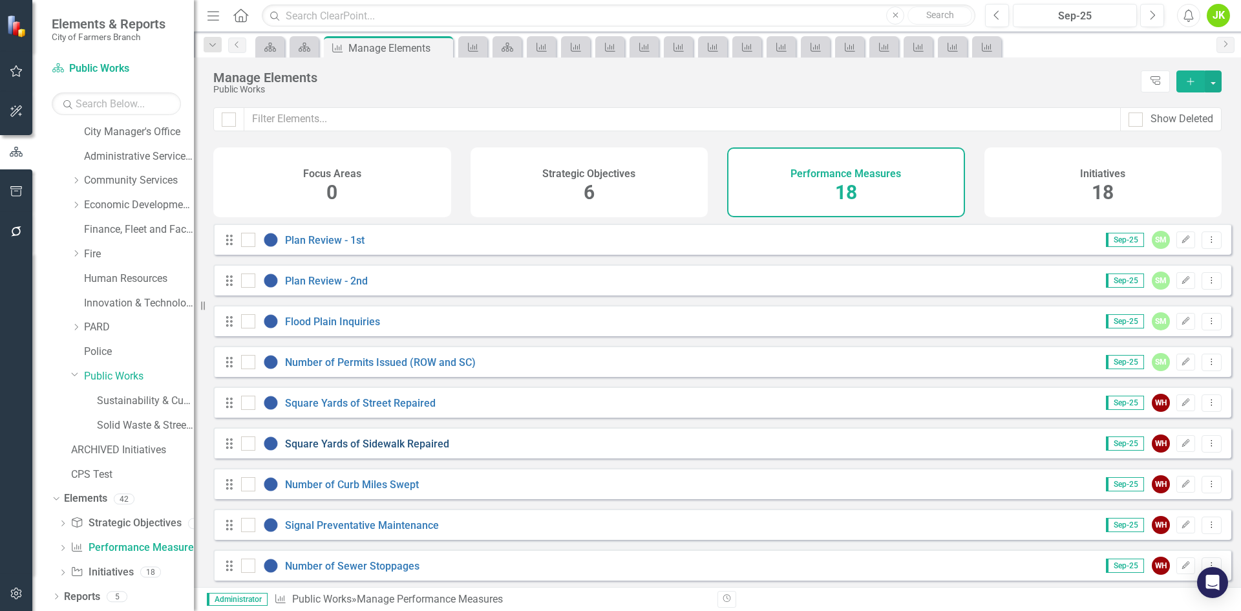
click at [403, 450] on link "Square Yards of Sidewalk Repaired" at bounding box center [367, 444] width 164 height 12
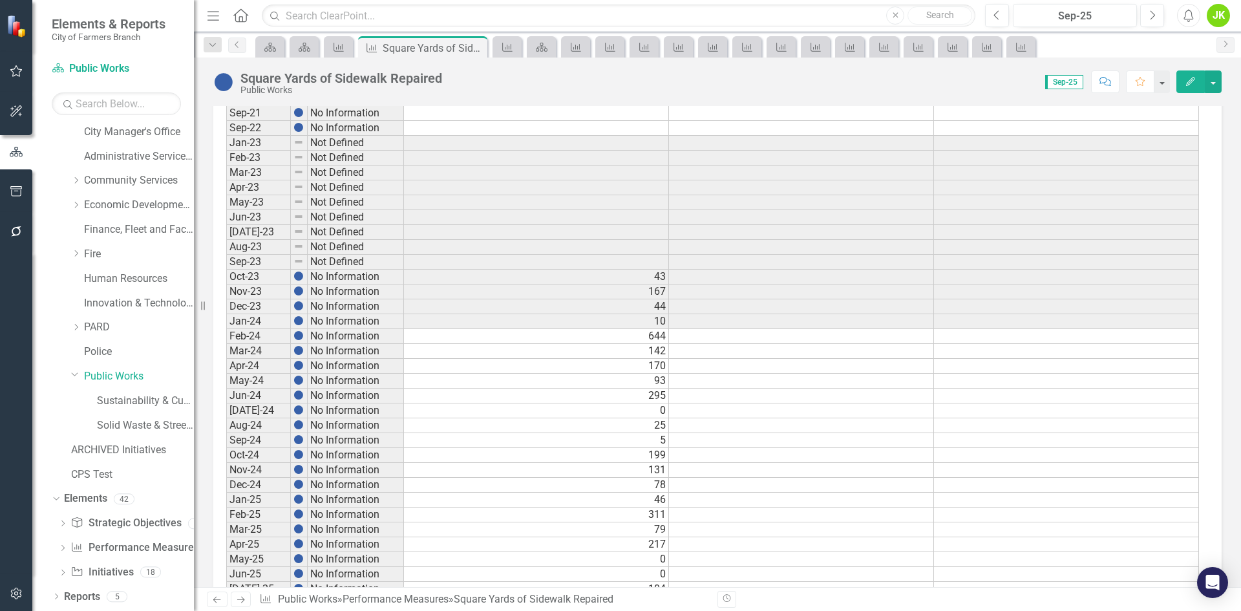
scroll to position [572, 0]
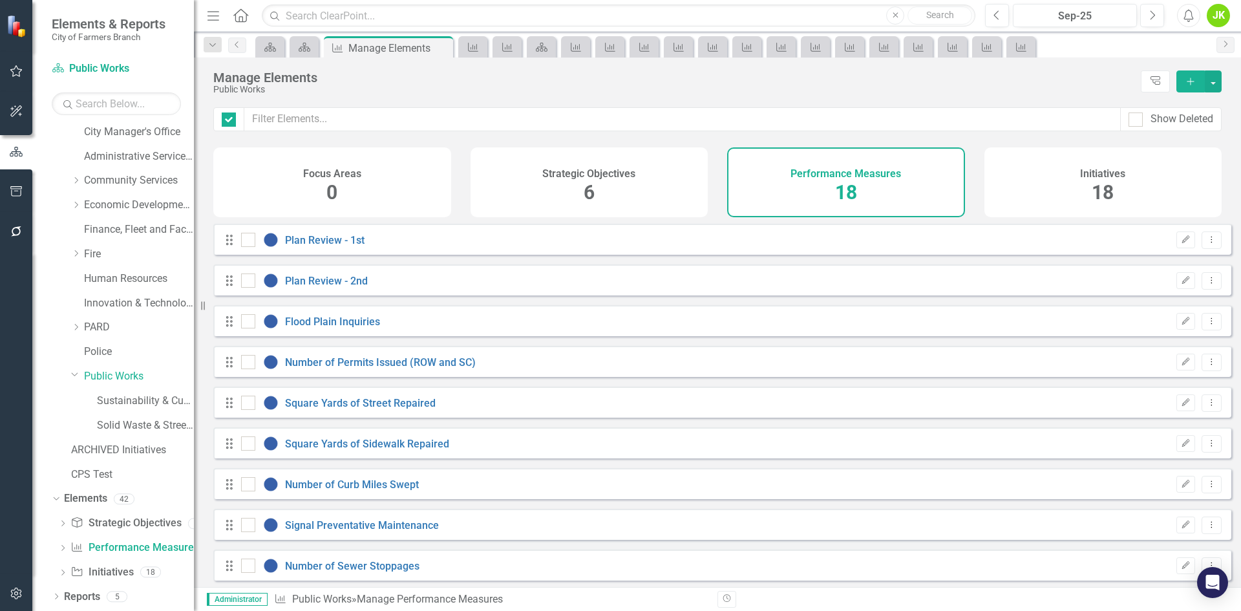
checkbox input "false"
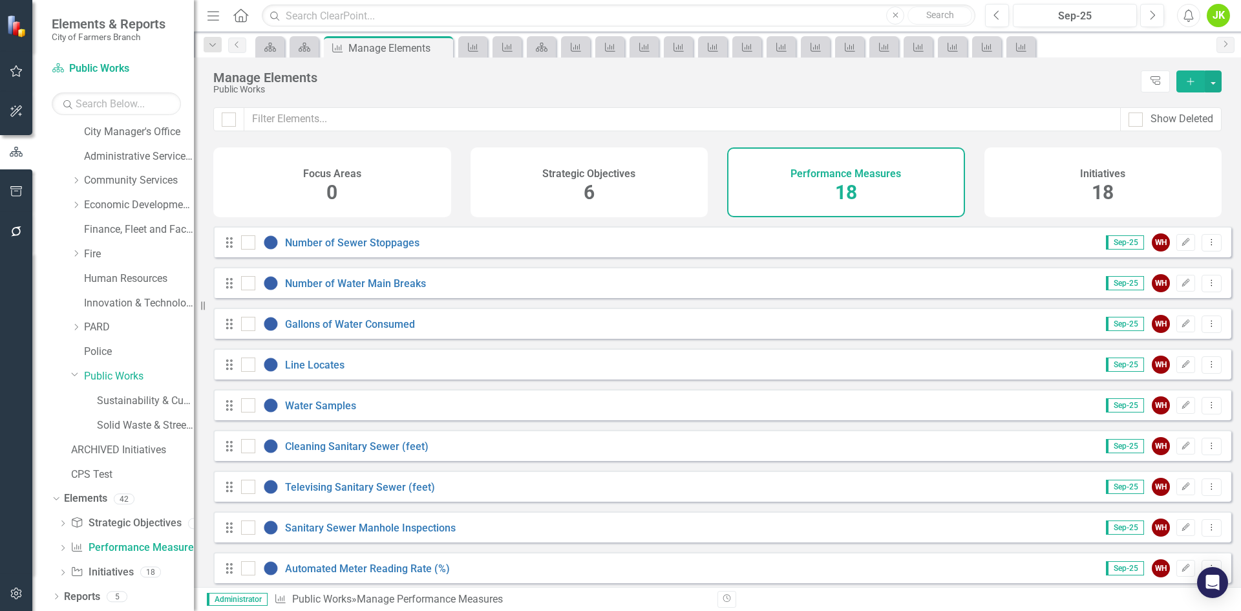
scroll to position [379, 0]
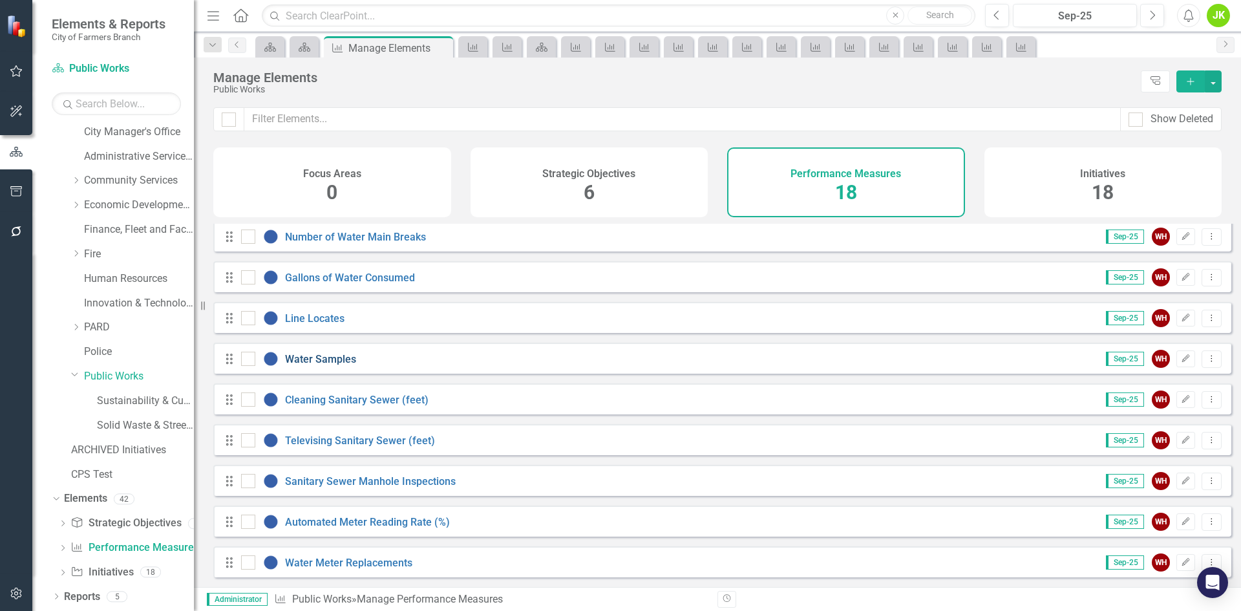
click at [337, 359] on link "Water Samples" at bounding box center [320, 359] width 71 height 12
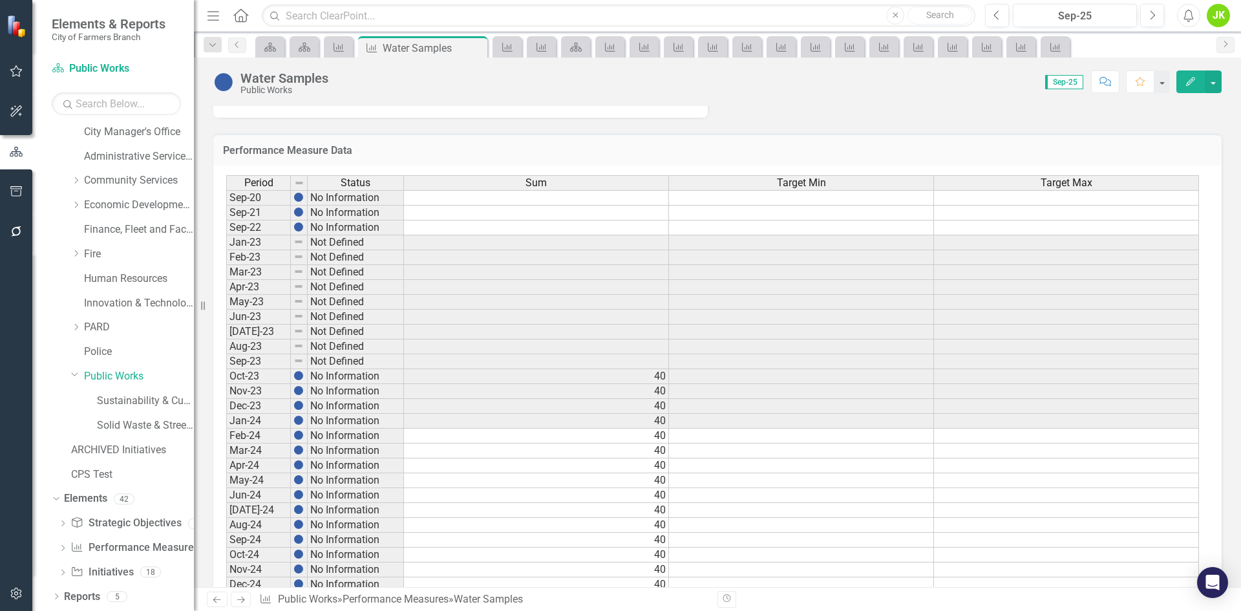
scroll to position [572, 0]
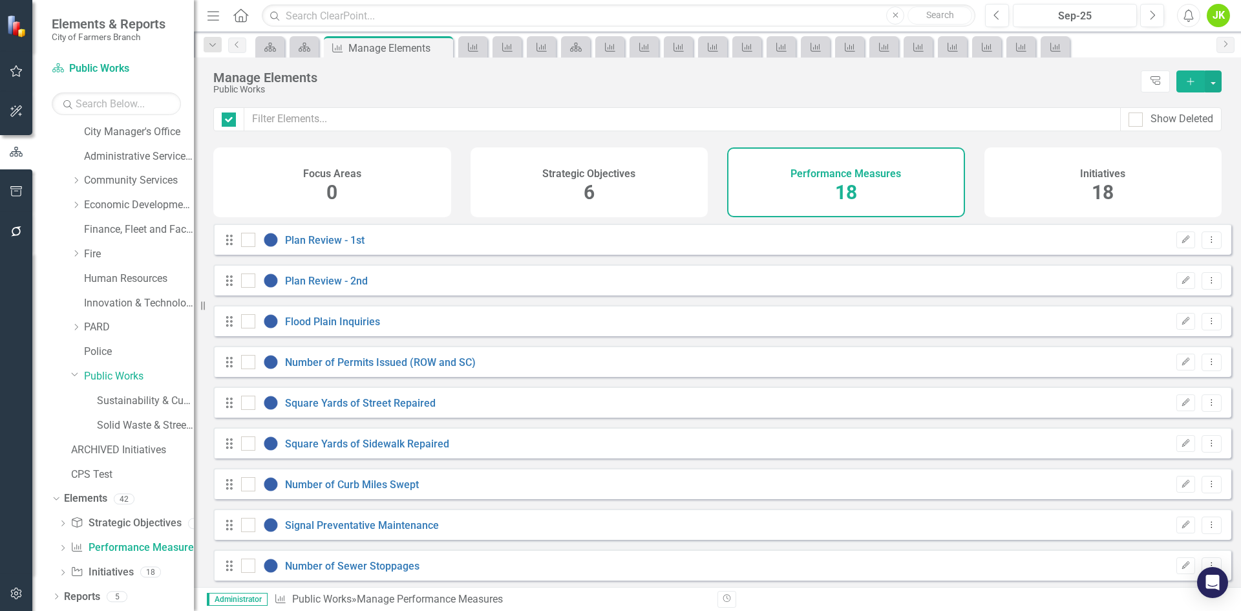
checkbox input "false"
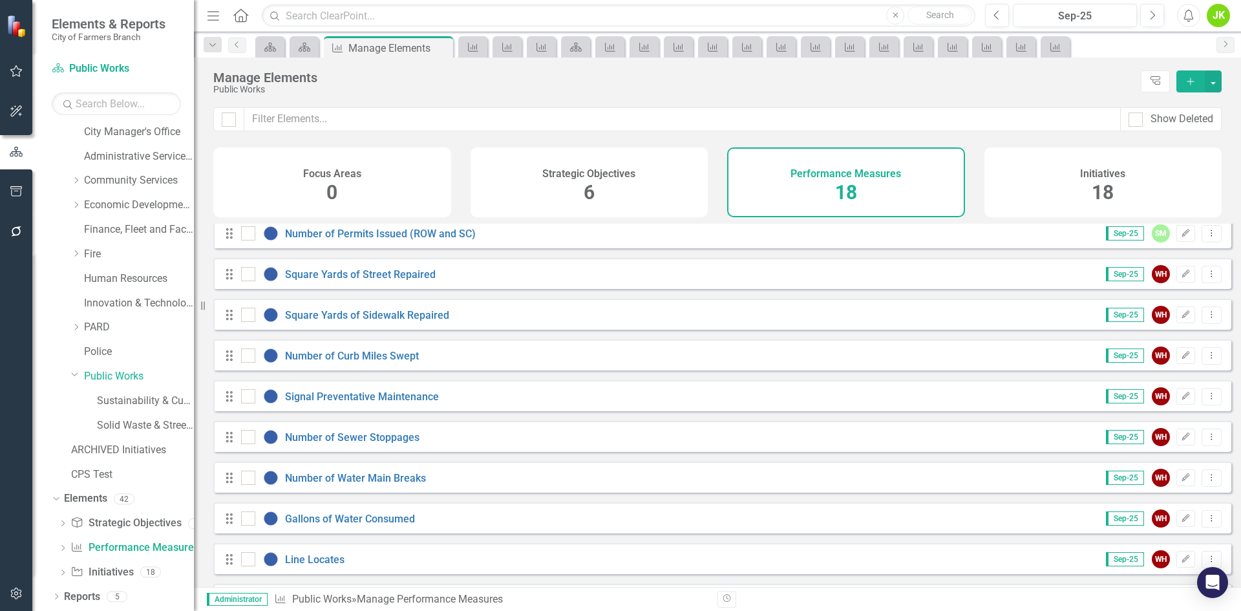
scroll to position [129, 0]
click at [394, 482] on link "Number of Water Main Breaks" at bounding box center [355, 477] width 141 height 12
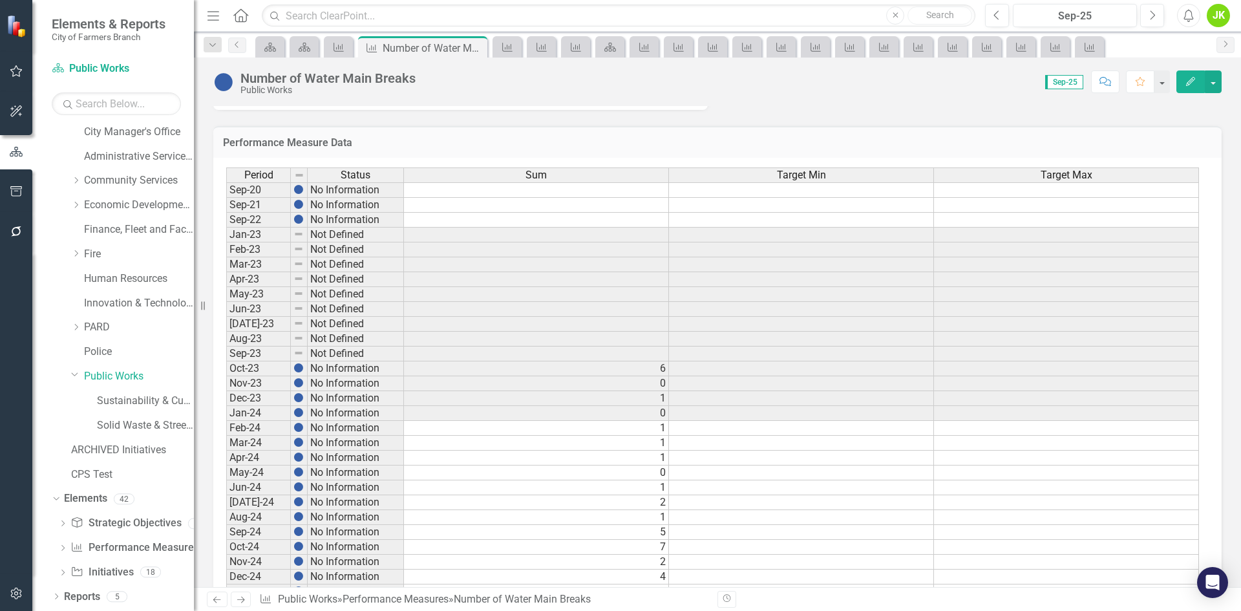
scroll to position [572, 0]
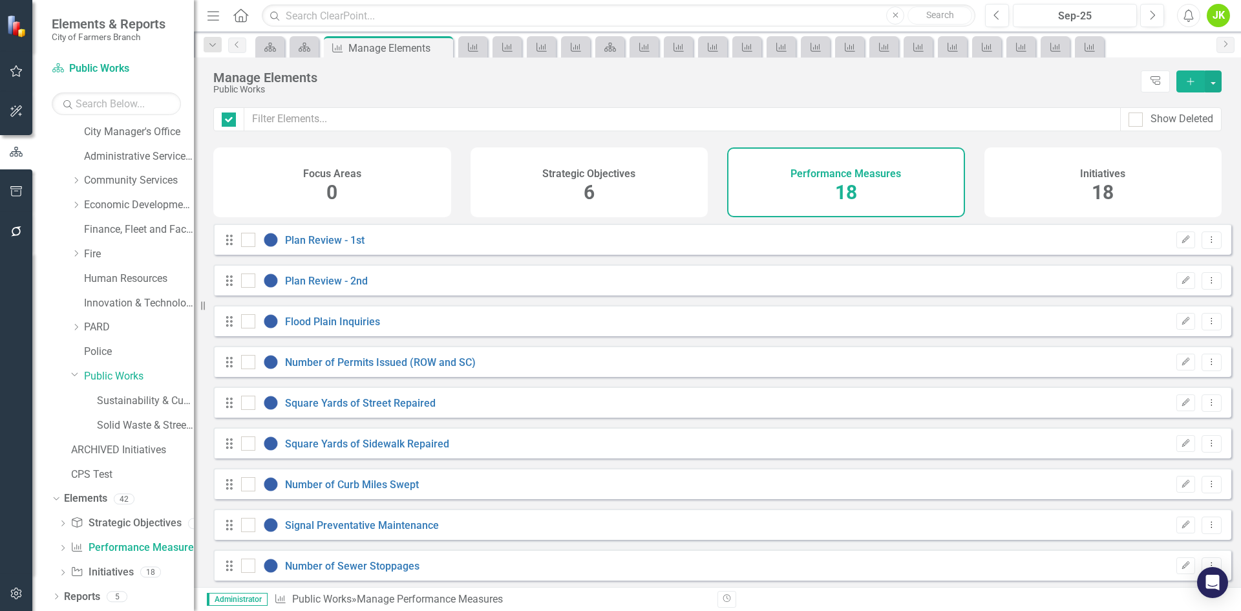
checkbox input "false"
